Goal: Task Accomplishment & Management: Use online tool/utility

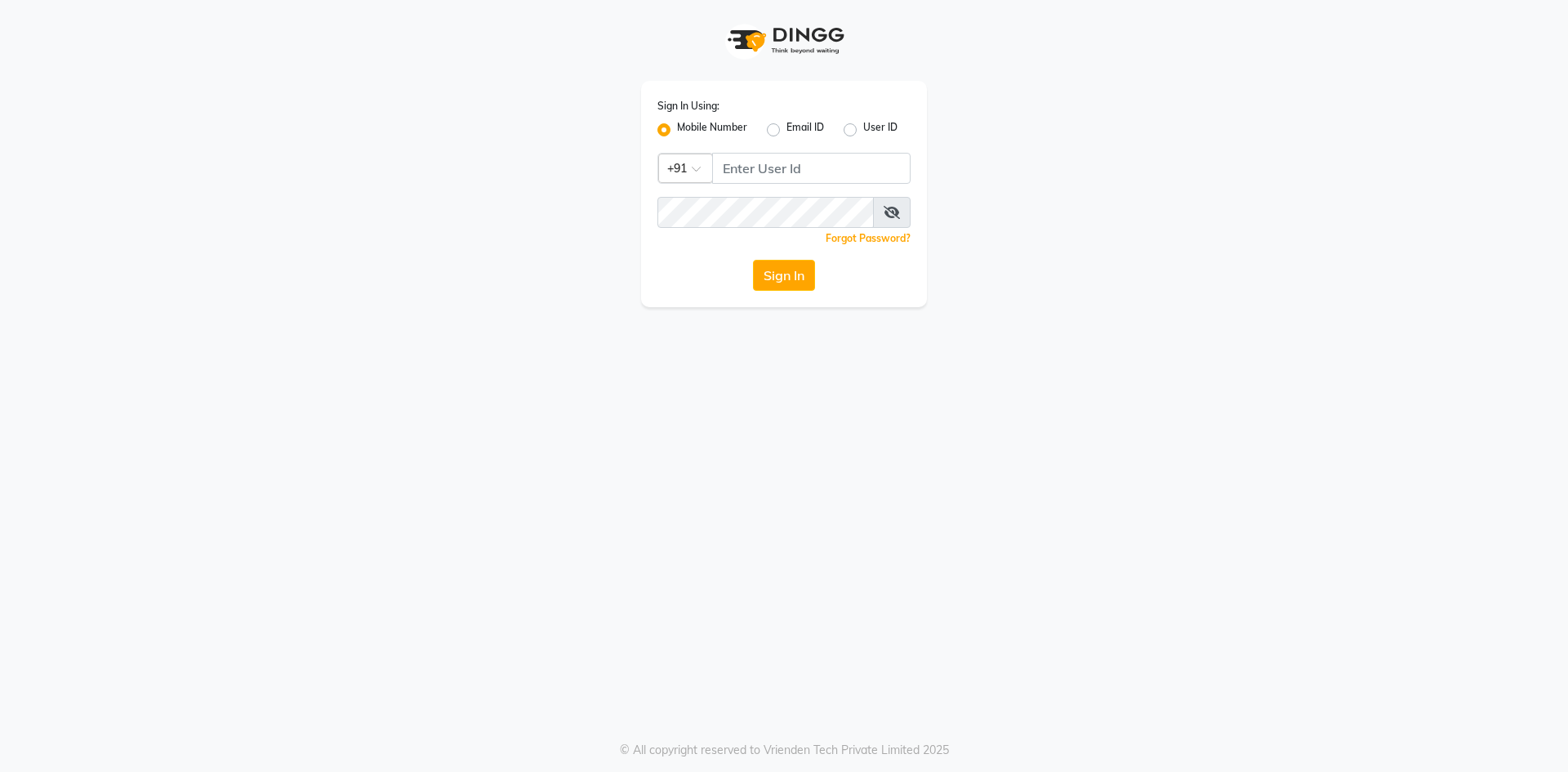
click at [732, 184] on div "Sign In Using: Mobile Number Email ID User ID Country Code × +91 Remember me Fo…" at bounding box center [784, 194] width 286 height 226
click at [737, 168] on input "Username" at bounding box center [811, 168] width 198 height 31
type input "7509164000"
click at [887, 203] on span at bounding box center [892, 212] width 37 height 31
click at [898, 211] on icon at bounding box center [892, 212] width 16 height 13
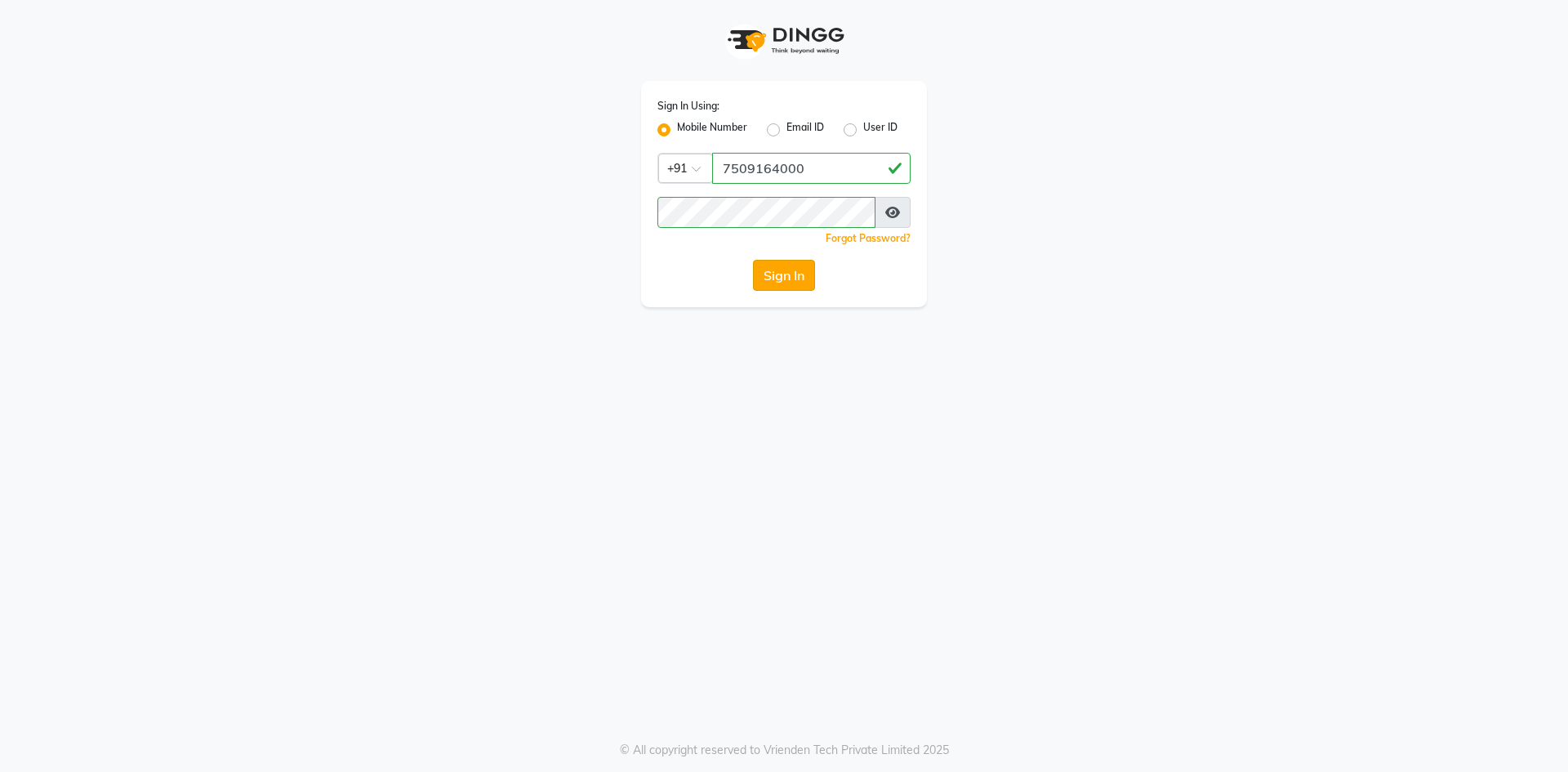
click at [787, 279] on button "Sign In" at bounding box center [784, 275] width 62 height 31
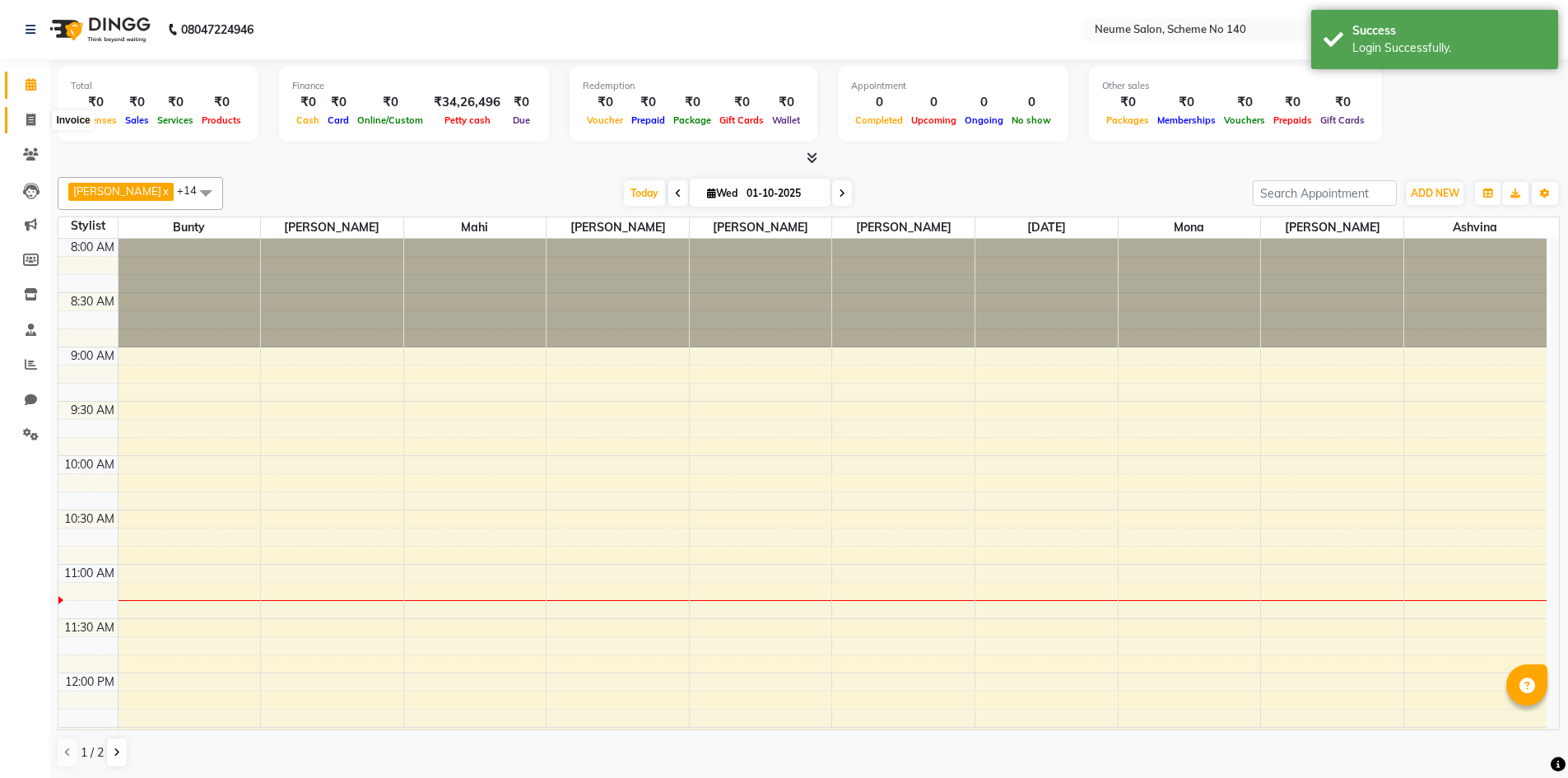
click at [30, 117] on icon at bounding box center [31, 119] width 9 height 13
select select "service"
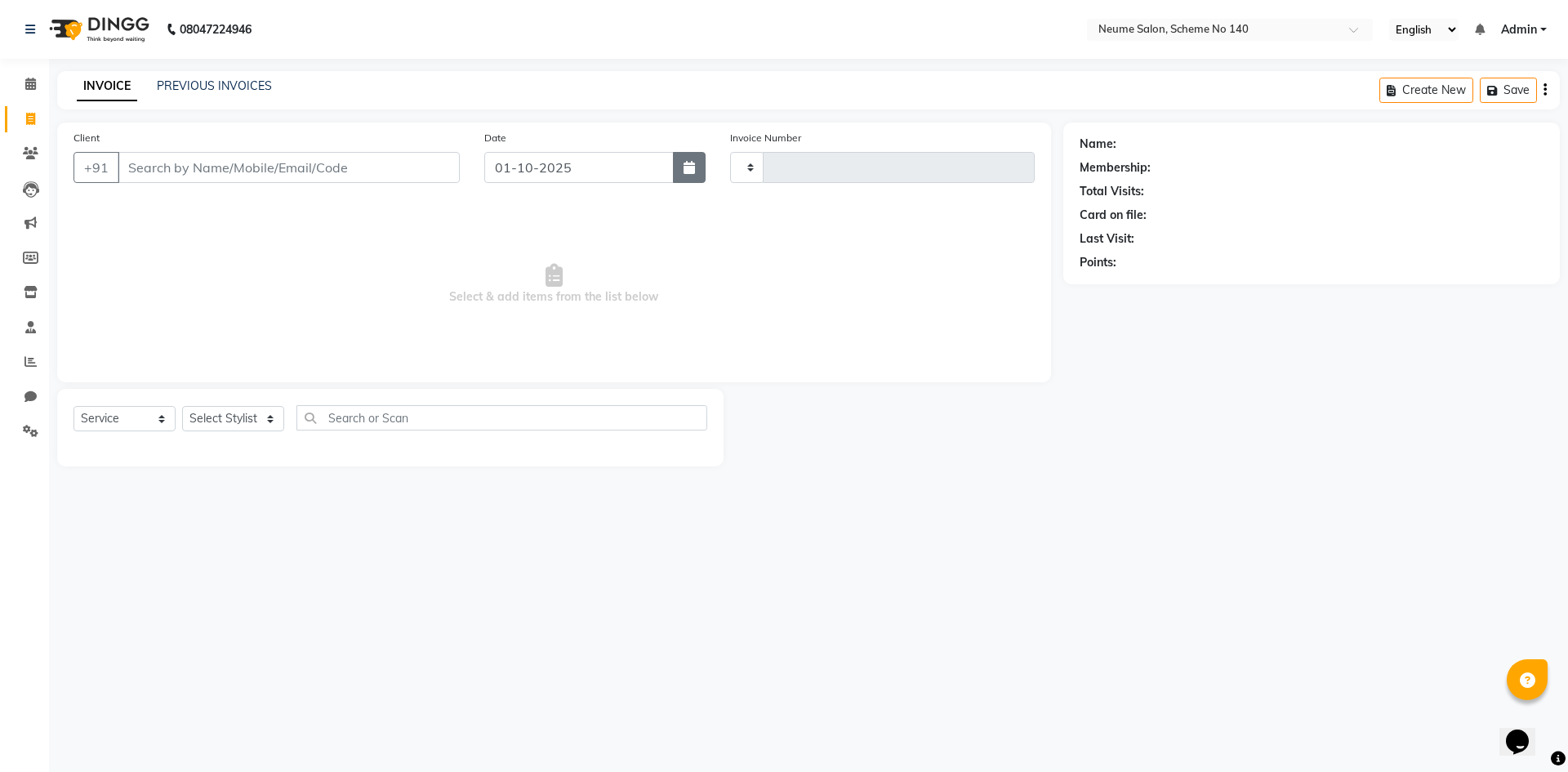
click at [703, 171] on button "button" at bounding box center [689, 167] width 33 height 31
select select "10"
select select "2025"
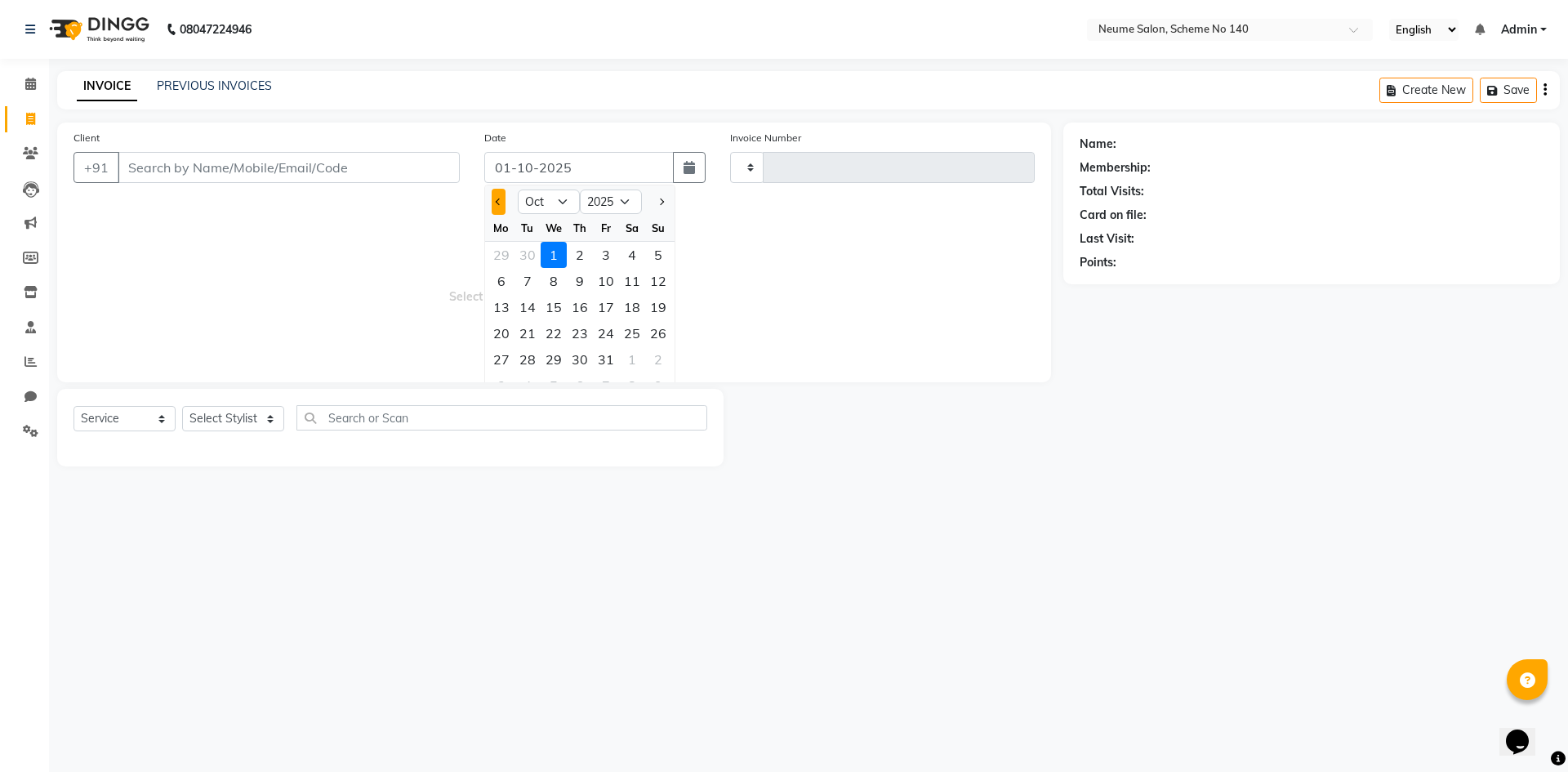
click at [500, 199] on span "Previous month" at bounding box center [499, 202] width 7 height 7
select select "9"
click at [518, 356] on div "30" at bounding box center [527, 359] width 26 height 26
type input "[DATE]"
type input "3177"
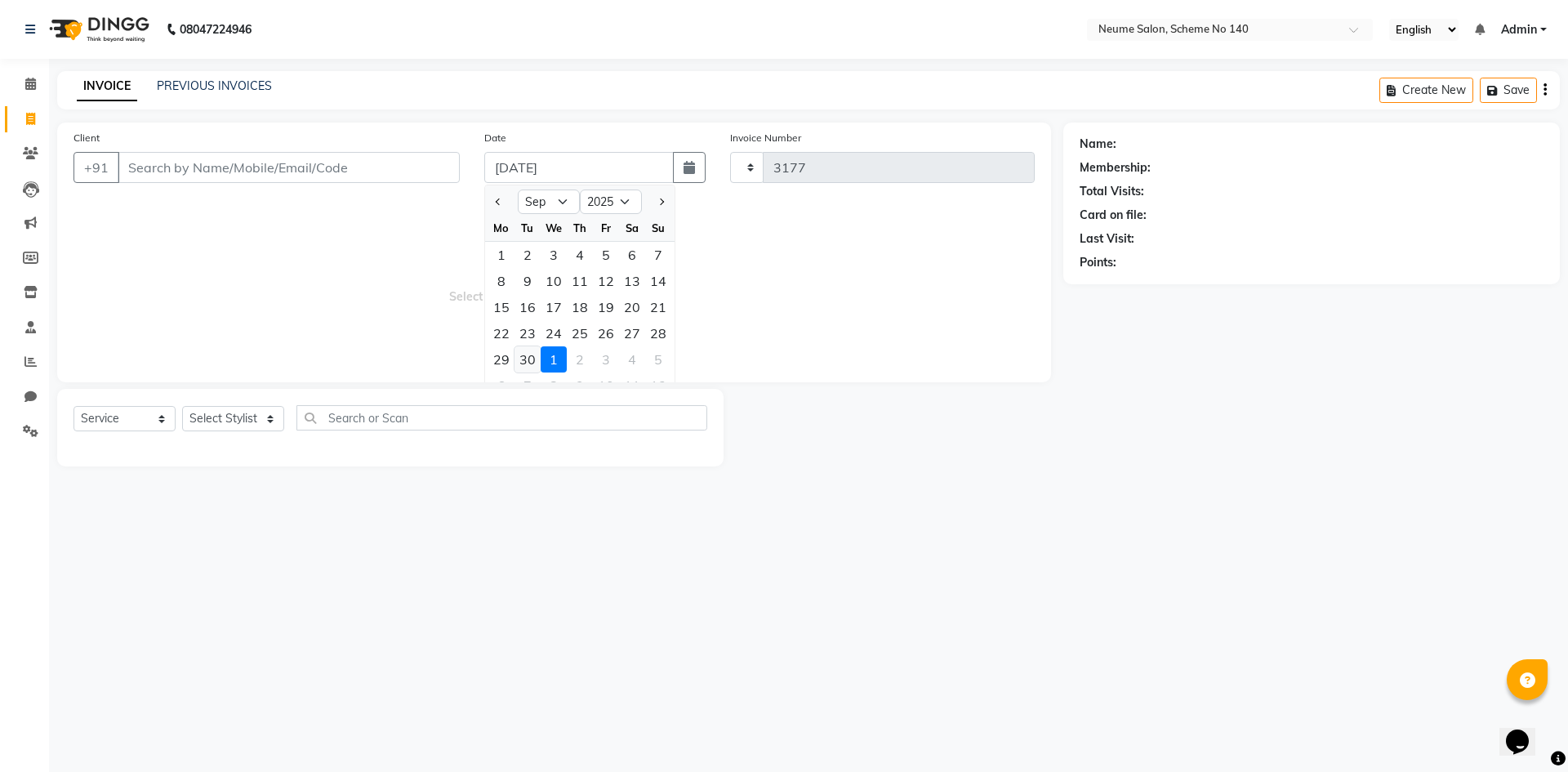
select select "8098"
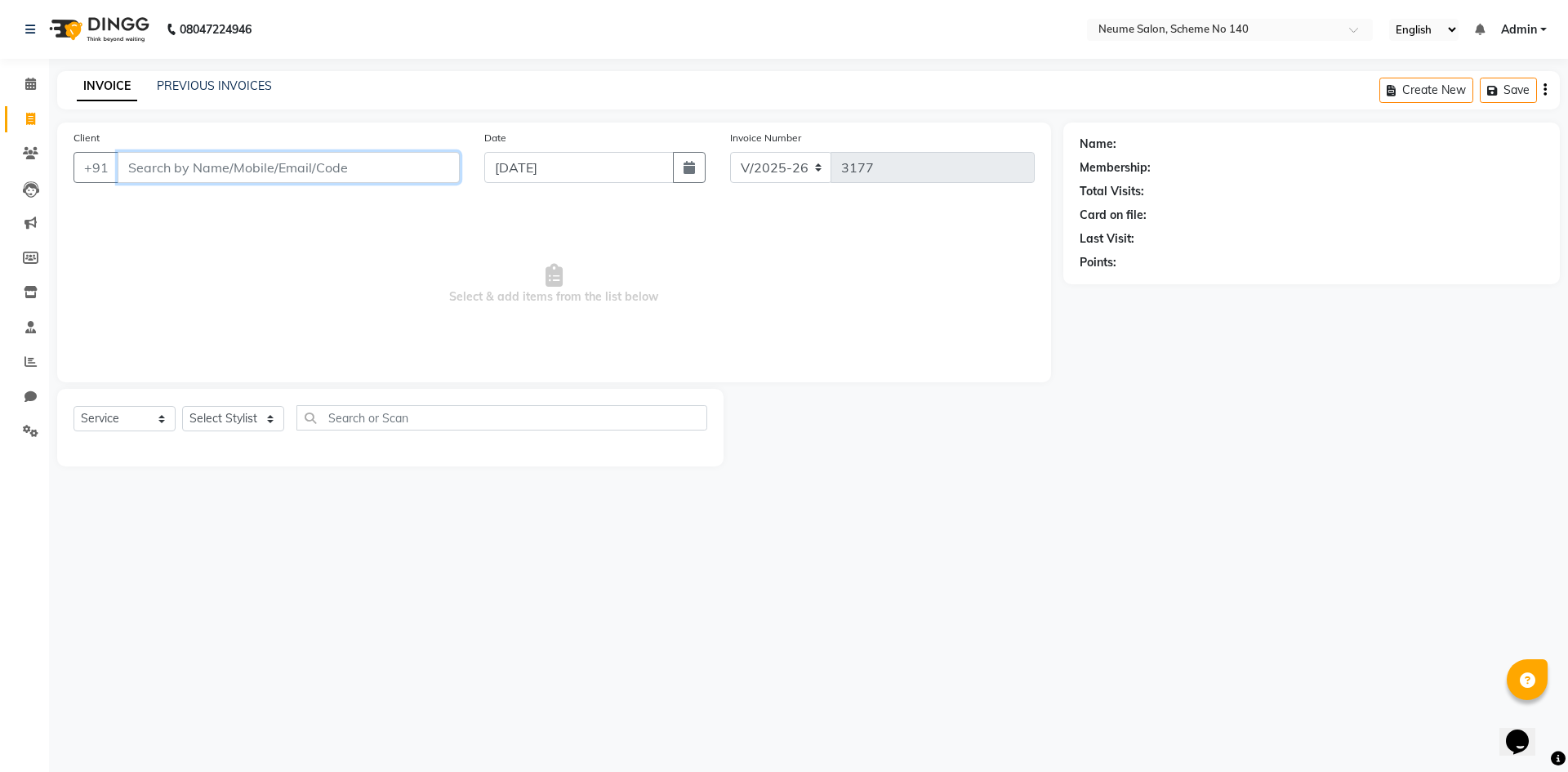
click at [284, 174] on input "Client" at bounding box center [288, 167] width 342 height 31
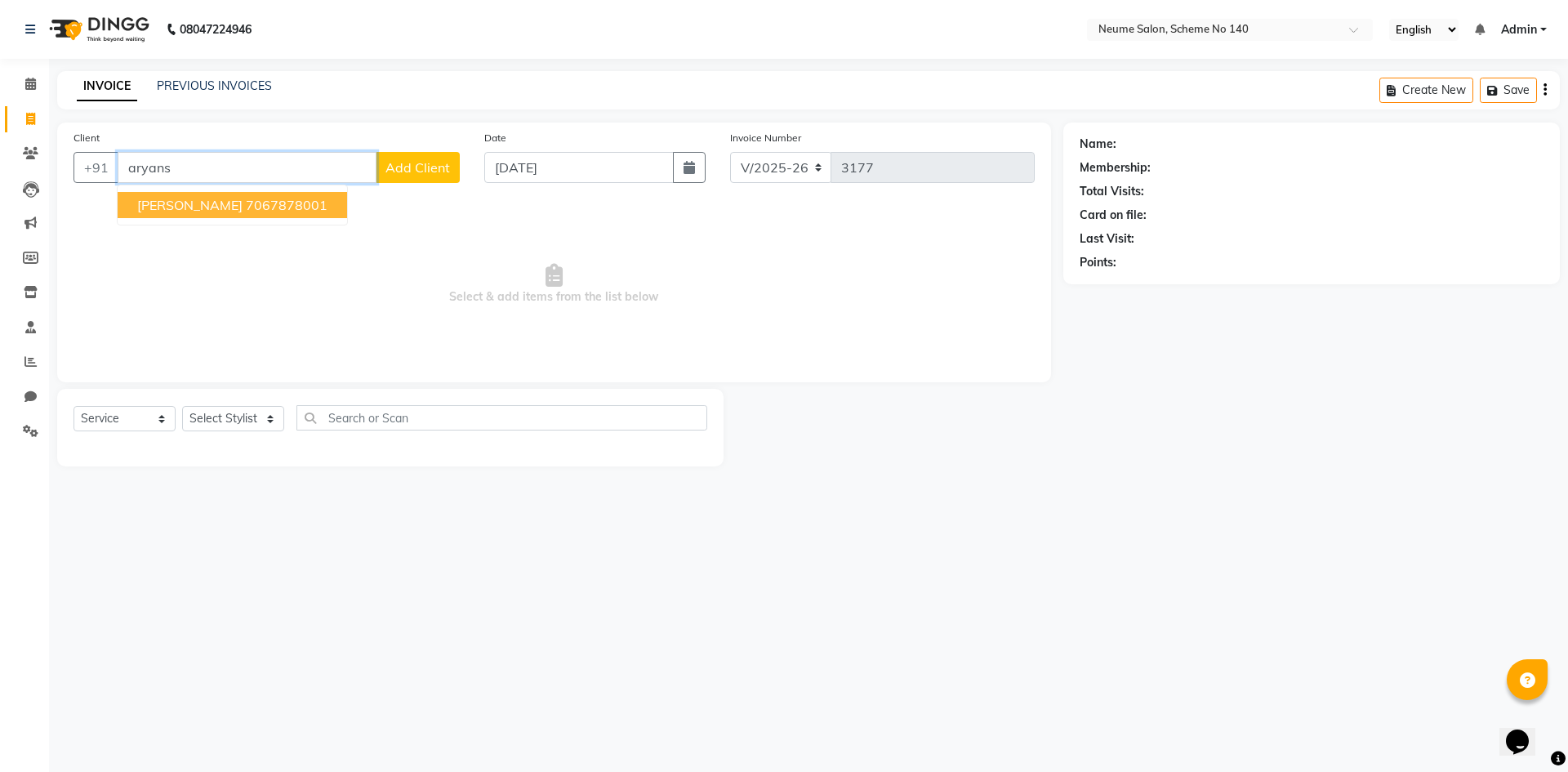
click at [257, 218] on ngb-typeahead-window "[PERSON_NAME] 7067878001" at bounding box center [232, 205] width 231 height 41
click at [257, 215] on button "[PERSON_NAME] 7067878001" at bounding box center [232, 204] width 230 height 26
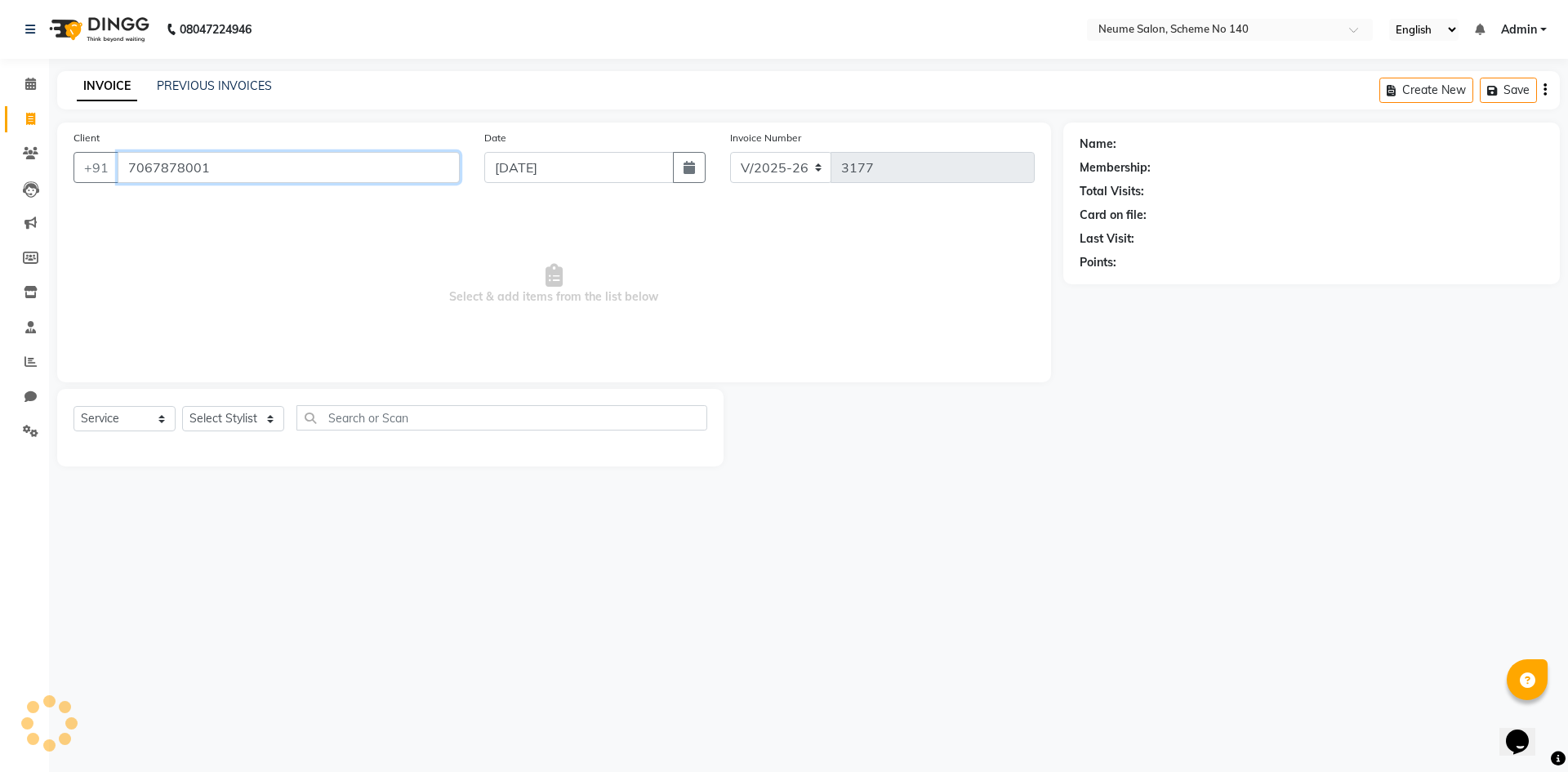
type input "7067878001"
click at [231, 411] on select "Select Stylist [PERSON_NAME] Ashvina [PERSON_NAME] [DATE][PERSON_NAME] Mahi [PE…" at bounding box center [233, 419] width 102 height 25
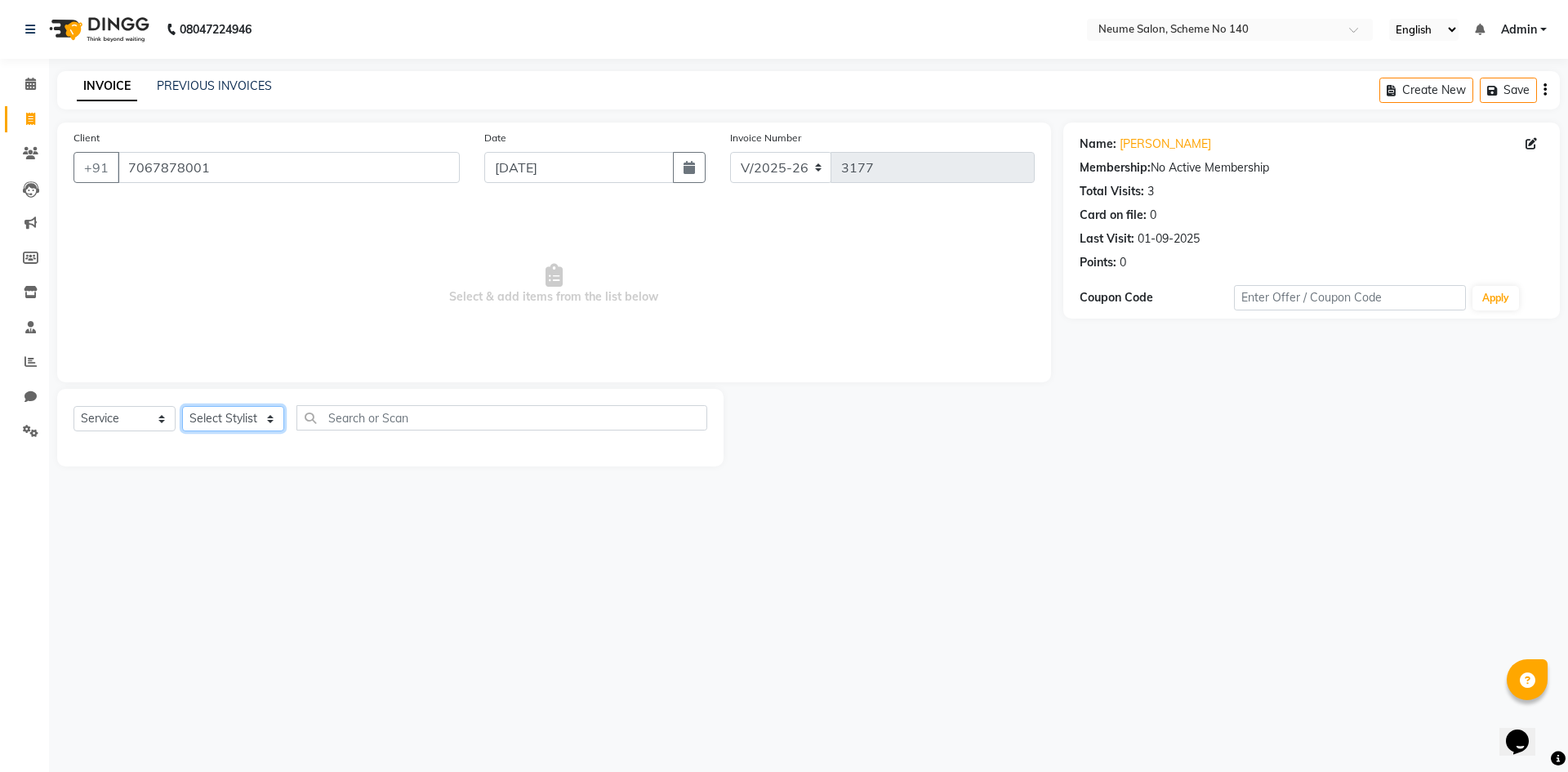
select select "75330"
click at [182, 406] on select "Select Stylist [PERSON_NAME] Ashvina [PERSON_NAME] [DATE][PERSON_NAME] Mahi [PE…" at bounding box center [233, 419] width 102 height 25
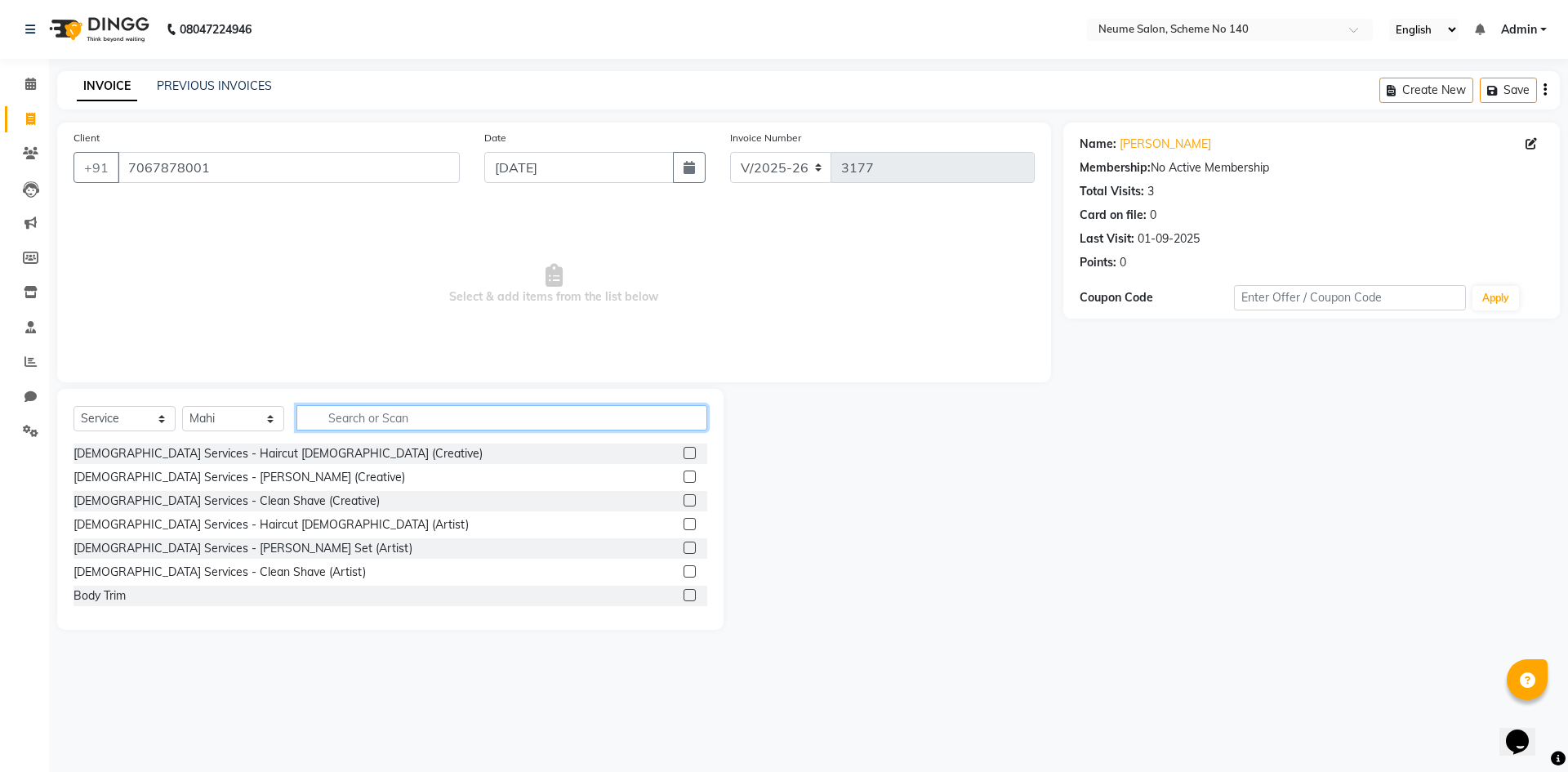
click at [349, 416] on input "text" at bounding box center [502, 418] width 411 height 25
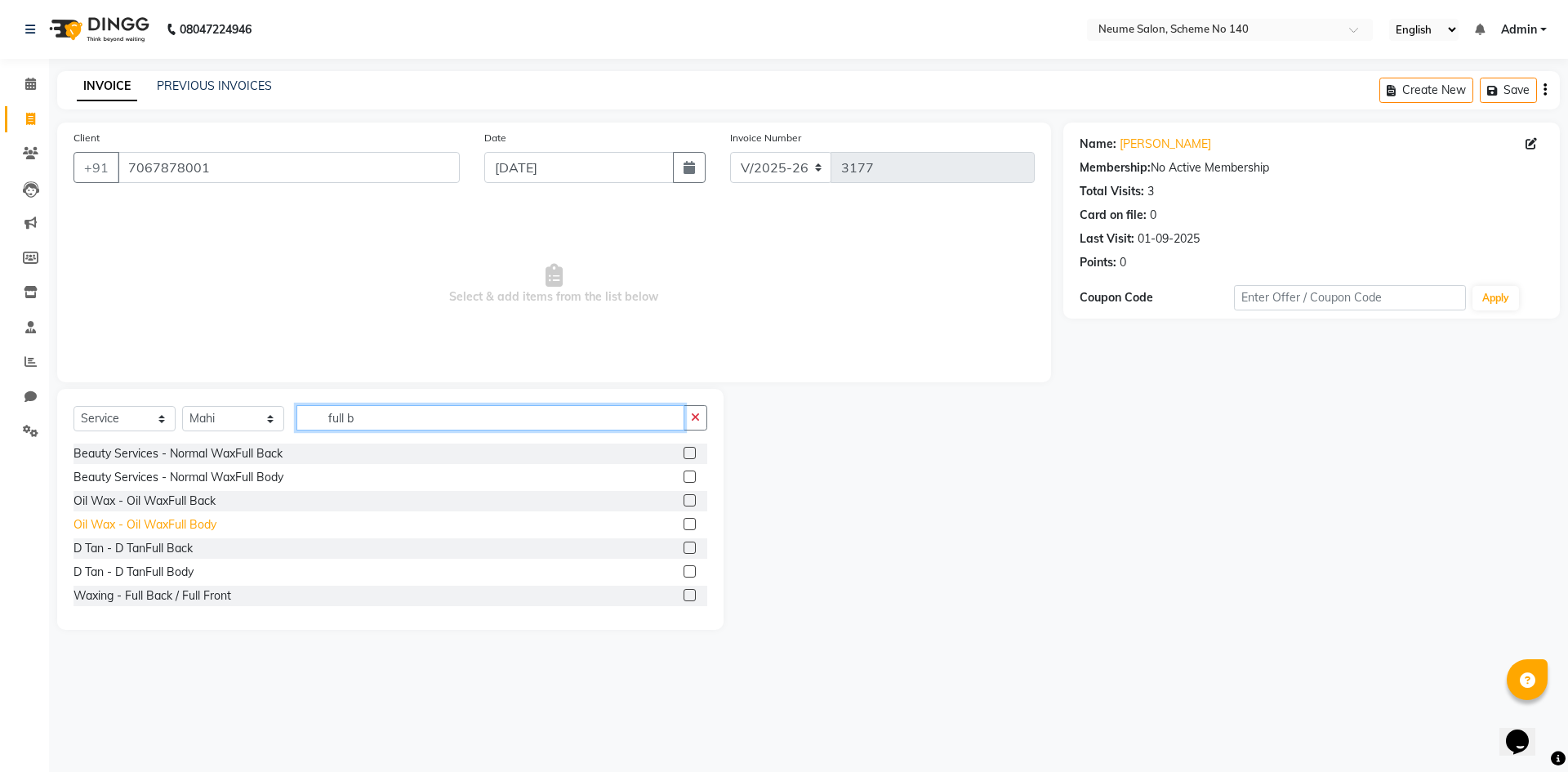
type input "full b"
click at [199, 519] on div "Oil Wax - Oil WaxFull Body" at bounding box center [144, 525] width 143 height 17
checkbox input "false"
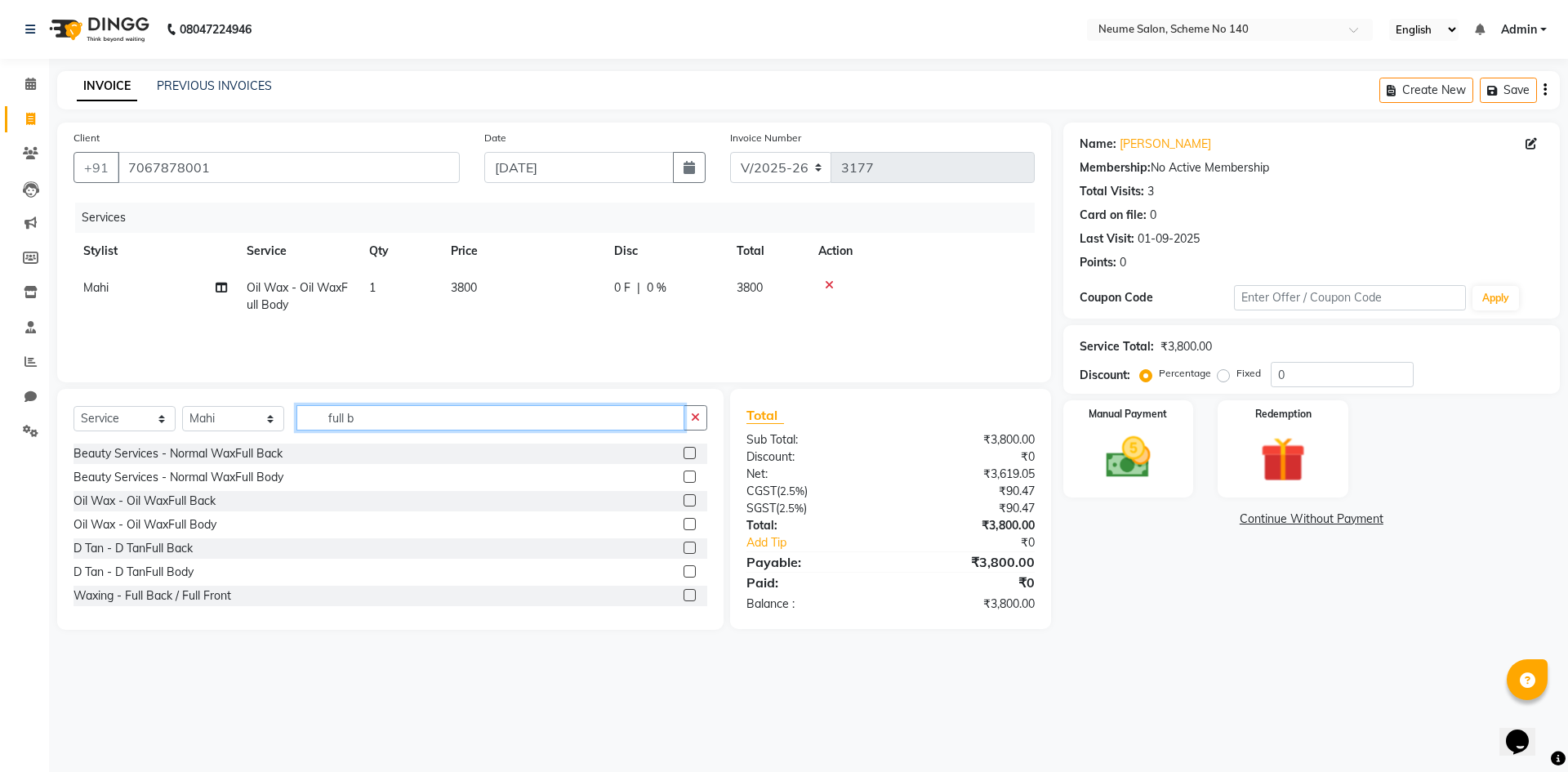
drag, startPoint x: 361, startPoint y: 430, endPoint x: 311, endPoint y: 430, distance: 50.0
click at [311, 430] on input "full b" at bounding box center [491, 418] width 388 height 25
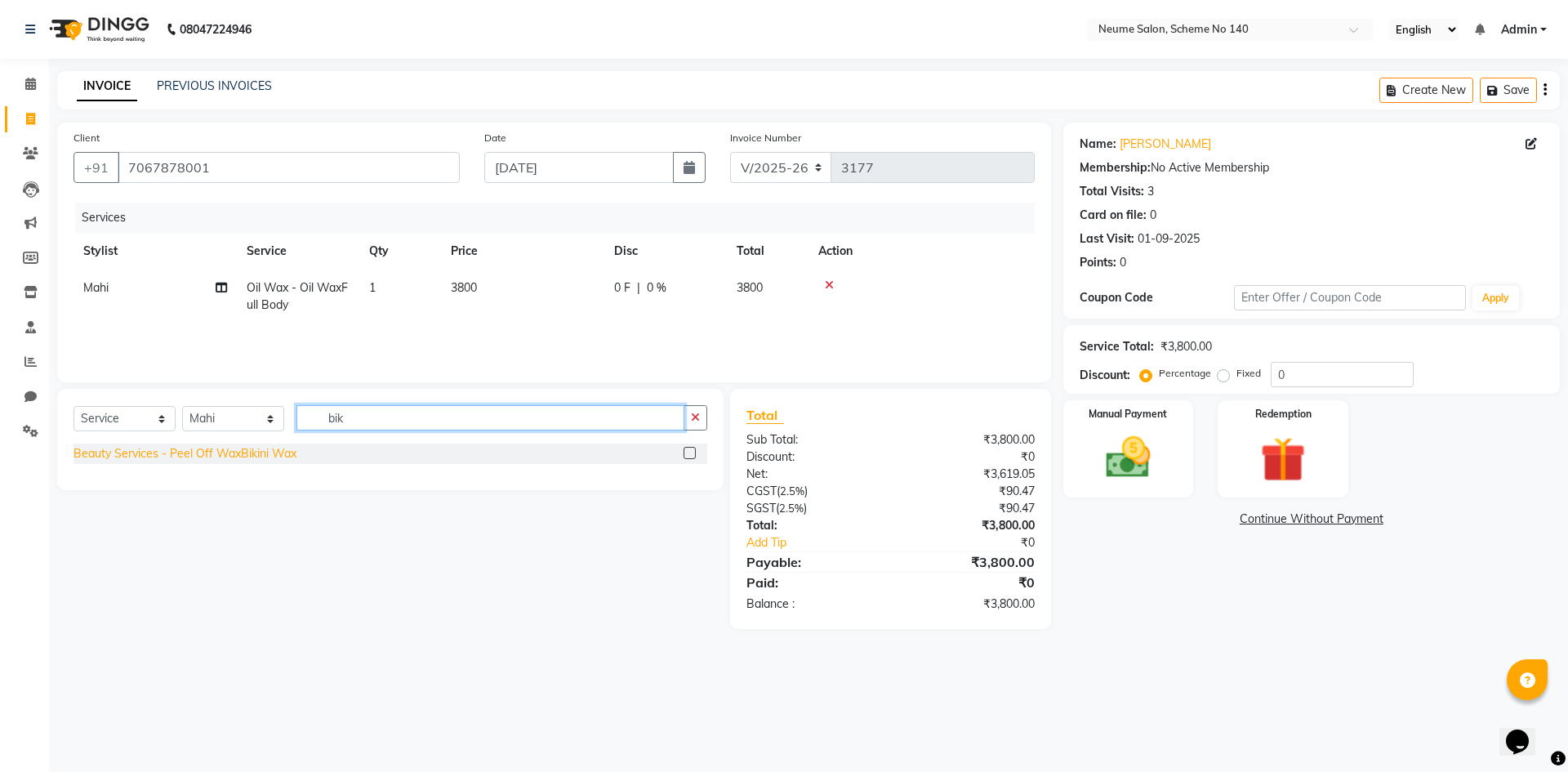
type input "bik"
click at [274, 454] on div "Beauty Services - Peel Off WaxBikini Wax" at bounding box center [185, 454] width 223 height 17
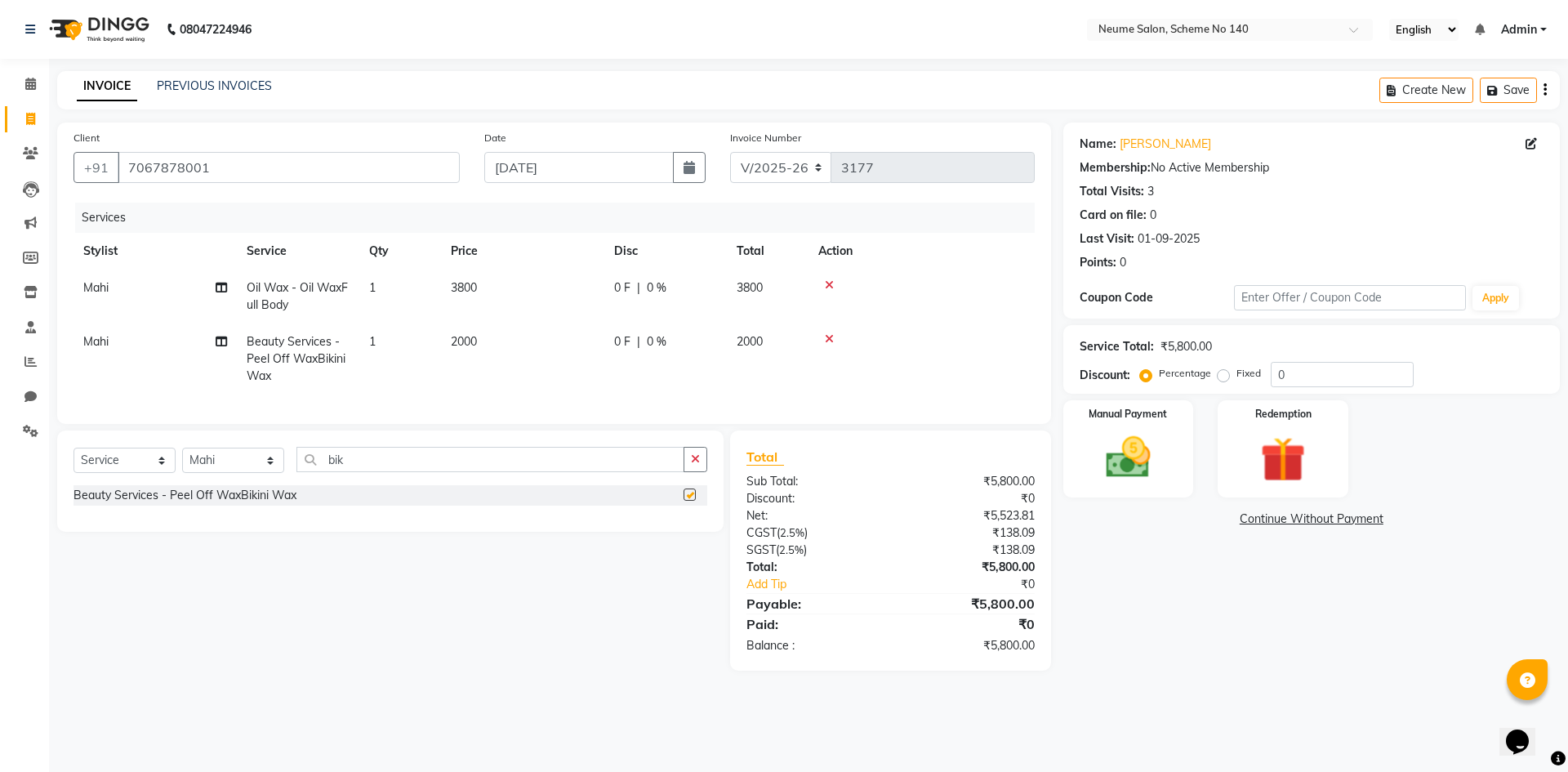
checkbox input "false"
drag, startPoint x: 1115, startPoint y: 478, endPoint x: 1164, endPoint y: 495, distance: 51.9
click at [1115, 478] on img at bounding box center [1128, 458] width 76 height 54
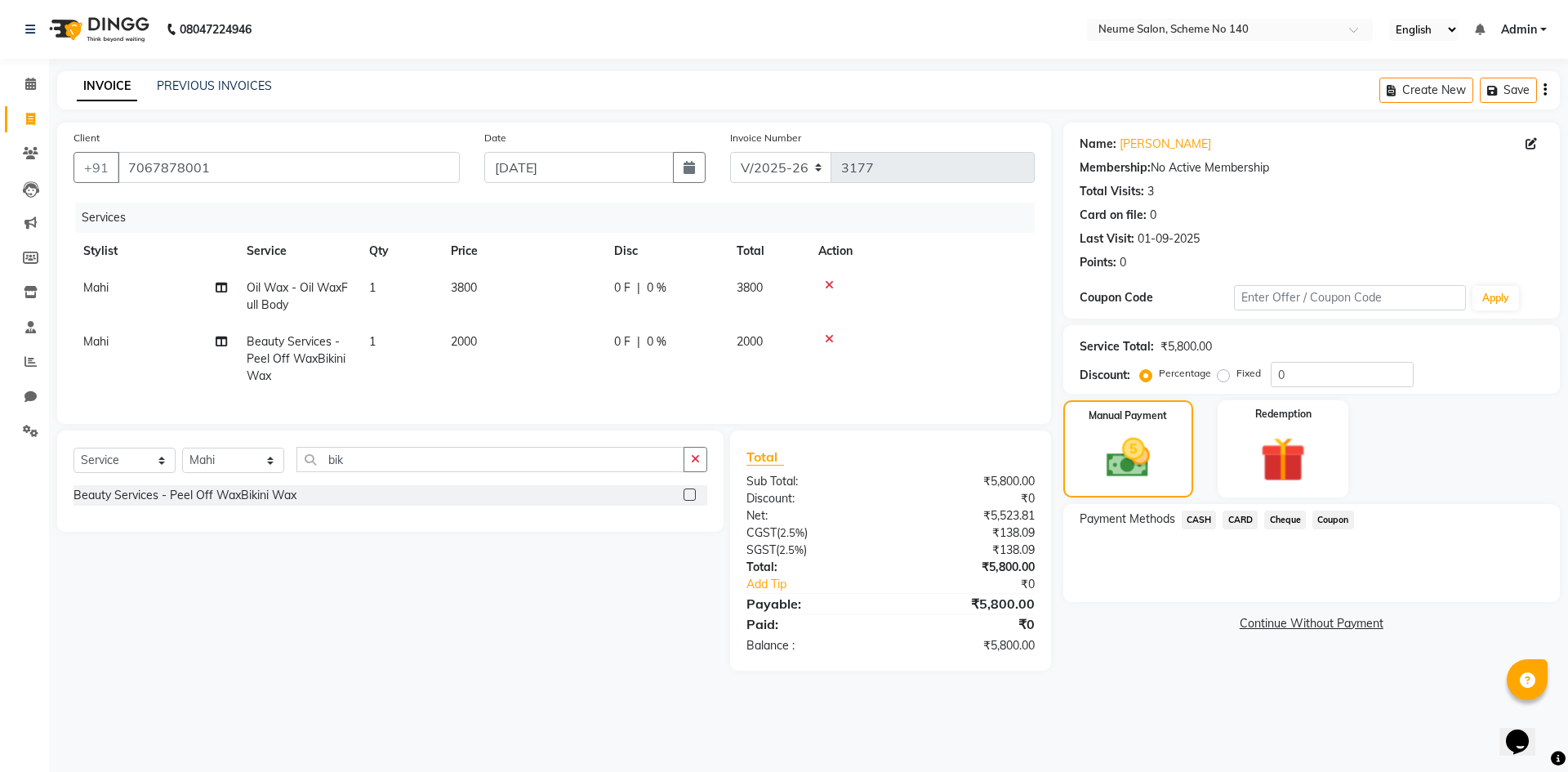
click at [1243, 519] on span "CARD" at bounding box center [1240, 520] width 35 height 19
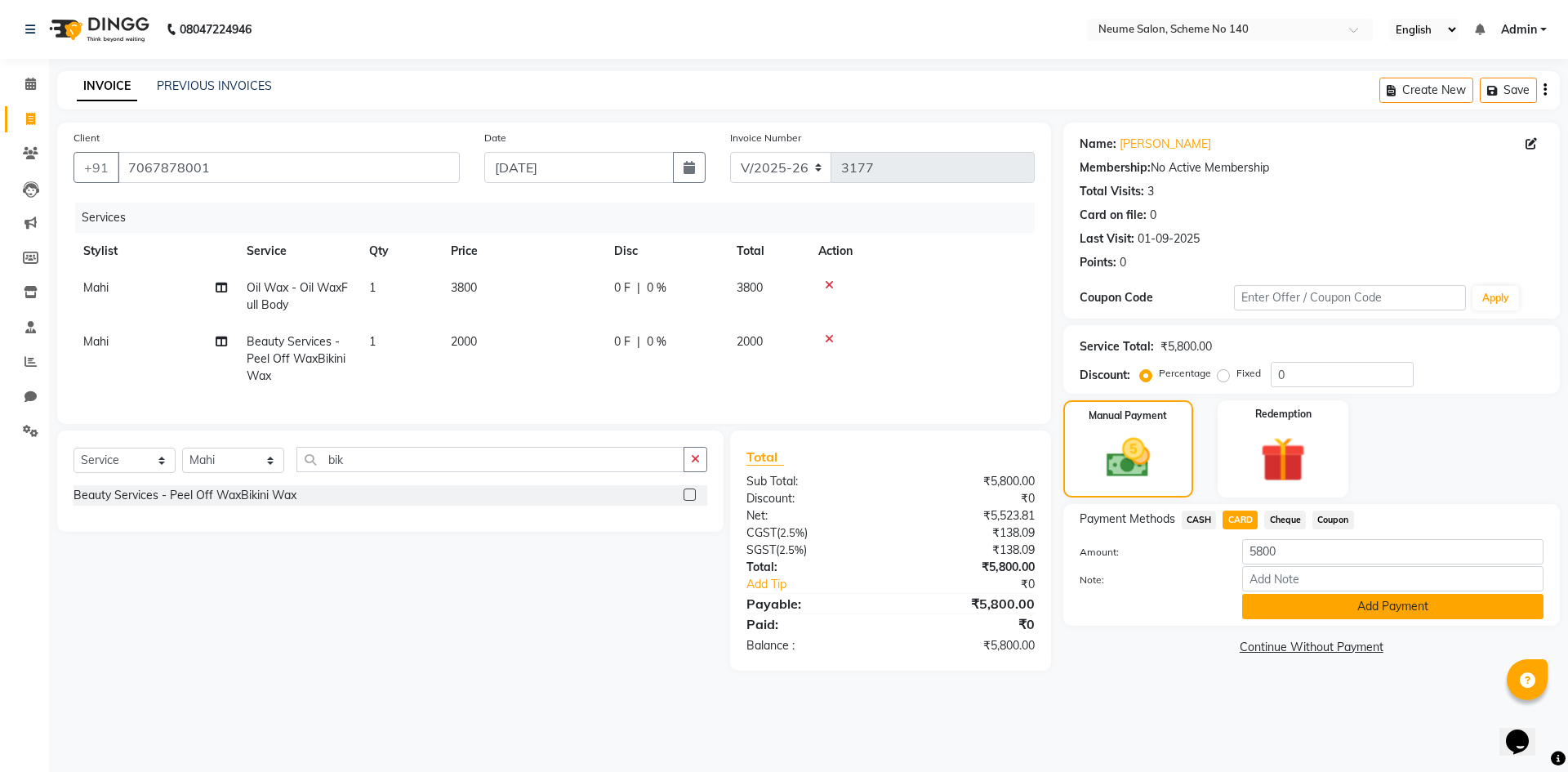
click at [1269, 607] on button "Add Payment" at bounding box center [1392, 606] width 301 height 25
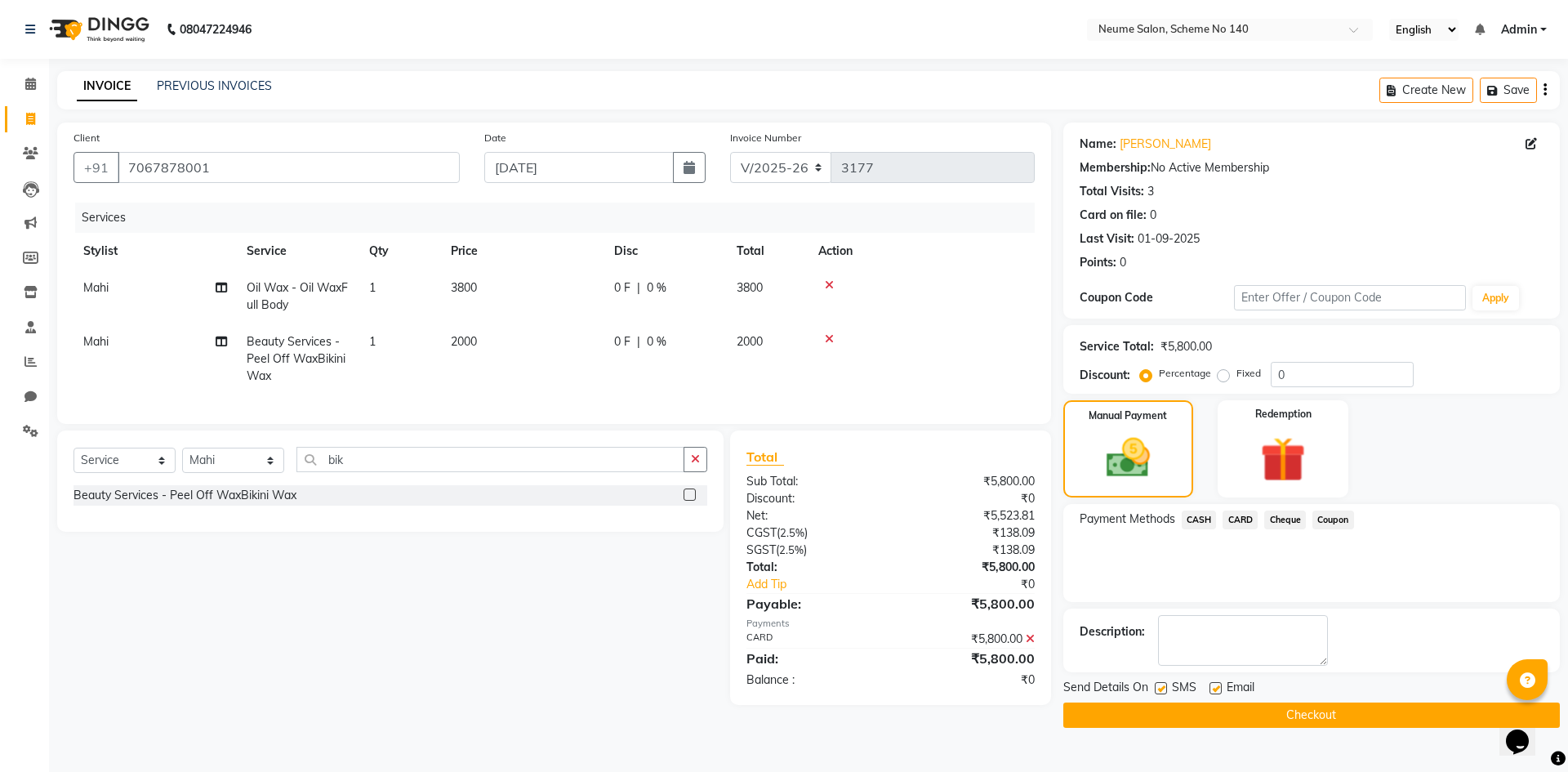
click at [1221, 710] on button "Checkout" at bounding box center [1312, 715] width 496 height 25
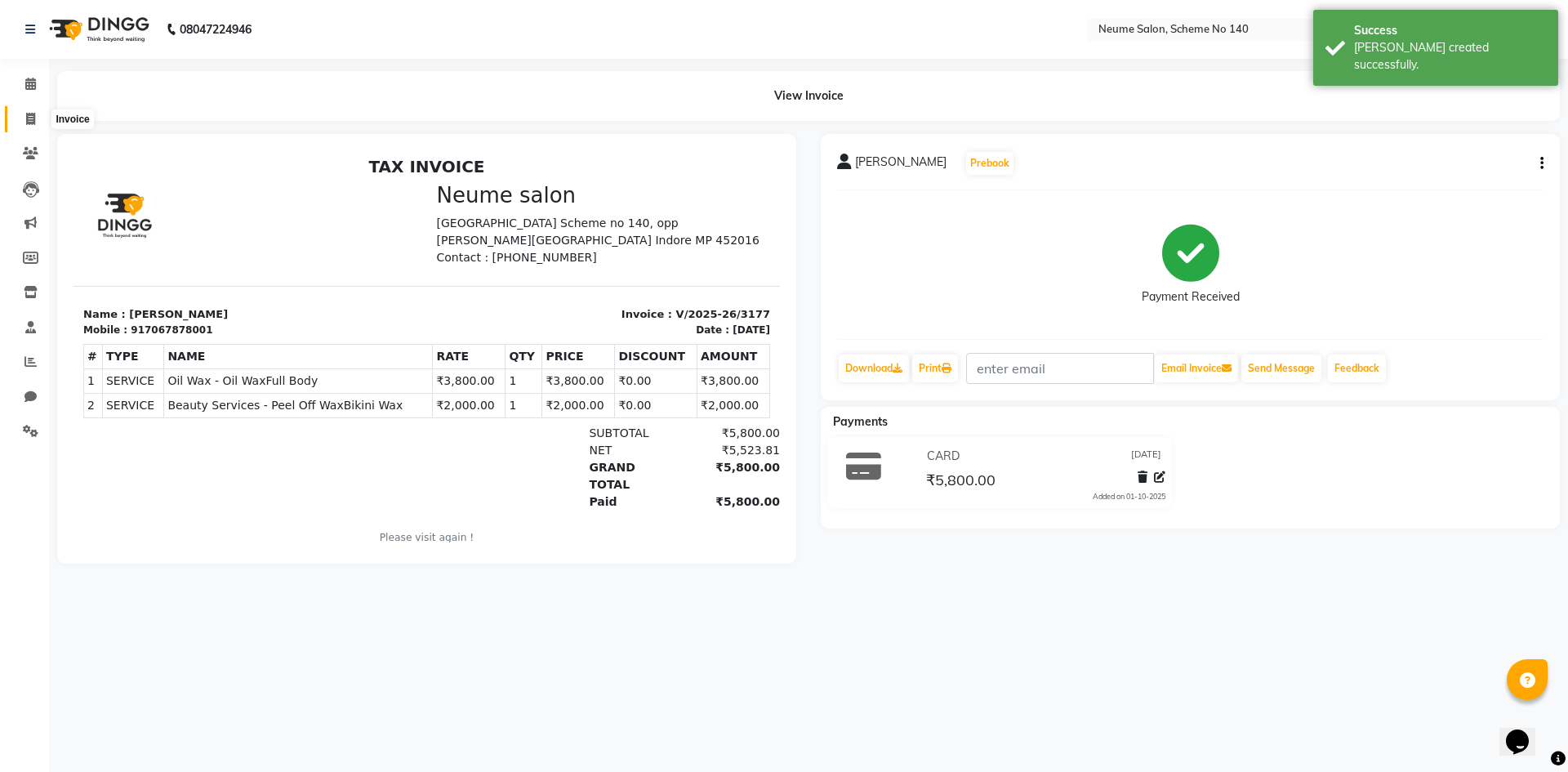
click at [33, 120] on icon at bounding box center [30, 118] width 9 height 13
select select "8098"
select select "service"
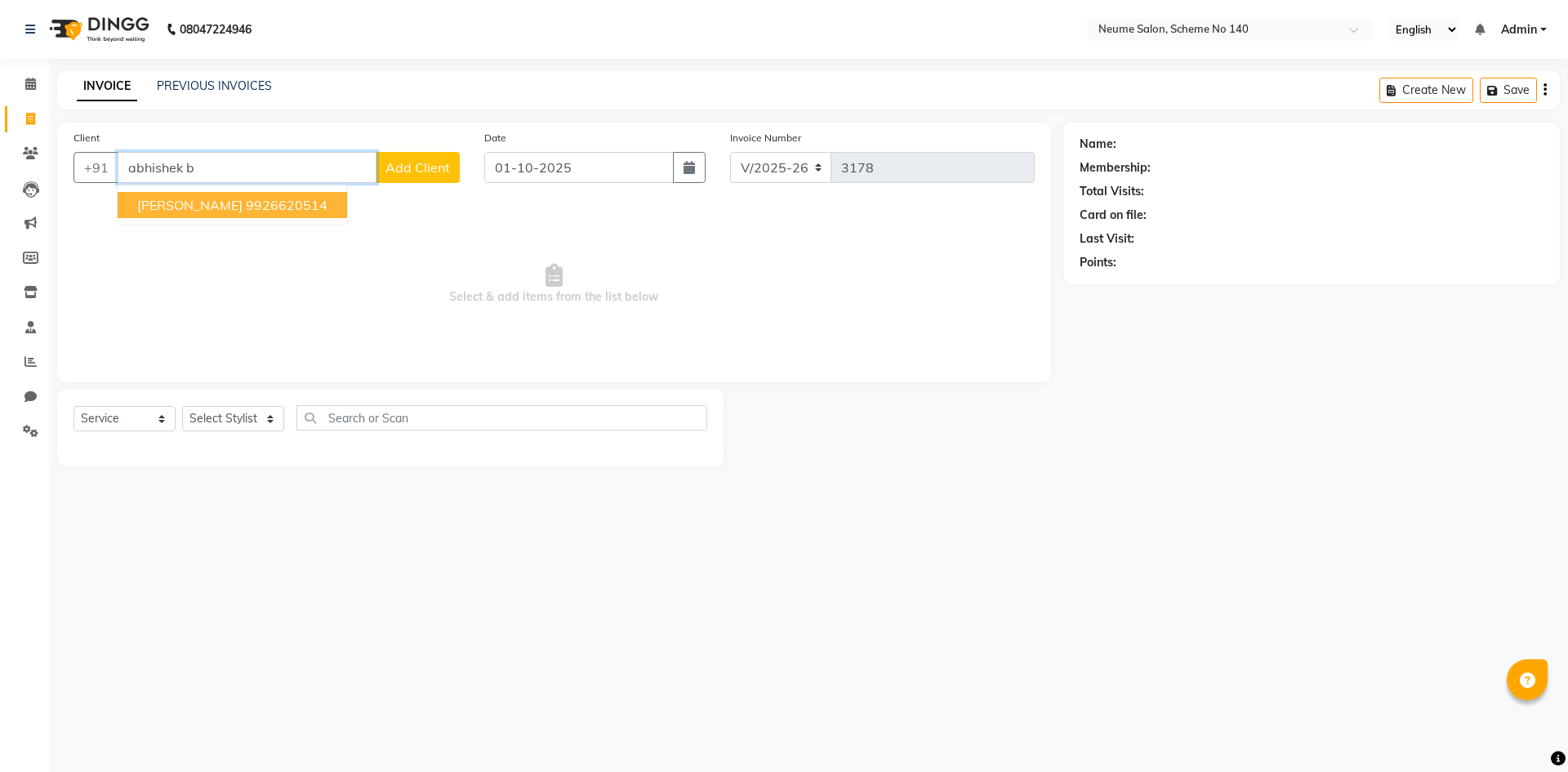
drag, startPoint x: 244, startPoint y: 198, endPoint x: 247, endPoint y: 374, distance: 176.0
click at [242, 198] on span "[PERSON_NAME]" at bounding box center [190, 204] width 106 height 16
type input "9926620514"
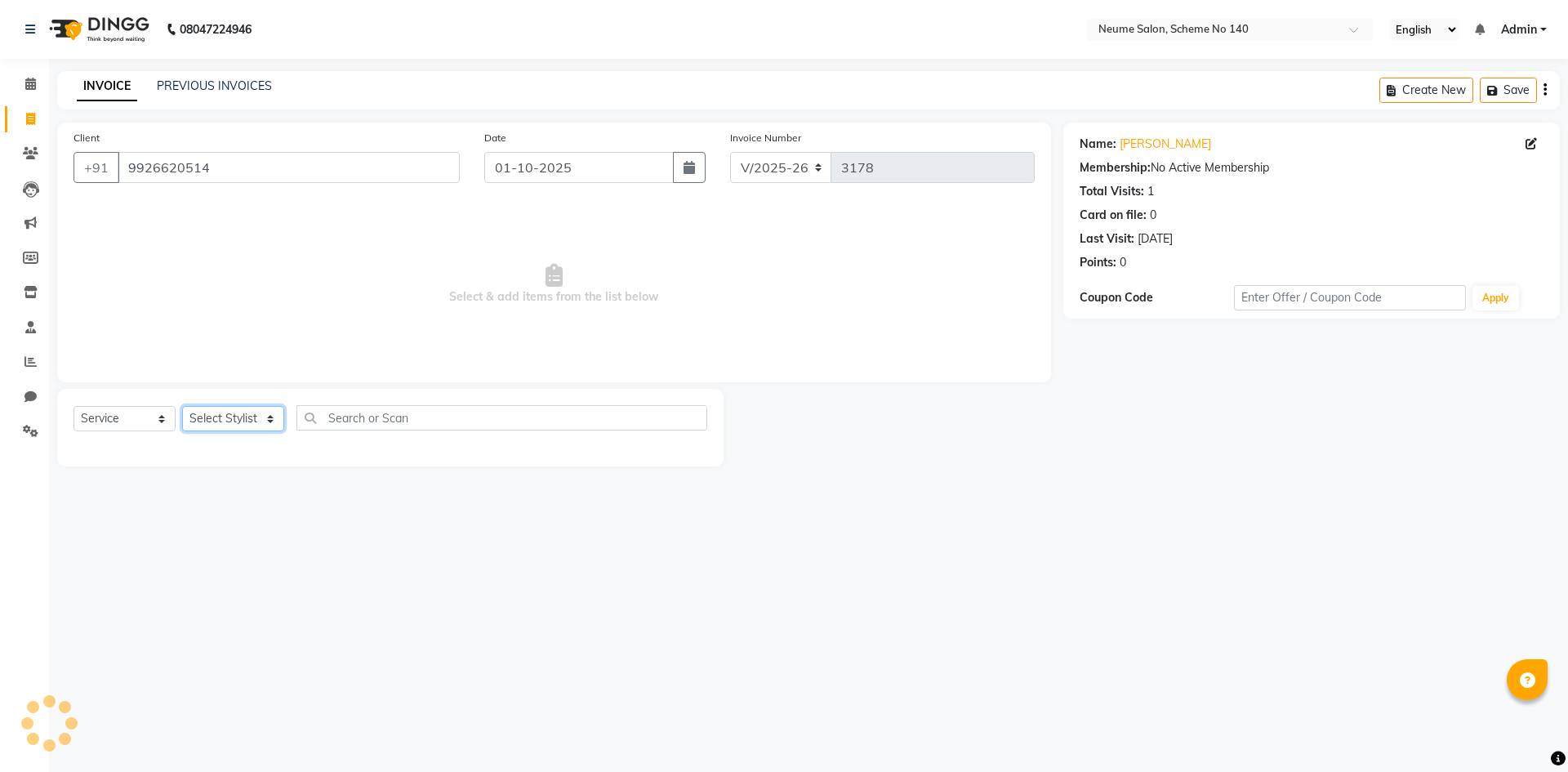
click at [220, 410] on select "Select Stylist [PERSON_NAME] Ashvina [PERSON_NAME] [DATE][PERSON_NAME] Mahi [PE…" at bounding box center [233, 419] width 102 height 25
select select "75325"
click at [182, 406] on select "Select Stylist [PERSON_NAME] Ashvina [PERSON_NAME] [DATE][PERSON_NAME] Mahi [PE…" at bounding box center [233, 419] width 102 height 25
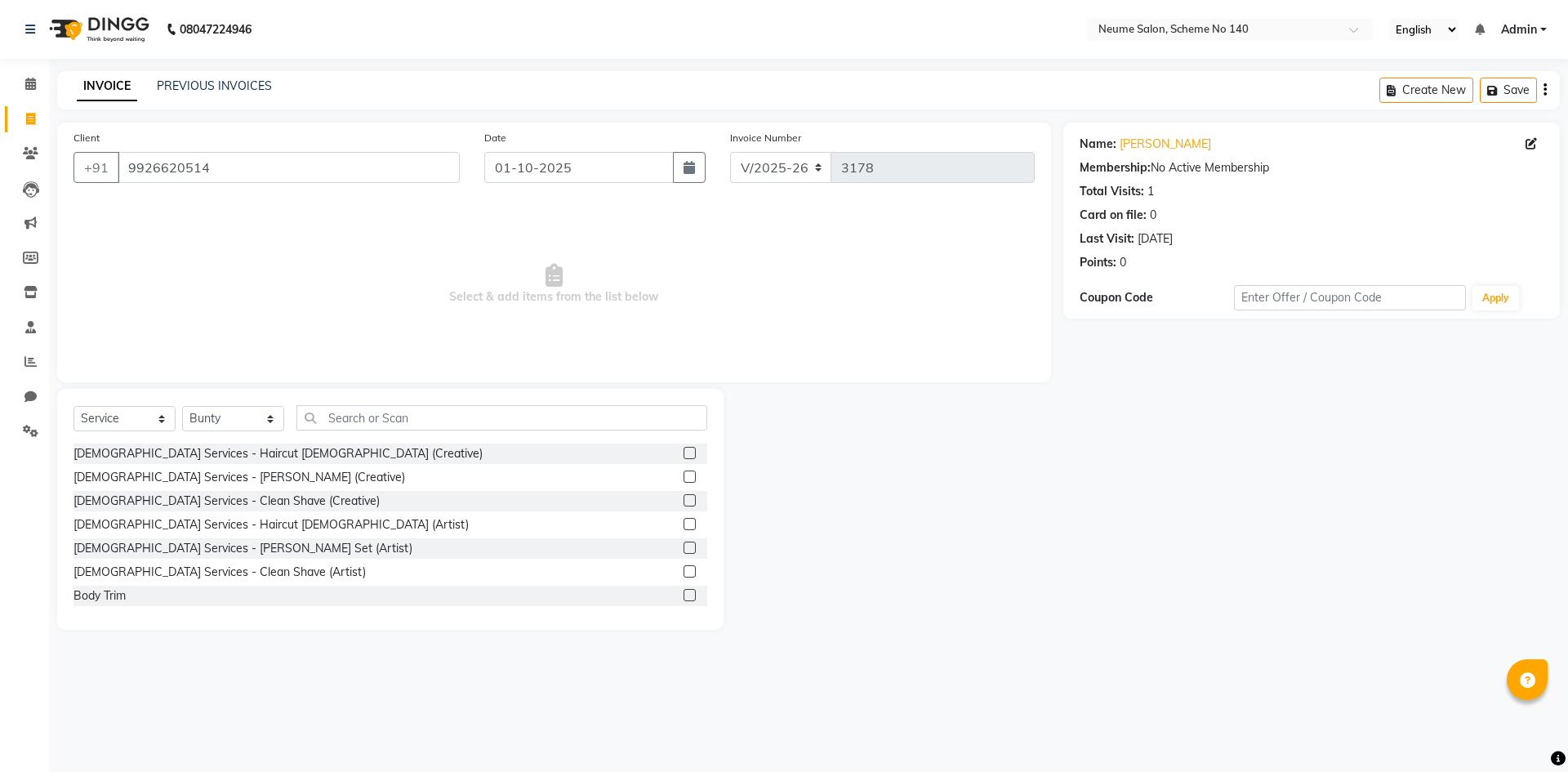
click at [259, 442] on div "Select Service Product Membership Package Voucher Prepaid Gift Card Select Styl…" at bounding box center [390, 424] width 634 height 38
click at [253, 454] on div "[DEMOGRAPHIC_DATA] Services - Haircut [DEMOGRAPHIC_DATA] (Creative)" at bounding box center [278, 454] width 410 height 17
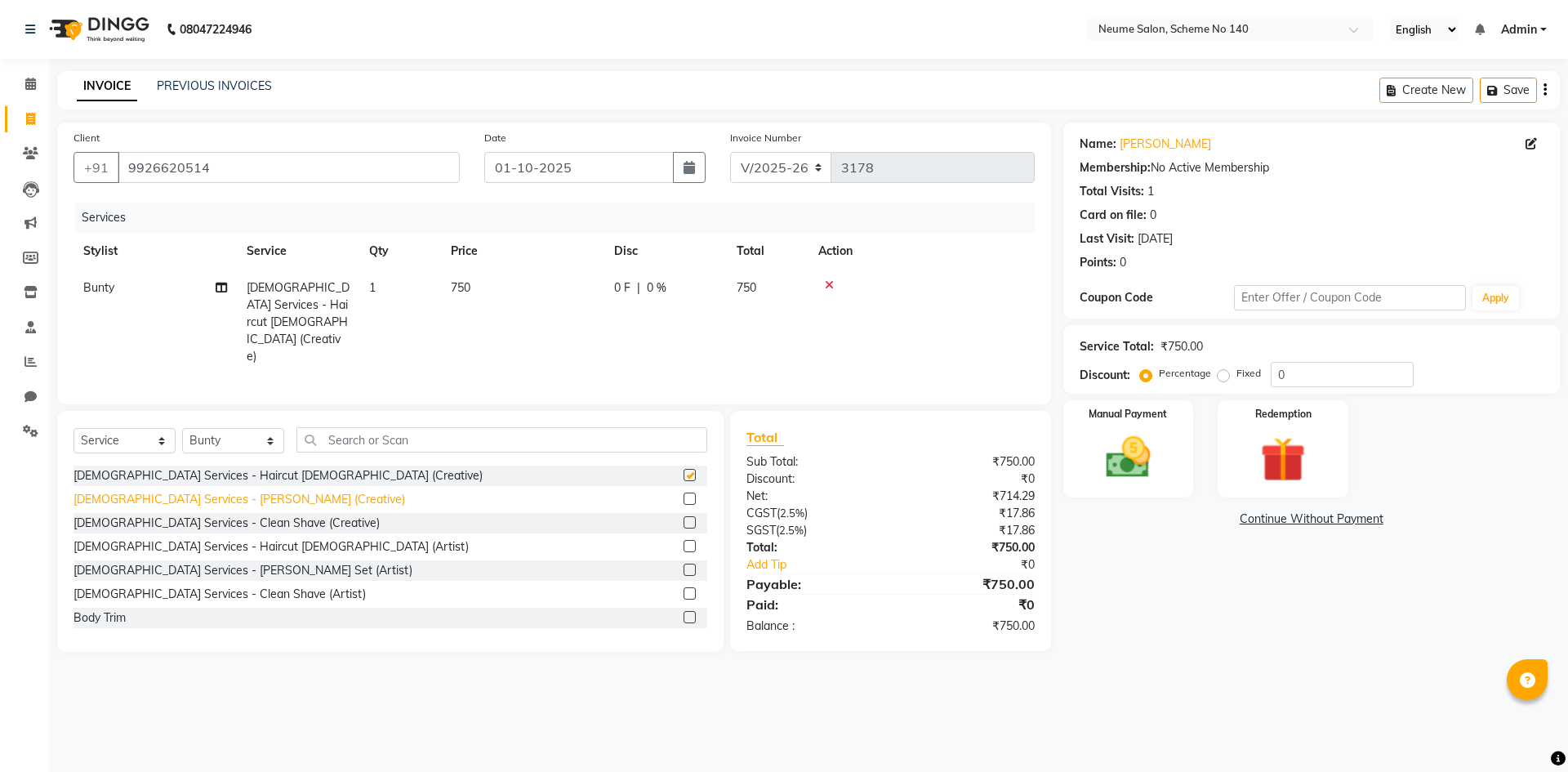
checkbox input "false"
click at [227, 491] on div "[DEMOGRAPHIC_DATA] Services - [PERSON_NAME] (Creative)" at bounding box center [239, 499] width 332 height 17
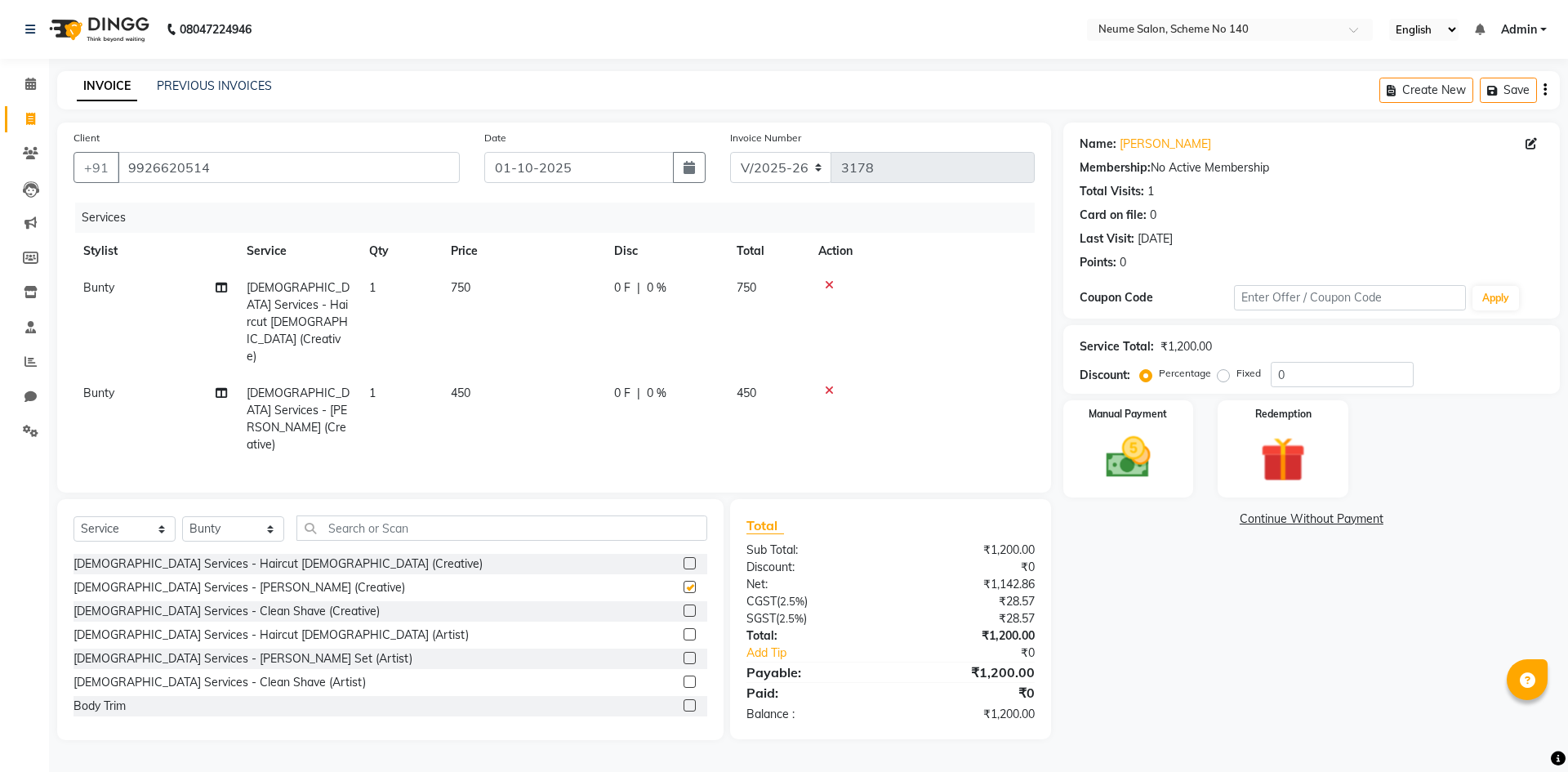
checkbox input "false"
drag, startPoint x: 1218, startPoint y: 378, endPoint x: 1293, endPoint y: 389, distance: 75.8
click at [1237, 378] on label "Fixed" at bounding box center [1249, 372] width 24 height 14
click at [1221, 378] on input "Fixed" at bounding box center [1227, 373] width 12 height 12
radio input "true"
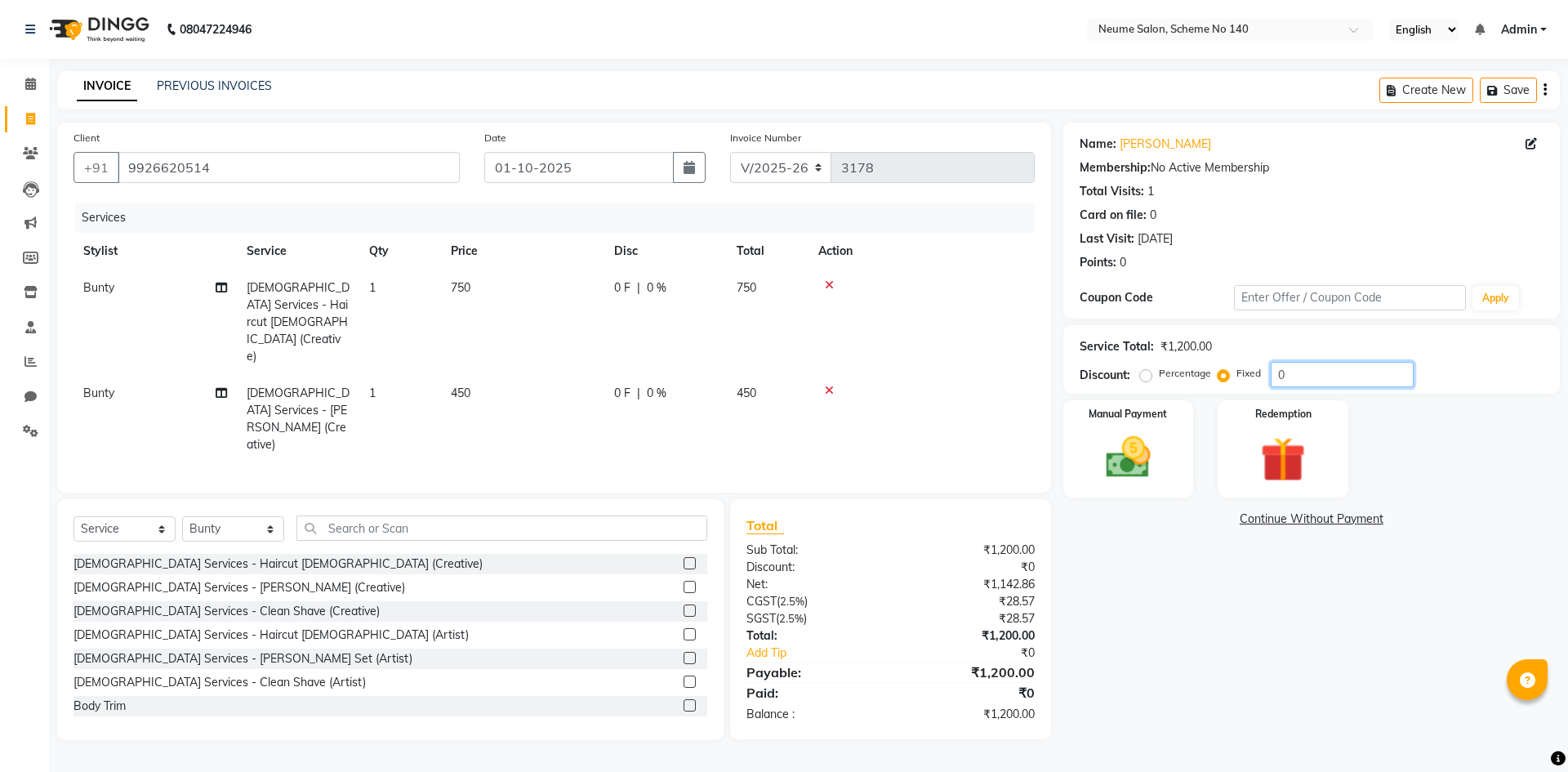
click at [1271, 371] on input "0" at bounding box center [1342, 375] width 143 height 25
type input "200"
drag, startPoint x: 1065, startPoint y: 461, endPoint x: 1216, endPoint y: 500, distance: 156.0
click at [1074, 470] on div "Manual Payment" at bounding box center [1129, 449] width 131 height 97
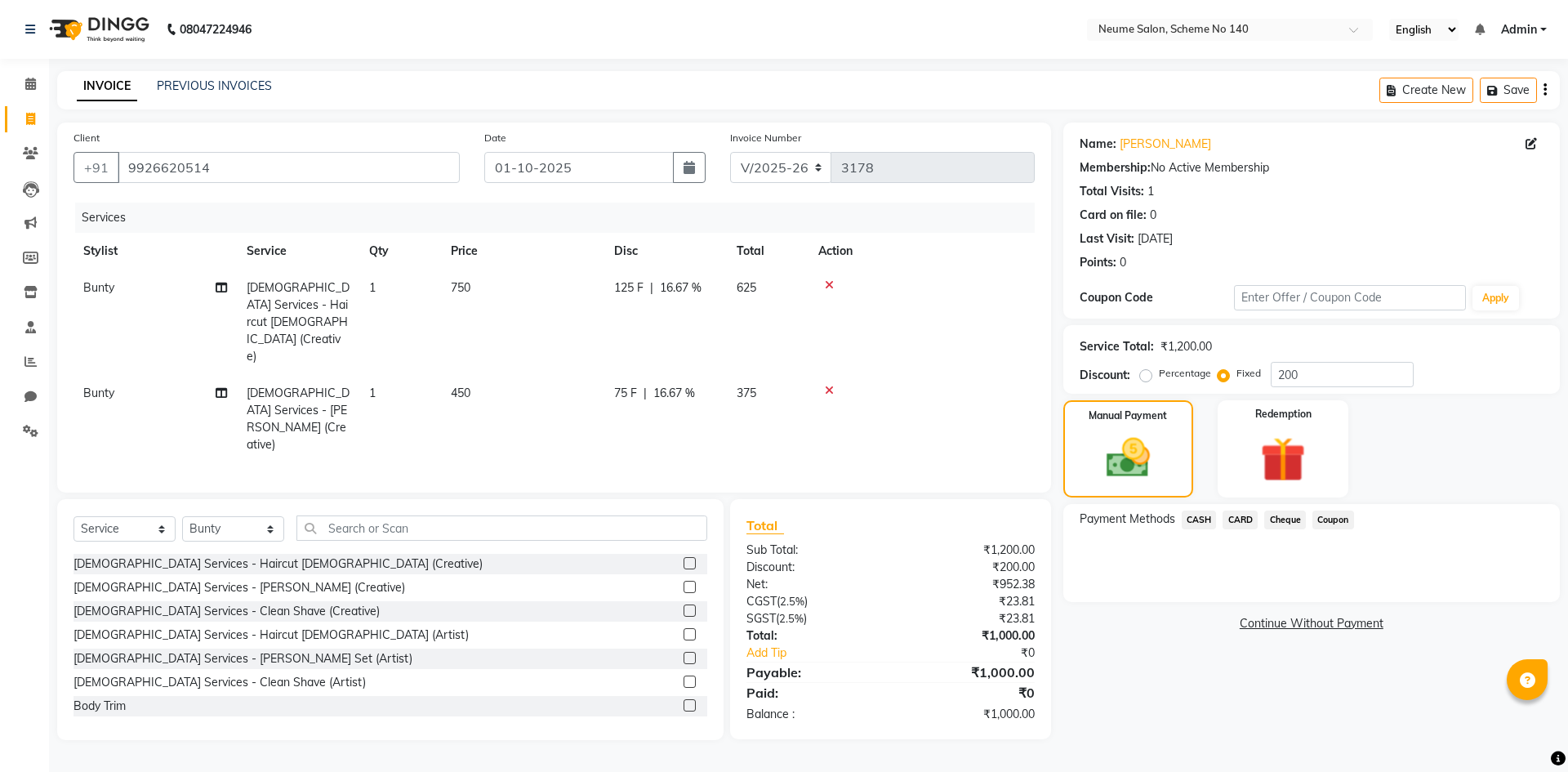
click at [1202, 525] on span "CASH" at bounding box center [1200, 520] width 35 height 19
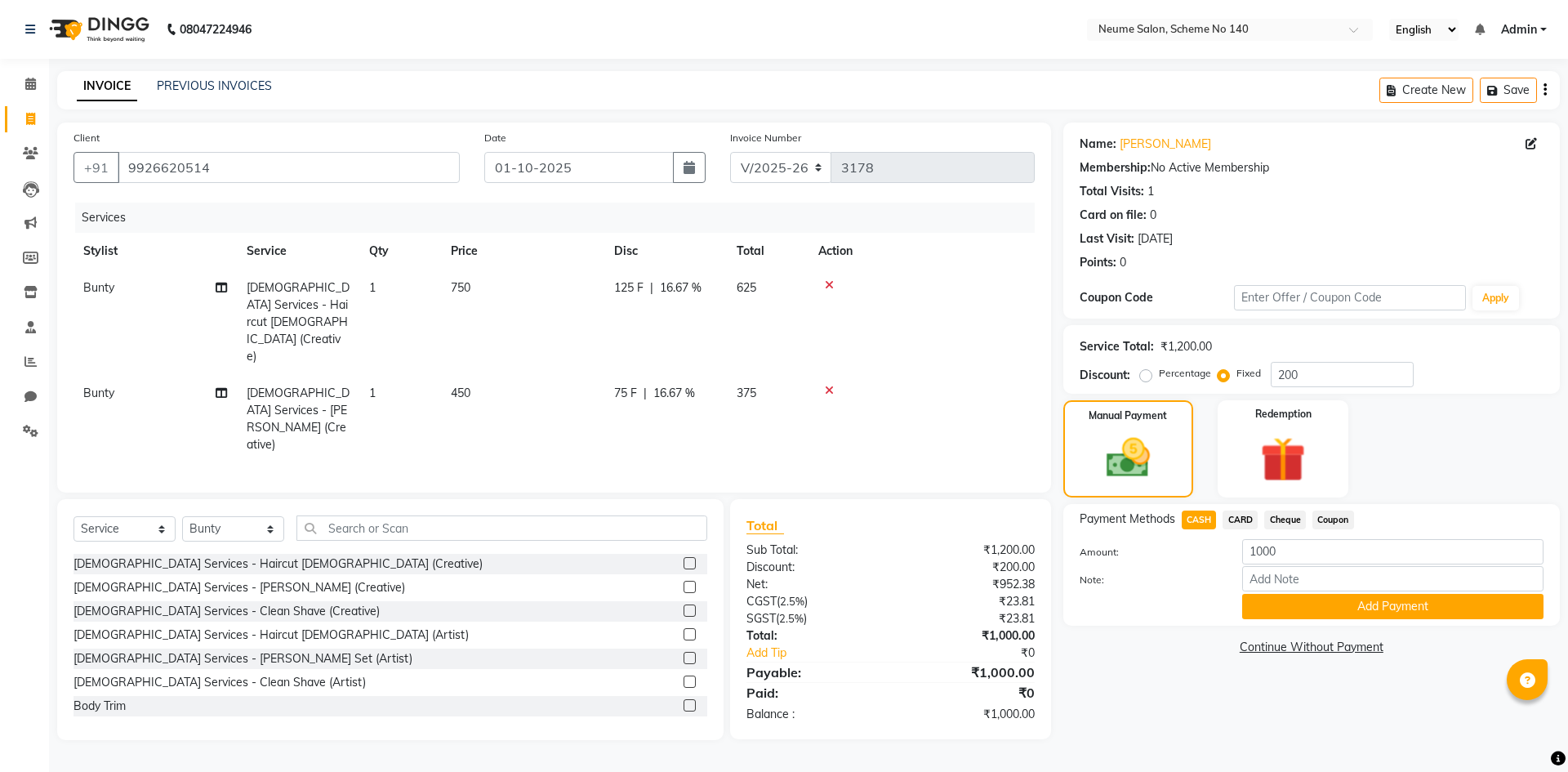
click at [1261, 599] on button "Add Payment" at bounding box center [1392, 606] width 301 height 25
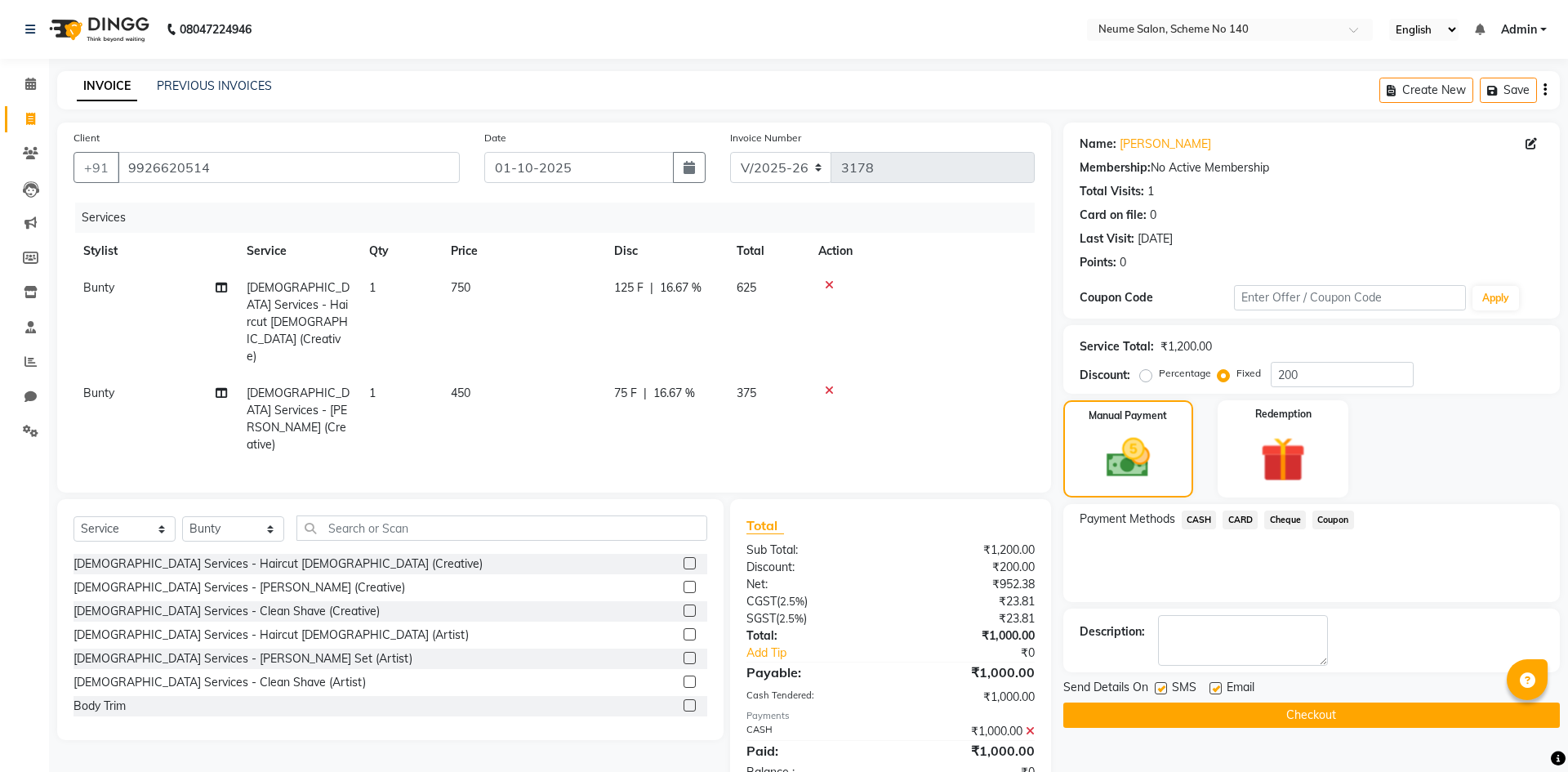
click at [1289, 699] on div "Send Details On SMS Email Checkout" at bounding box center [1312, 704] width 496 height 49
click at [1284, 727] on button "Checkout" at bounding box center [1312, 715] width 496 height 25
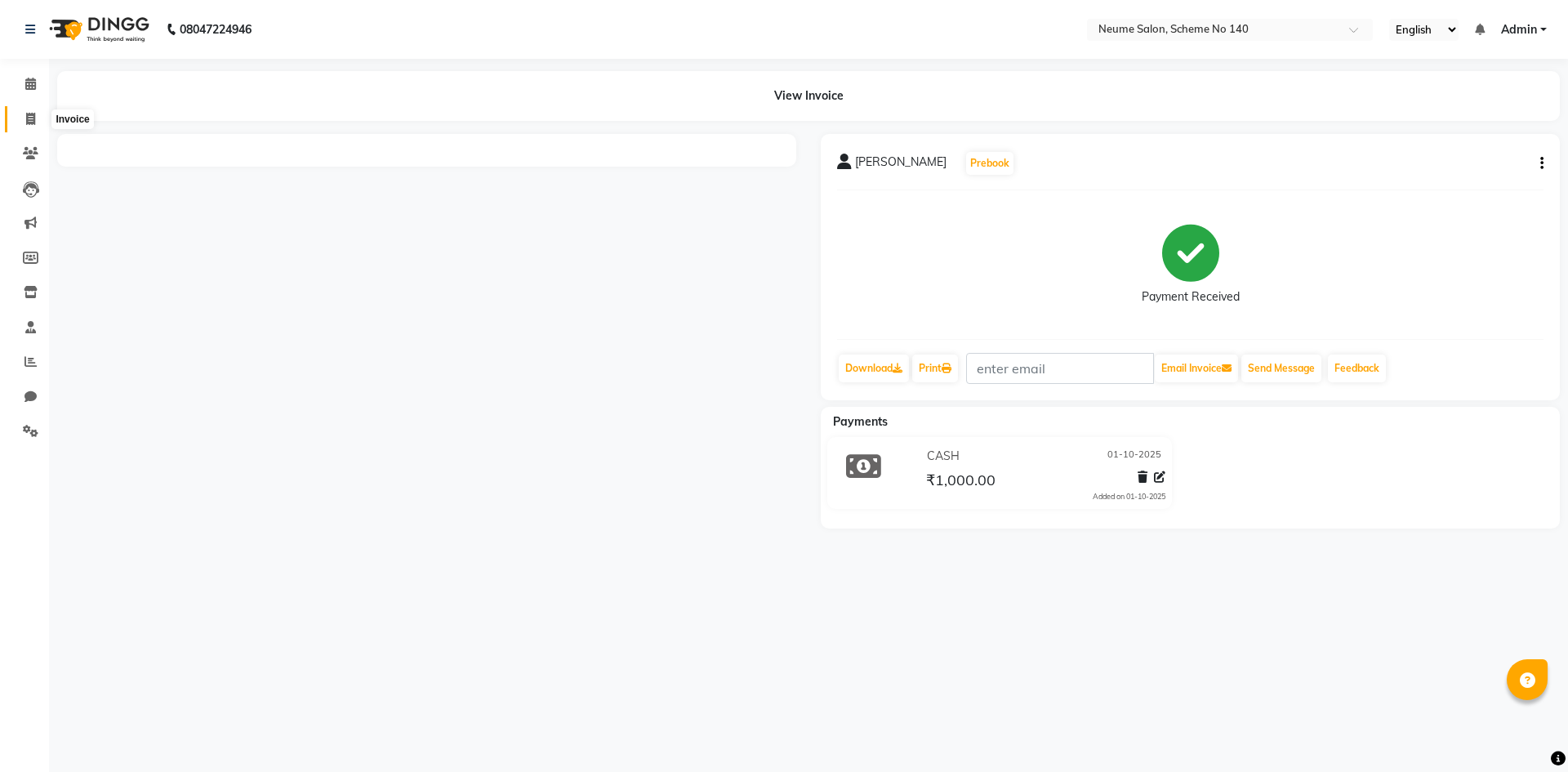
click at [26, 115] on icon at bounding box center [30, 118] width 9 height 13
select select "service"
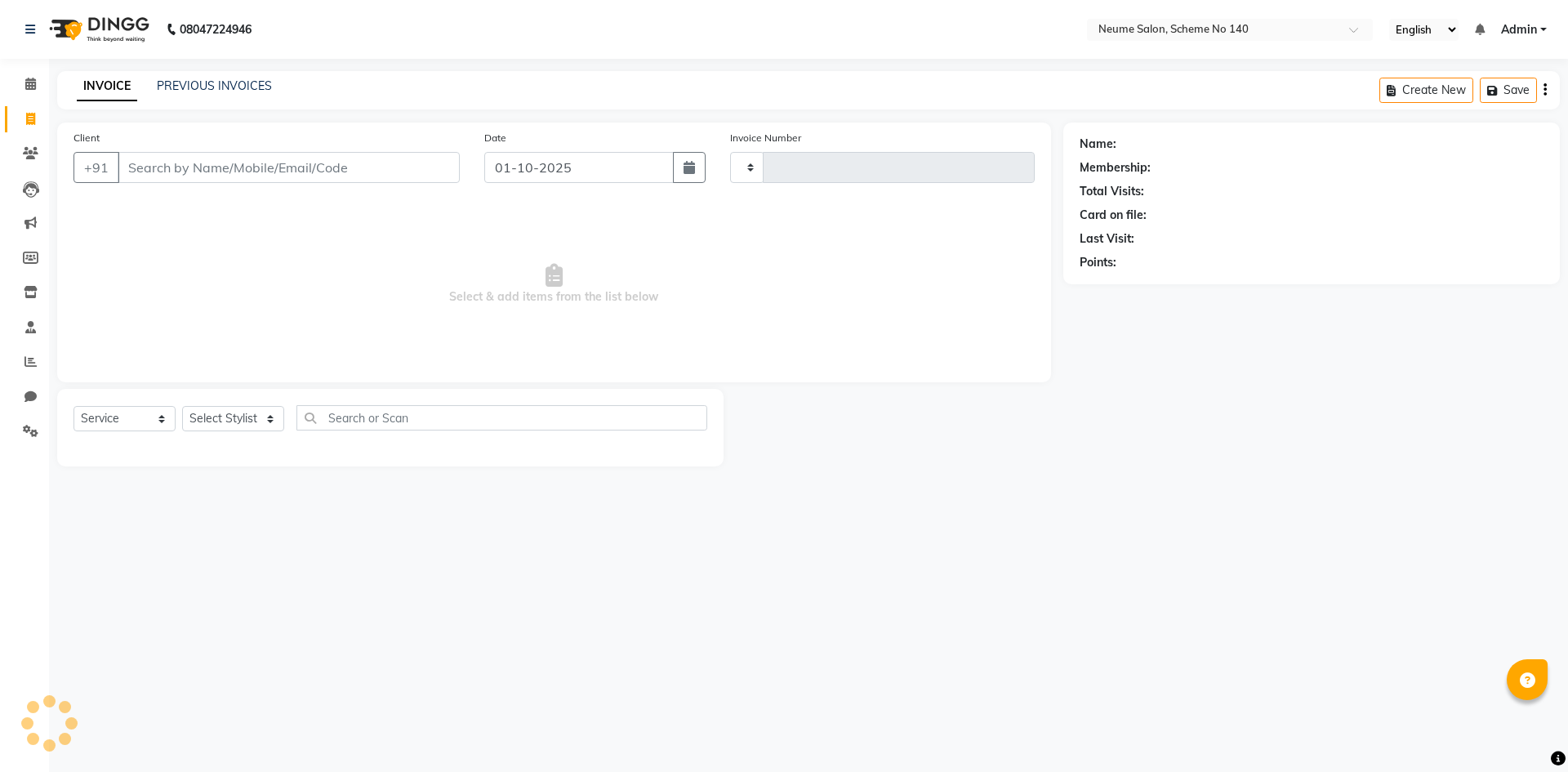
type input "3179"
select select "8098"
click at [242, 88] on link "PREVIOUS INVOICES" at bounding box center [214, 85] width 115 height 14
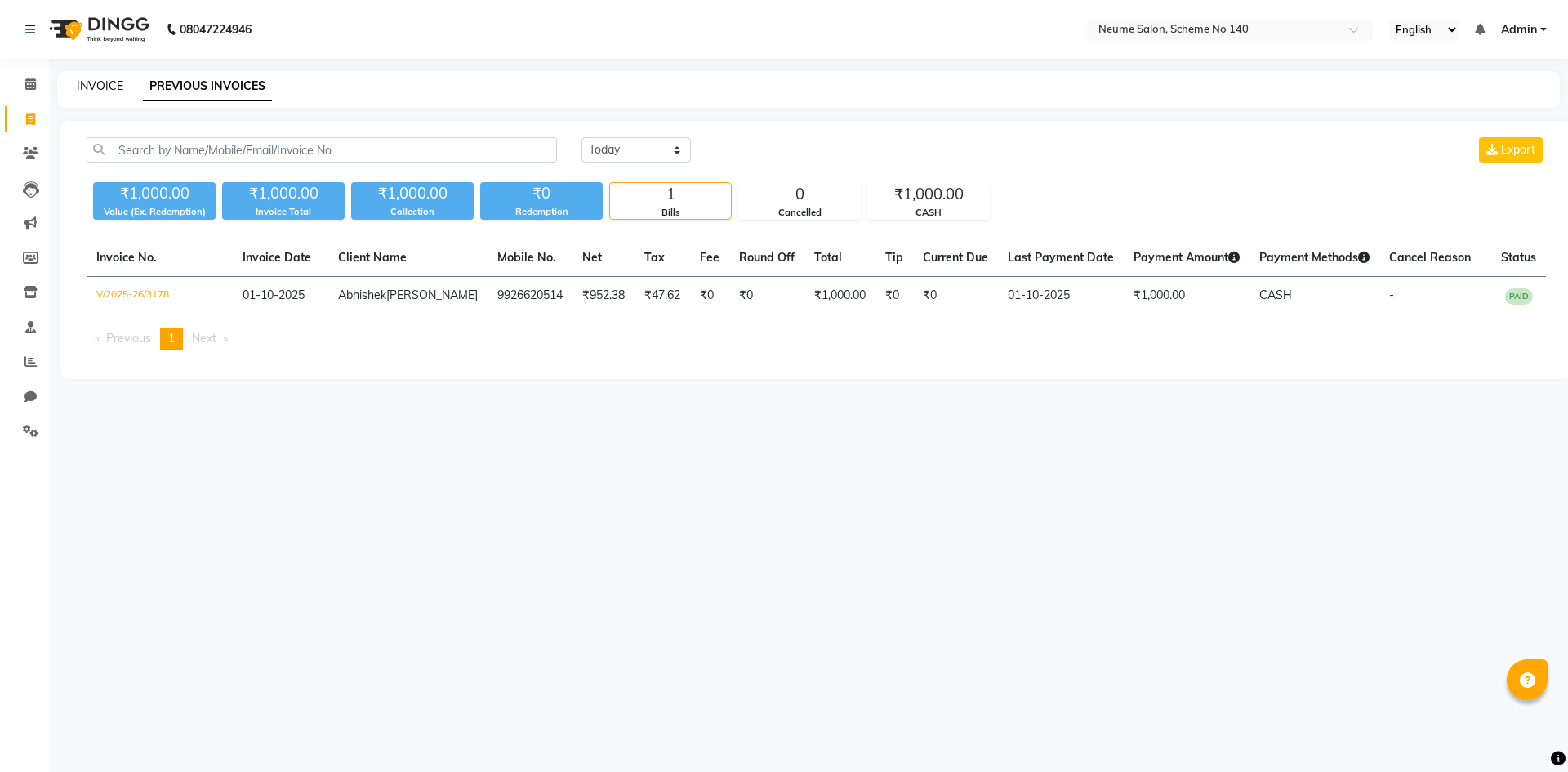
click at [95, 81] on link "INVOICE" at bounding box center [100, 85] width 46 height 14
select select "8098"
select select "service"
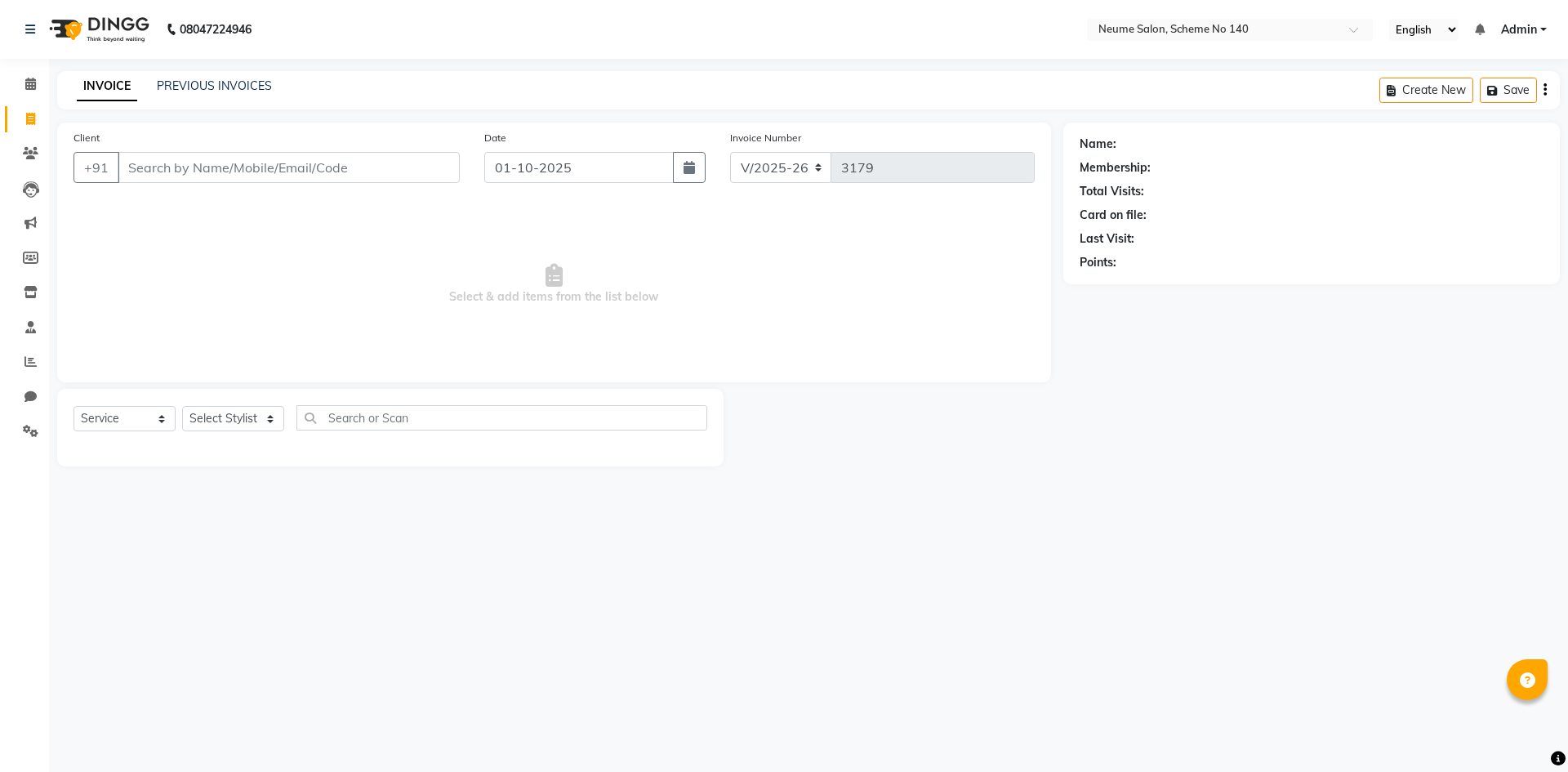
click at [90, 693] on div "08047224946 Select Location × Neume Salon, Scheme No 140 English ENGLISH Españo…" at bounding box center [784, 386] width 1568 height 772
click at [238, 159] on input "Client" at bounding box center [288, 167] width 342 height 31
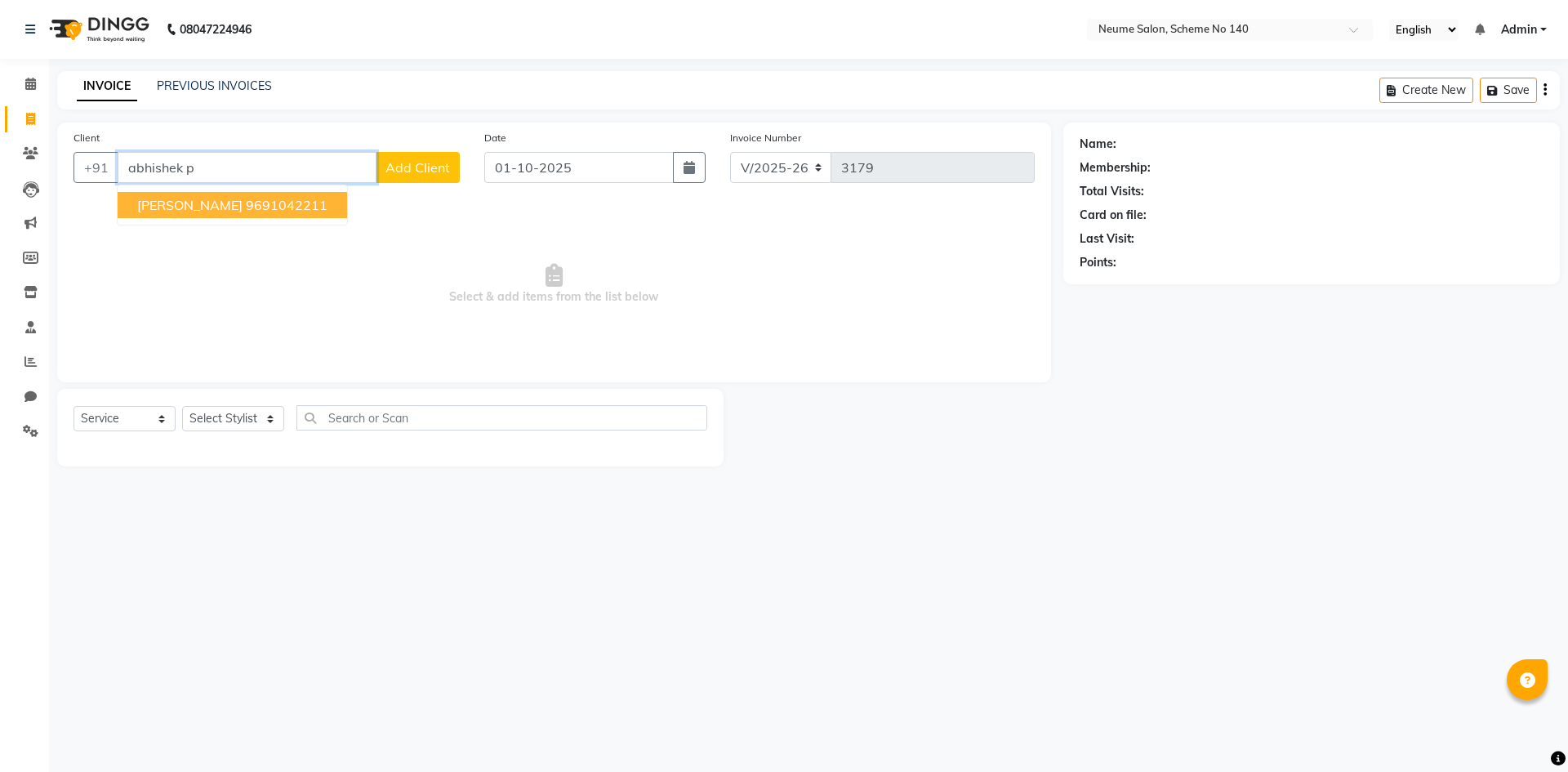
click at [252, 198] on ngb-highlight "9691042211" at bounding box center [286, 204] width 82 height 16
type input "9691042211"
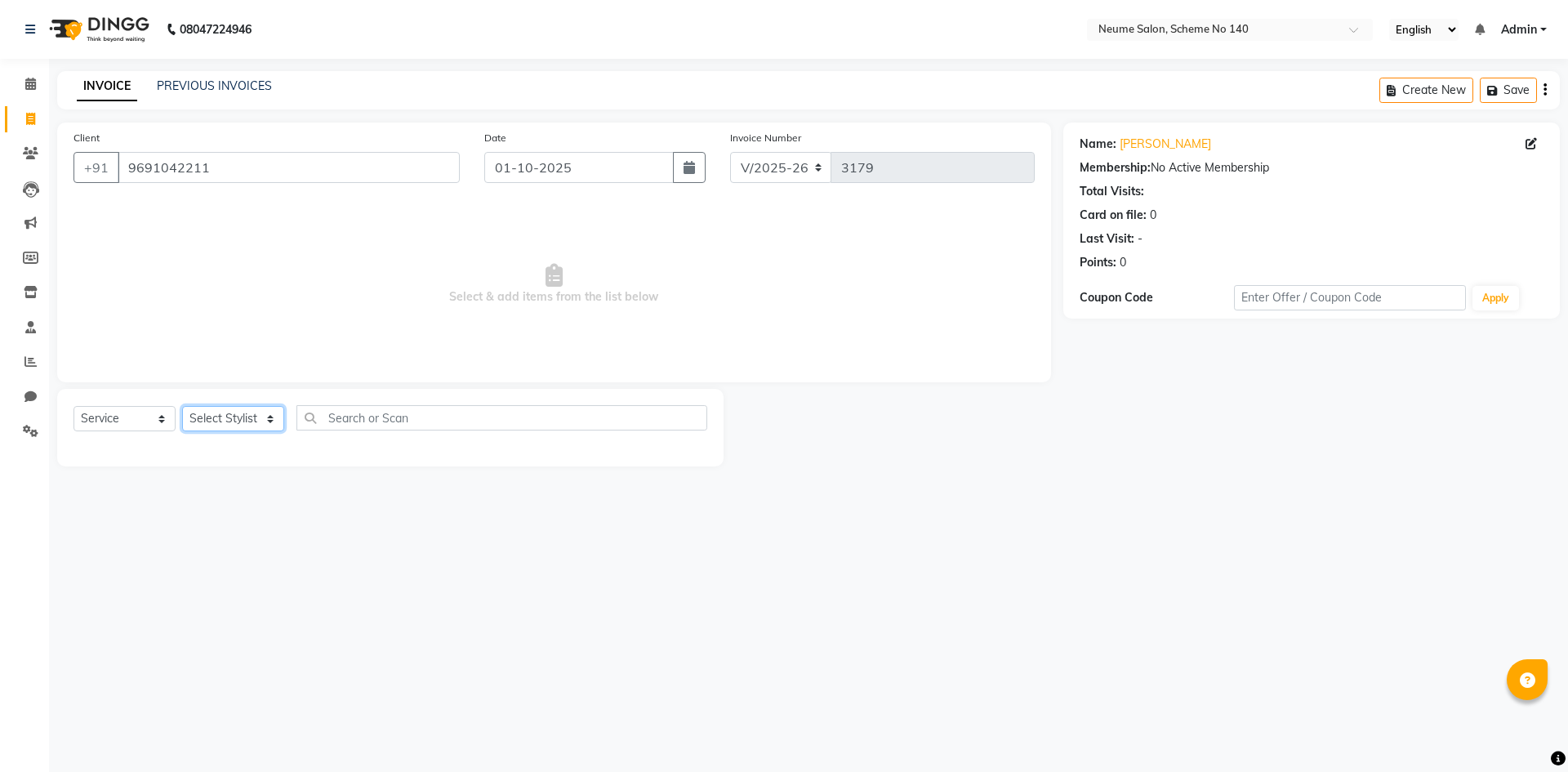
drag, startPoint x: 250, startPoint y: 422, endPoint x: 253, endPoint y: 407, distance: 15.3
click at [250, 422] on select "Select Stylist [PERSON_NAME] Ashvina [PERSON_NAME] [DATE][PERSON_NAME] Mahi [PE…" at bounding box center [233, 419] width 102 height 25
select select "75329"
click at [182, 406] on select "Select Stylist [PERSON_NAME] Ashvina [PERSON_NAME] [DATE][PERSON_NAME] Mahi [PE…" at bounding box center [233, 419] width 102 height 25
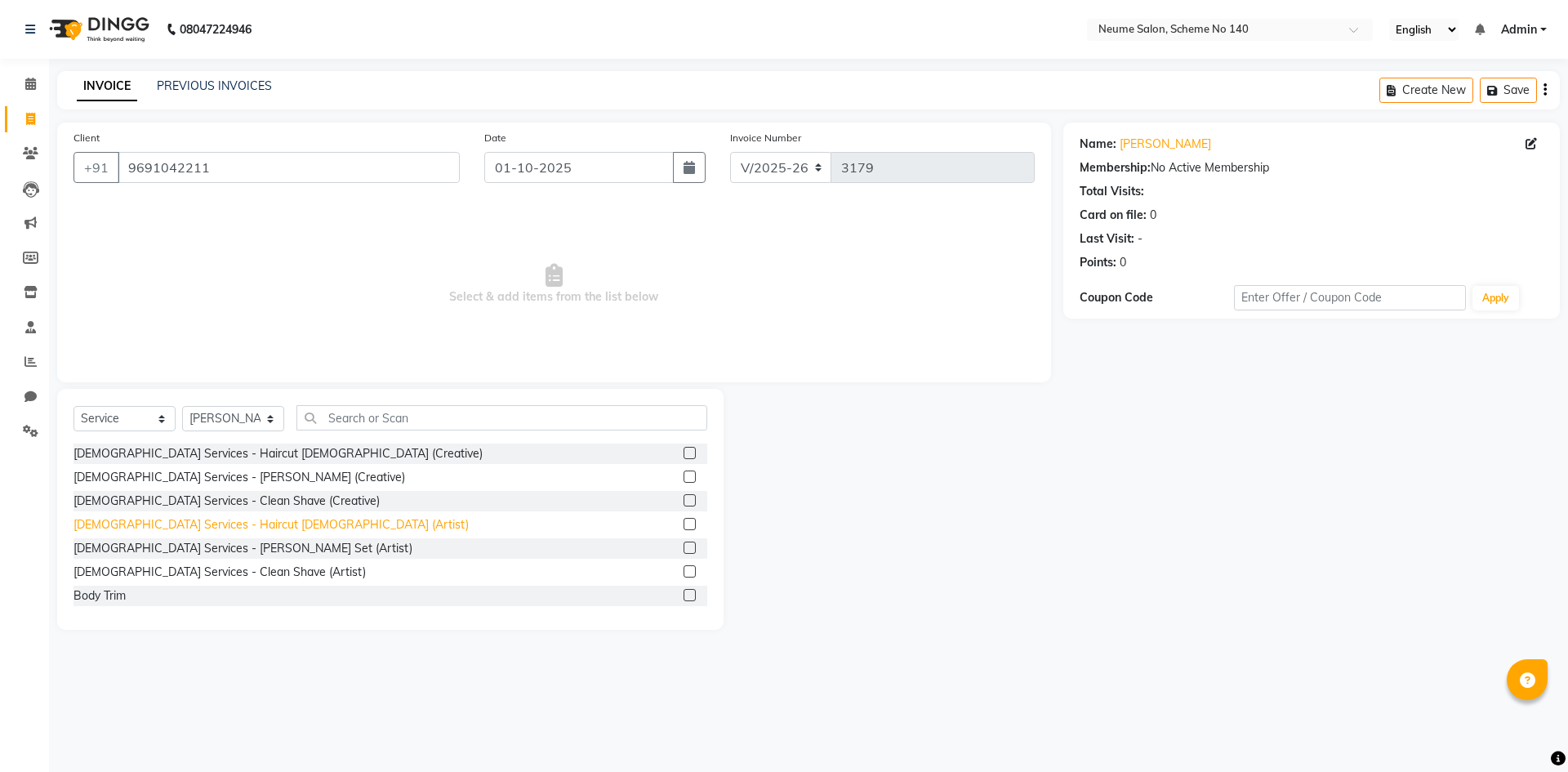
click at [203, 519] on div "[DEMOGRAPHIC_DATA] Services - Haircut [DEMOGRAPHIC_DATA] (Artist)" at bounding box center [271, 525] width 395 height 17
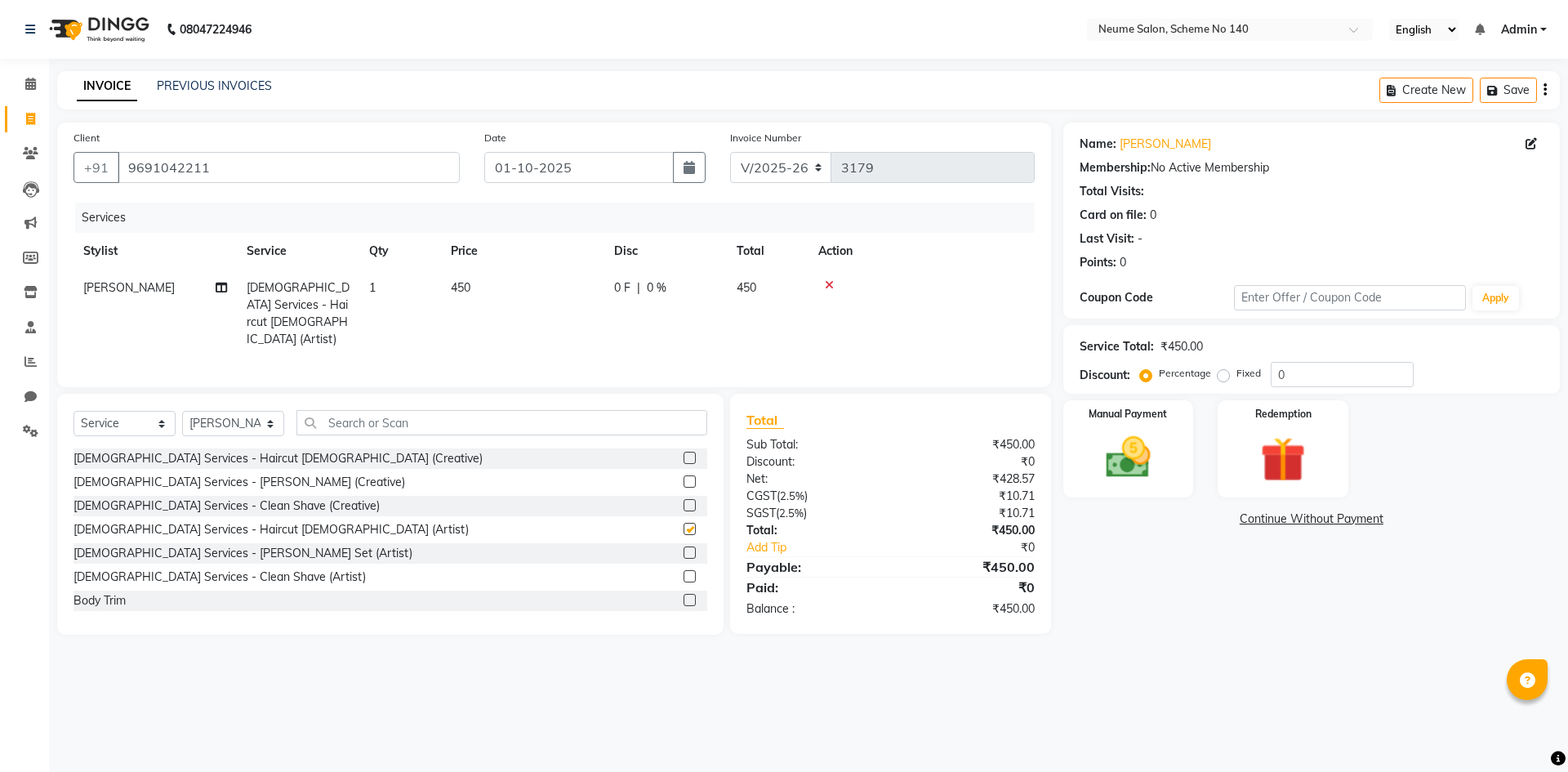
checkbox input "false"
click at [213, 552] on div "[DEMOGRAPHIC_DATA] Services - [PERSON_NAME] Set (Artist)" at bounding box center [242, 553] width 339 height 17
checkbox input "false"
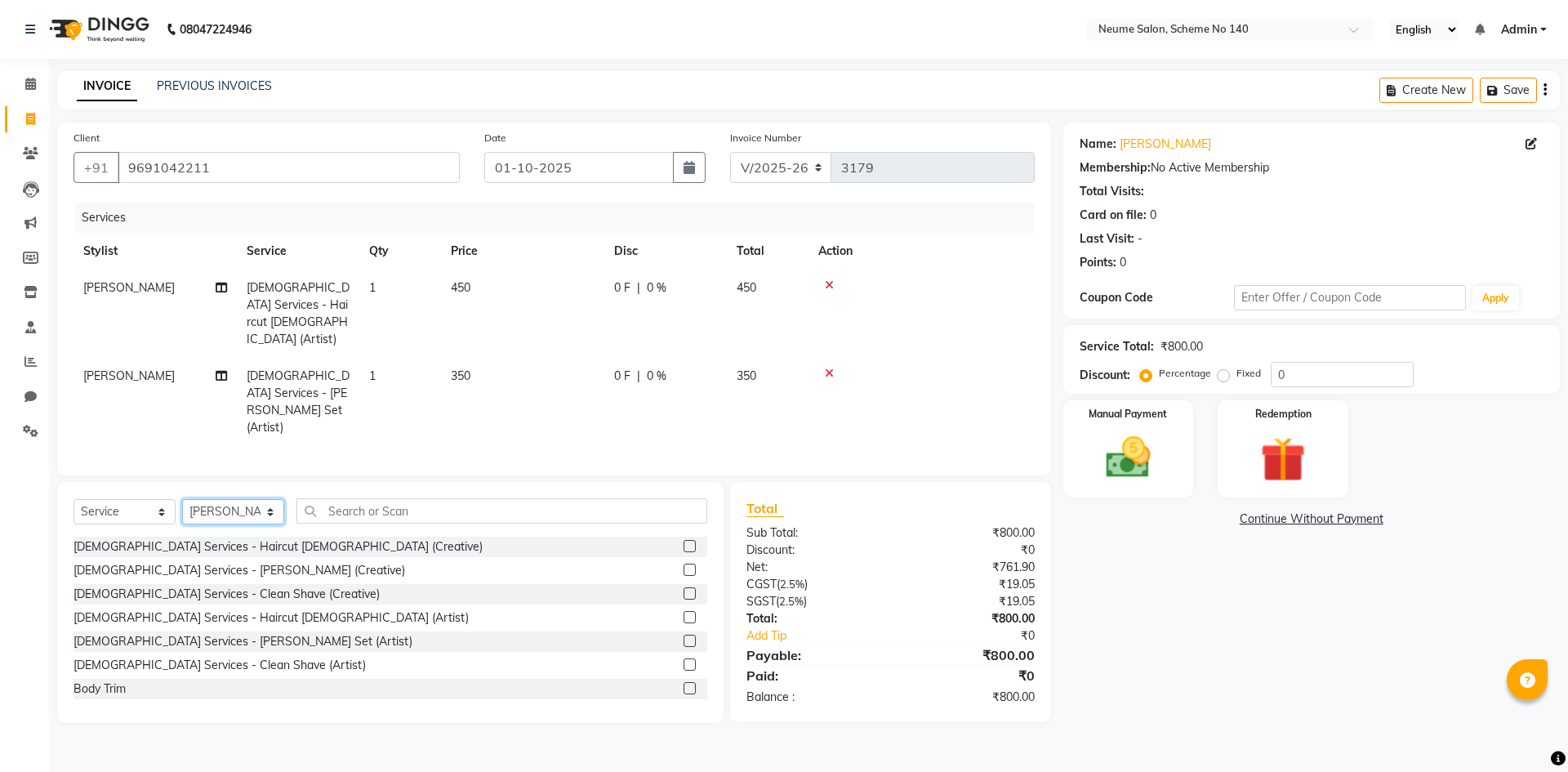
drag, startPoint x: 219, startPoint y: 454, endPoint x: 219, endPoint y: 443, distance: 11.0
click at [219, 499] on select "Select Stylist [PERSON_NAME] Ashvina [PERSON_NAME] [DATE][PERSON_NAME] Mahi [PE…" at bounding box center [233, 512] width 102 height 25
select select "91525"
click at [182, 499] on select "Select Stylist [PERSON_NAME] Ashvina [PERSON_NAME] [DATE][PERSON_NAME] Mahi [PE…" at bounding box center [233, 512] width 102 height 25
click at [181, 610] on div "[DEMOGRAPHIC_DATA] Services - Haircut [DEMOGRAPHIC_DATA] (Artist)" at bounding box center [271, 618] width 395 height 17
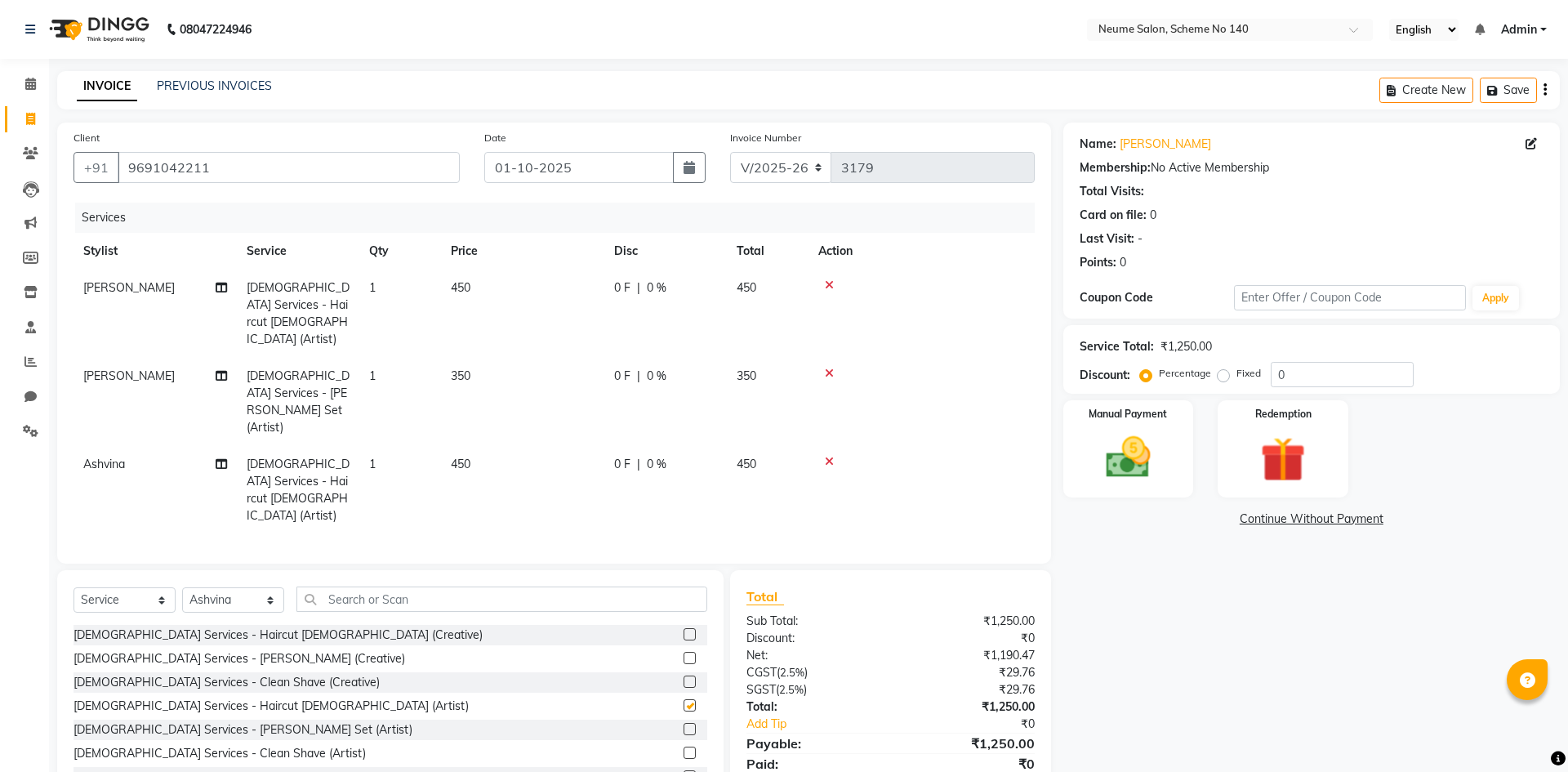
checkbox input "false"
click at [214, 588] on select "Select Stylist [PERSON_NAME] Ashvina [PERSON_NAME] [DATE][PERSON_NAME] Mahi [PE…" at bounding box center [233, 601] width 102 height 25
select select "75326"
click at [182, 588] on select "Select Stylist [PERSON_NAME] Ashvina [PERSON_NAME] [DATE][PERSON_NAME] Mahi [PE…" at bounding box center [233, 601] width 102 height 25
click at [220, 721] on div "[DEMOGRAPHIC_DATA] Services - [PERSON_NAME] Set (Artist)" at bounding box center [242, 730] width 339 height 17
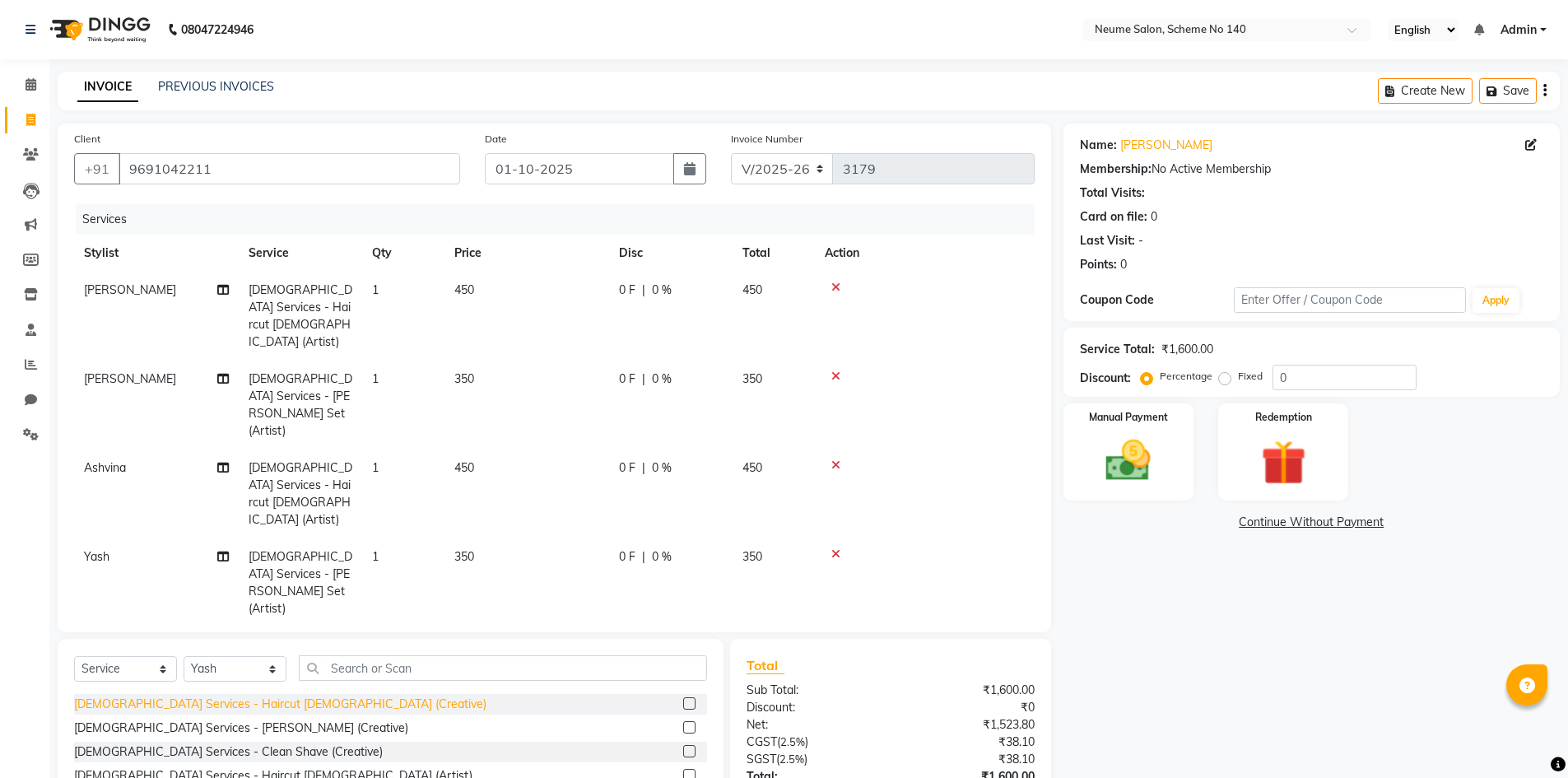
checkbox input "false"
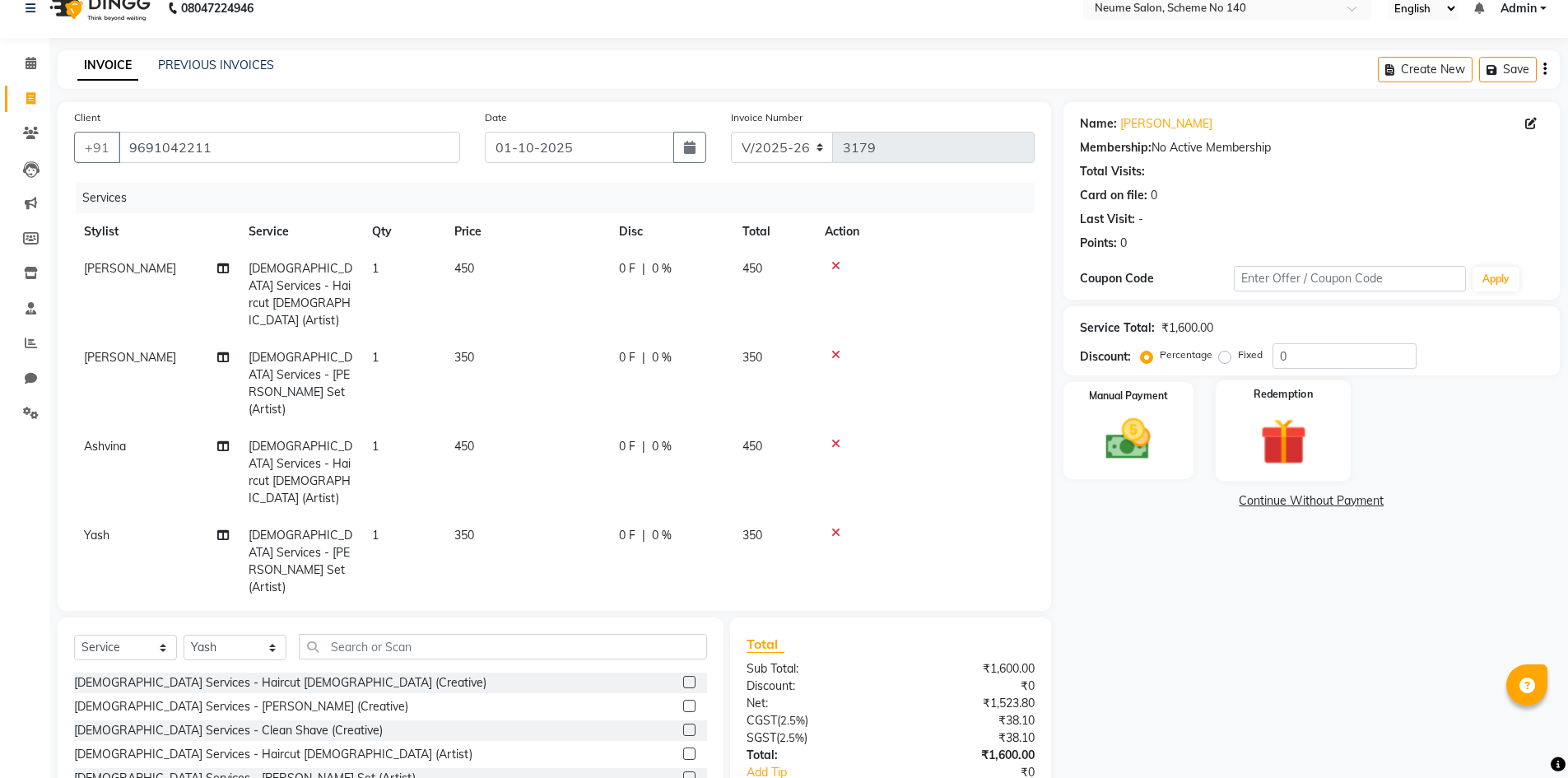
scroll to position [27, 0]
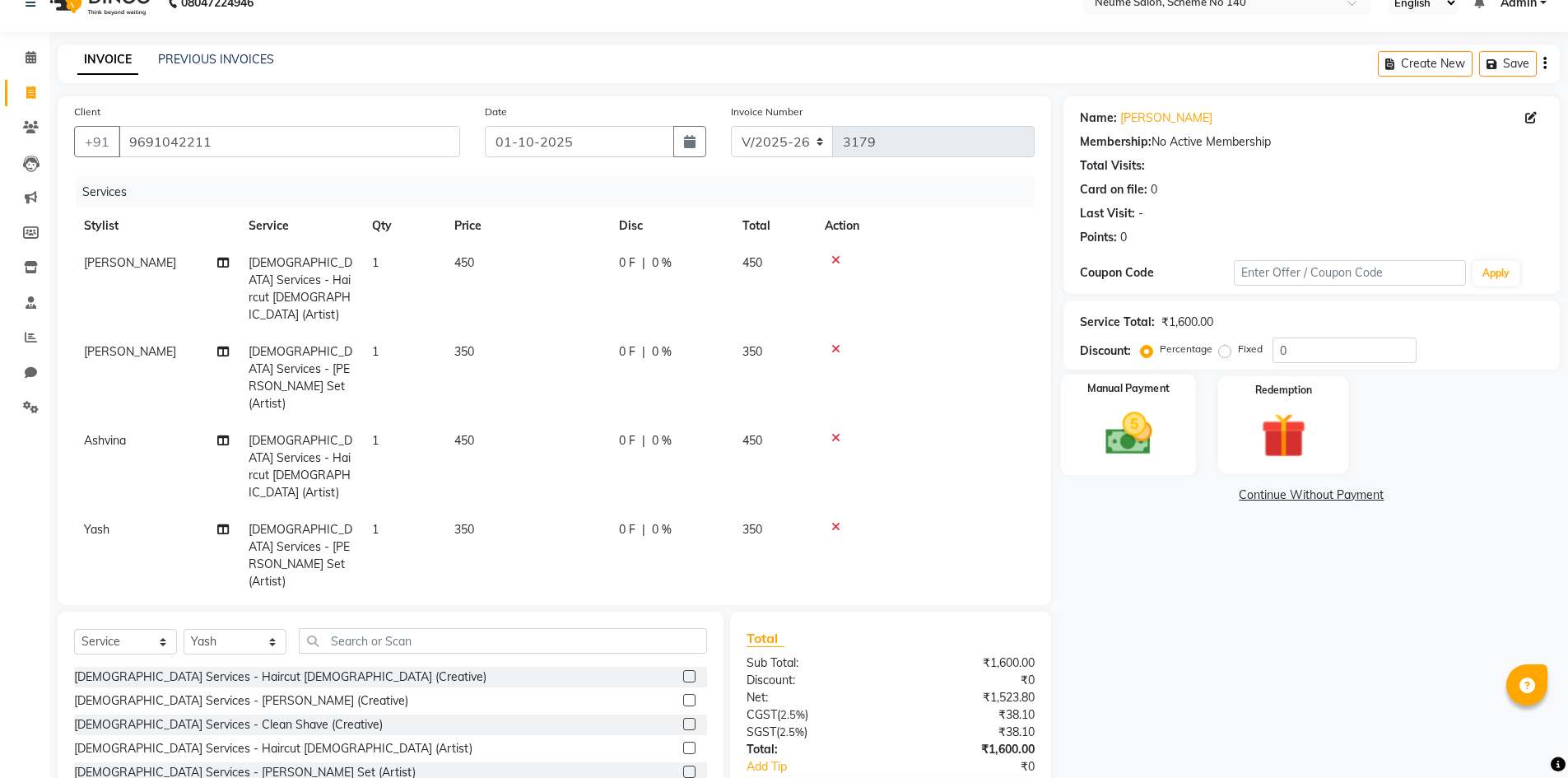
click at [1168, 466] on div "Manual Payment" at bounding box center [1128, 425] width 136 height 101
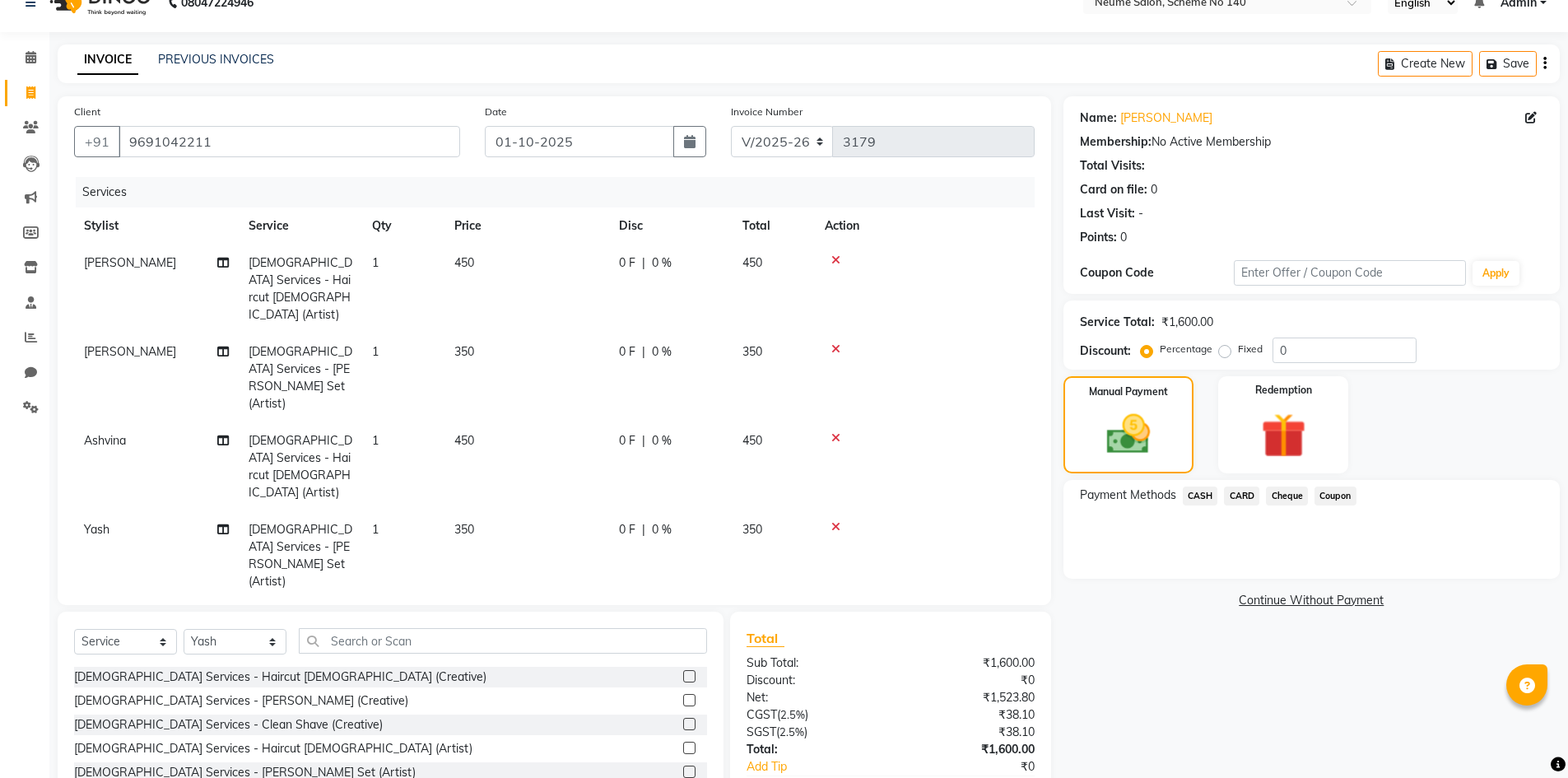
click at [1250, 501] on span "CARD" at bounding box center [1241, 496] width 36 height 19
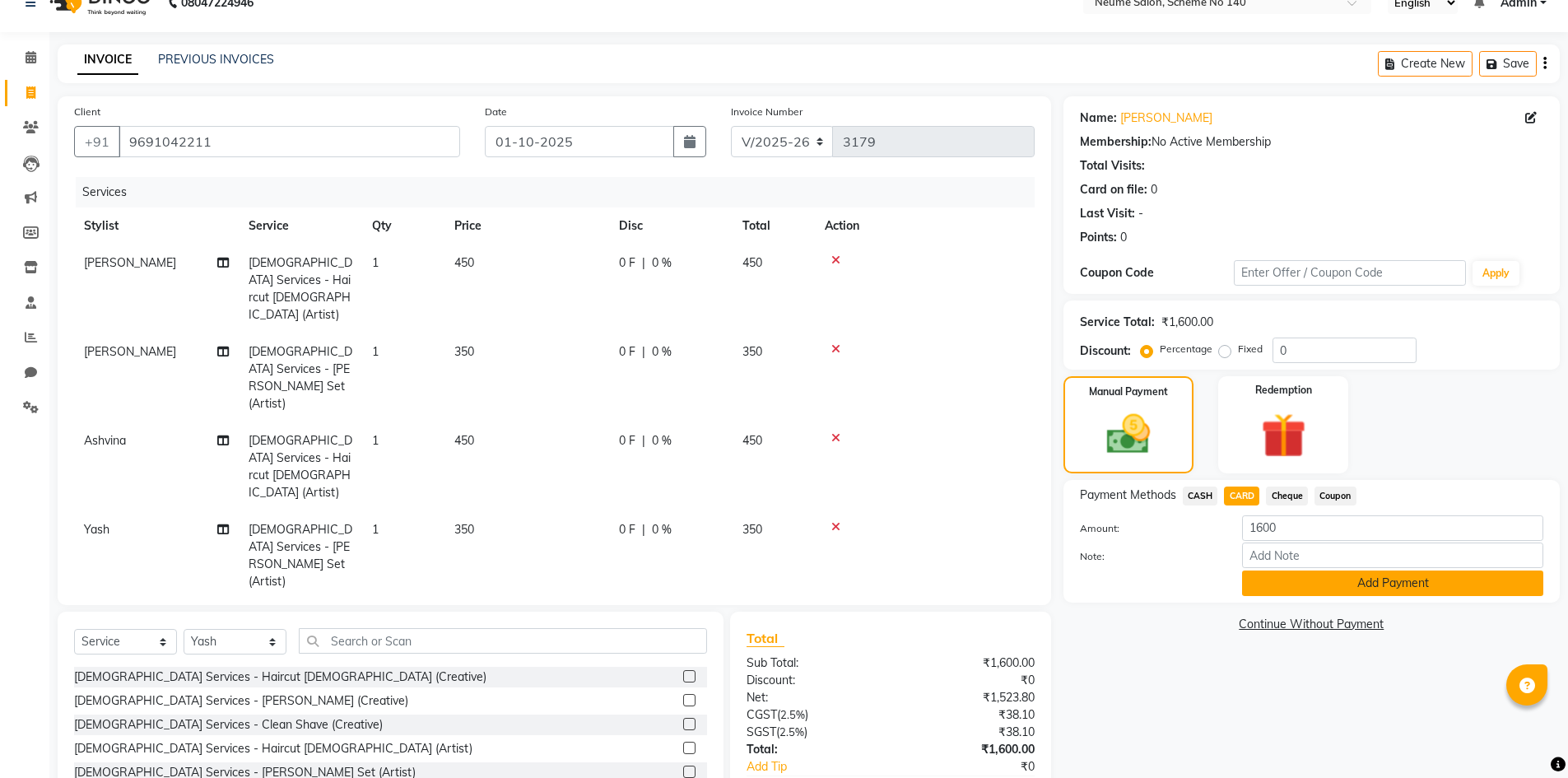
drag, startPoint x: 1279, startPoint y: 572, endPoint x: 1285, endPoint y: 582, distance: 11.7
click at [1280, 575] on button "Add Payment" at bounding box center [1393, 583] width 301 height 26
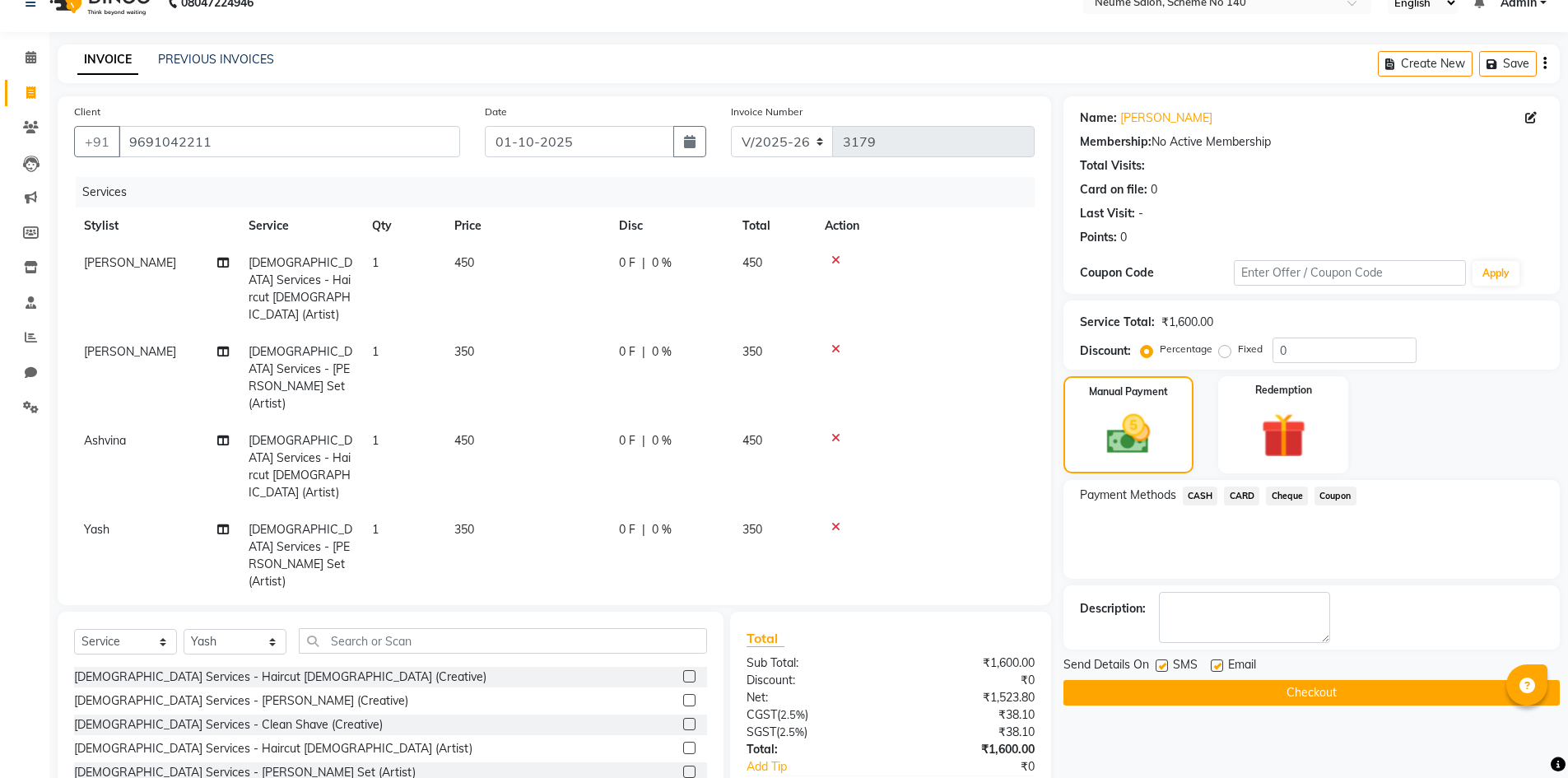
click at [1314, 685] on button "Checkout" at bounding box center [1311, 693] width 496 height 26
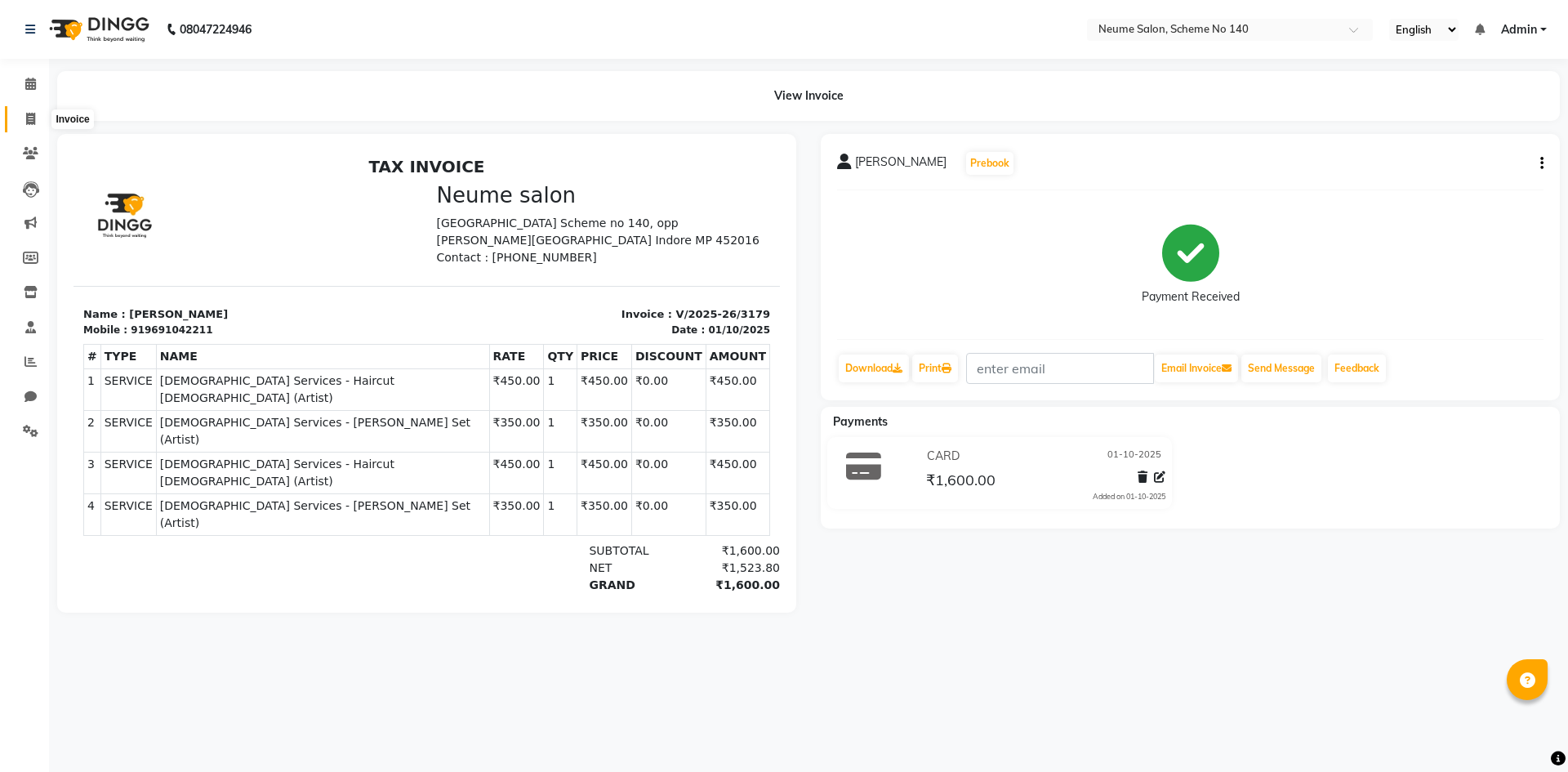
click at [37, 127] on span at bounding box center [30, 120] width 29 height 19
select select "8098"
select select "service"
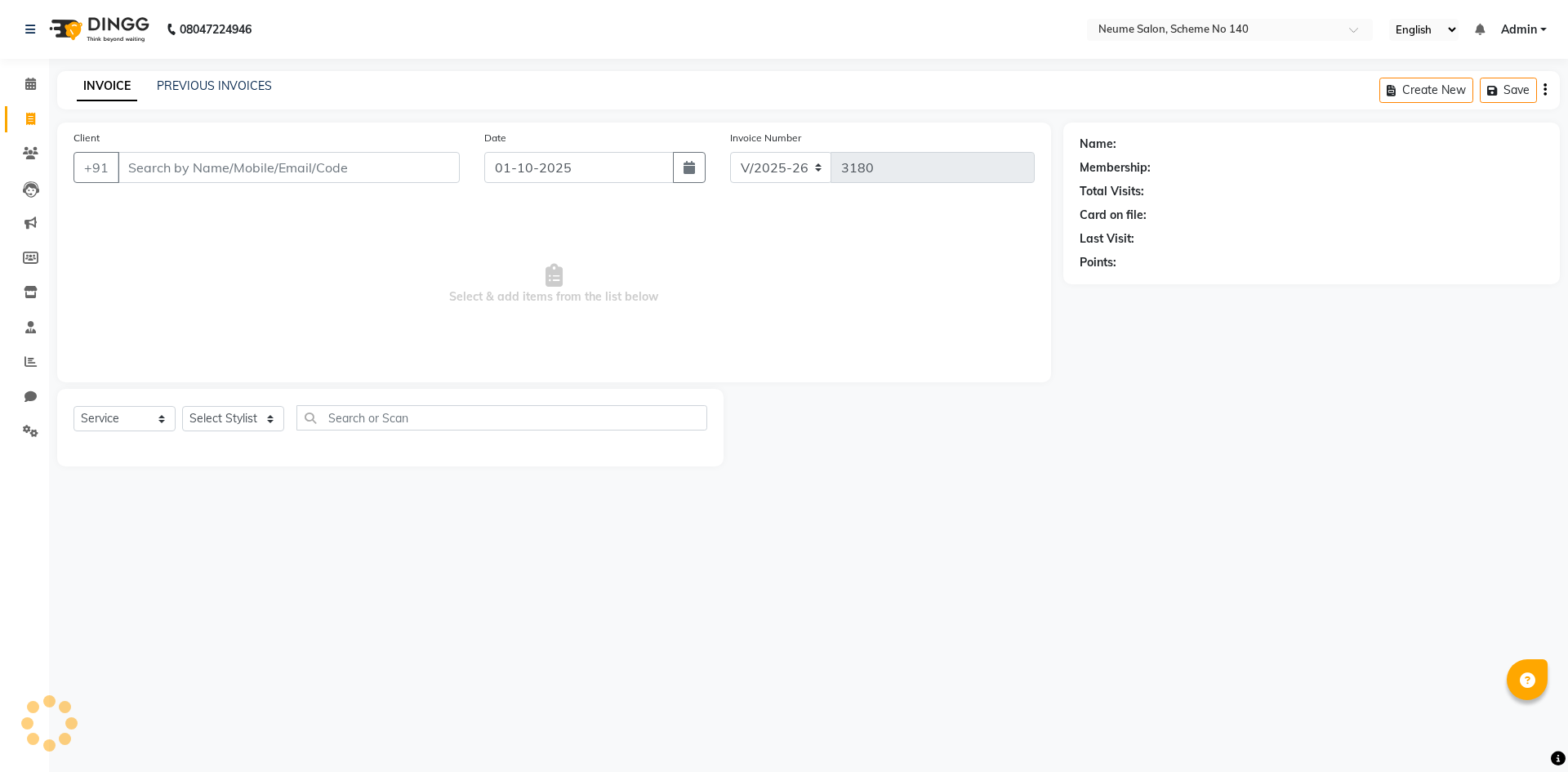
click at [177, 163] on input "Client" at bounding box center [288, 167] width 342 height 31
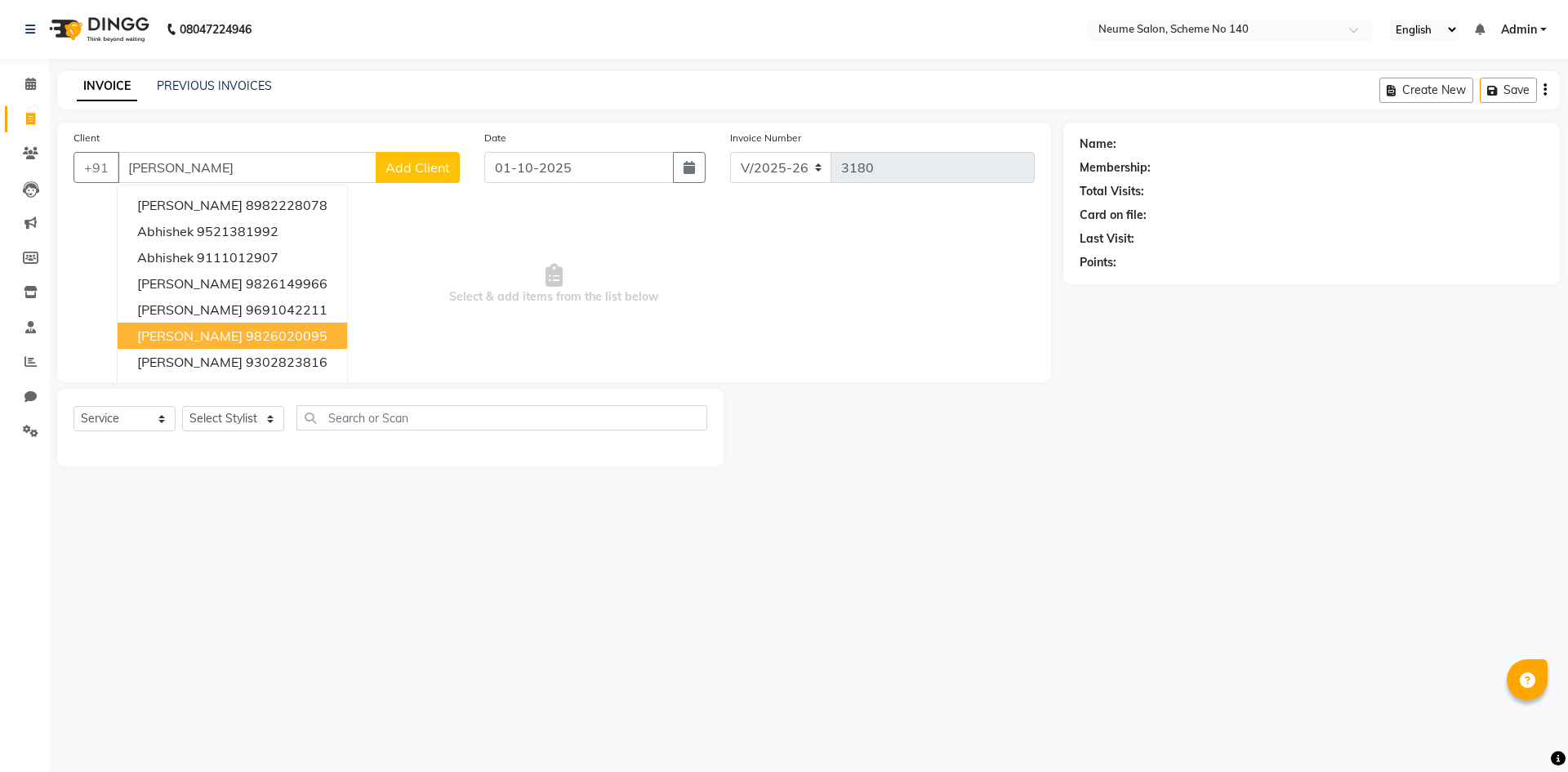
click at [201, 340] on span "[PERSON_NAME]" at bounding box center [190, 335] width 106 height 16
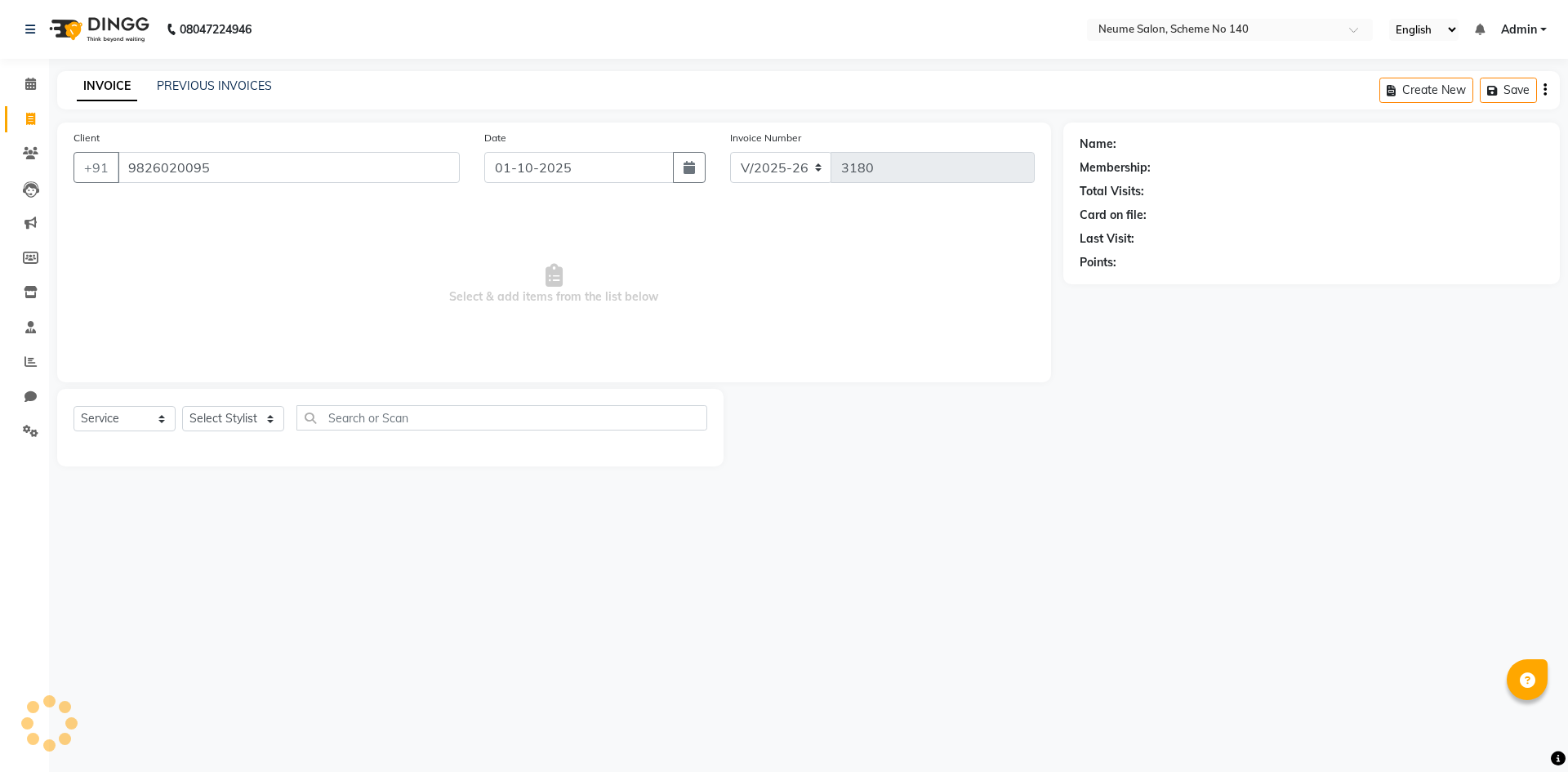
type input "9826020095"
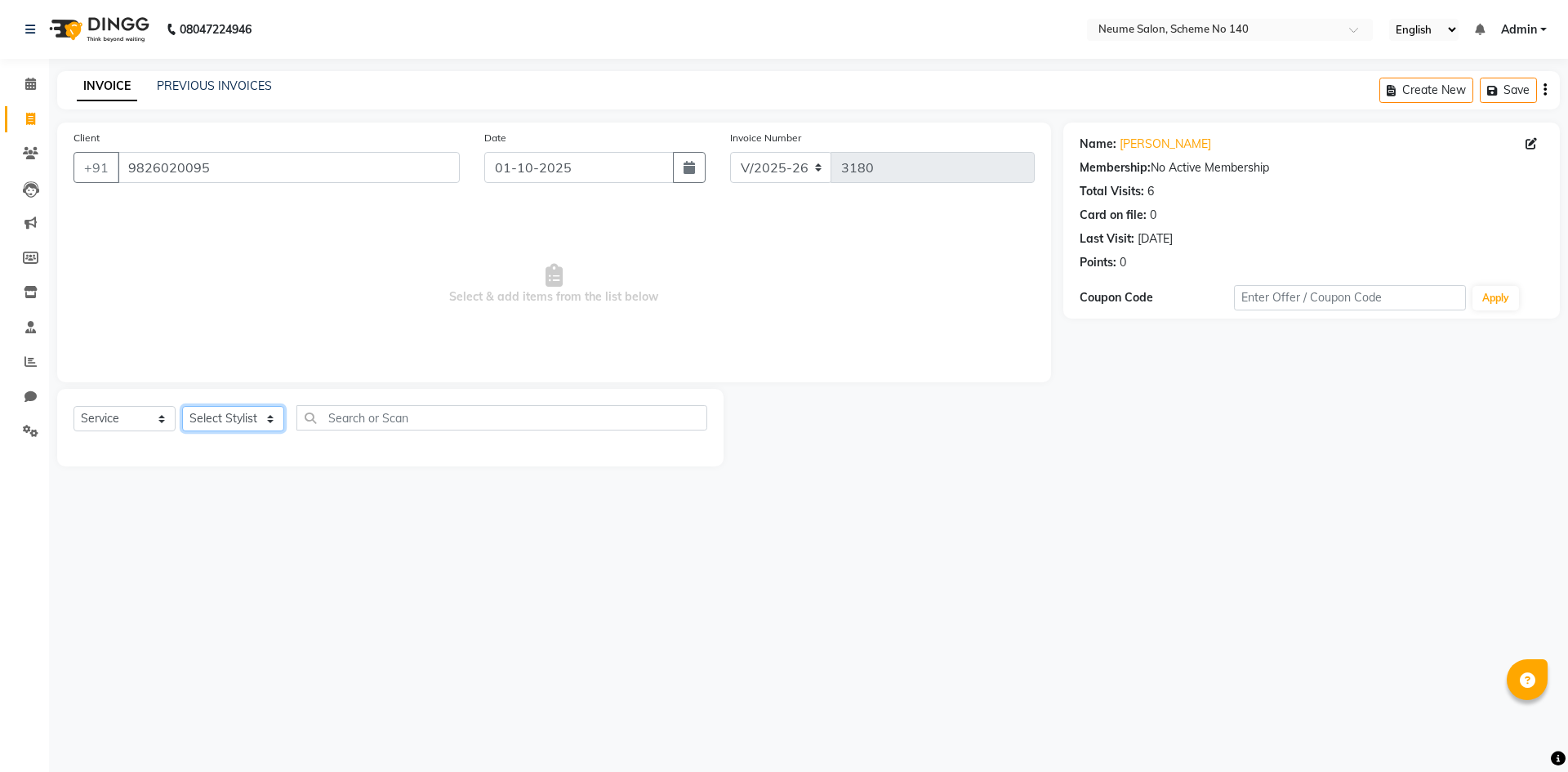
click at [210, 410] on select "Select Stylist [PERSON_NAME] Ashvina [PERSON_NAME] [DATE][PERSON_NAME] Mahi [PE…" at bounding box center [233, 419] width 102 height 25
select select "75325"
click at [182, 406] on select "Select Stylist [PERSON_NAME] Ashvina [PERSON_NAME] [DATE][PERSON_NAME] Mahi [PE…" at bounding box center [233, 419] width 102 height 25
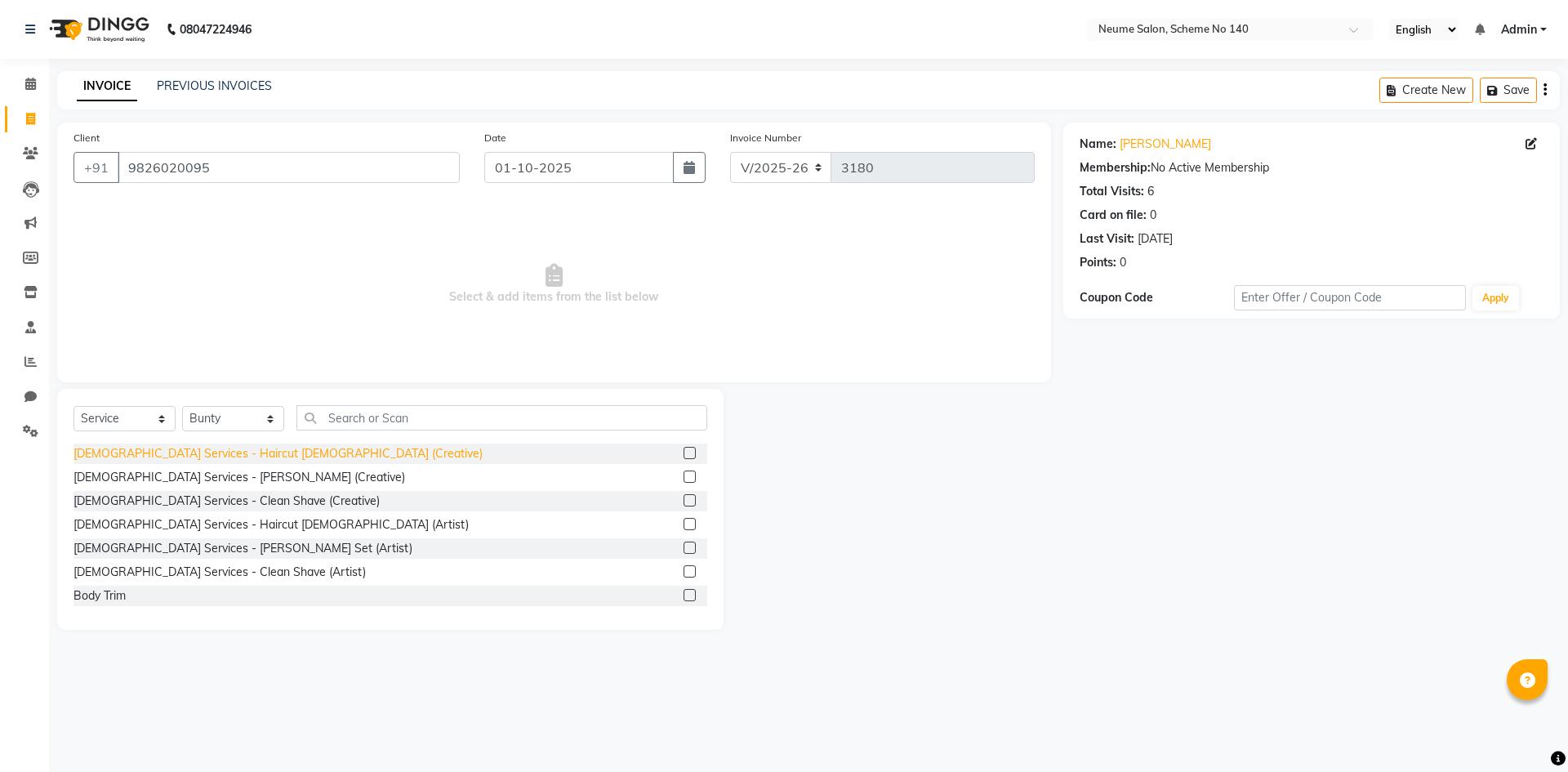
click at [238, 458] on div "[DEMOGRAPHIC_DATA] Services - Haircut [DEMOGRAPHIC_DATA] (Creative)" at bounding box center [278, 454] width 410 height 17
checkbox input "false"
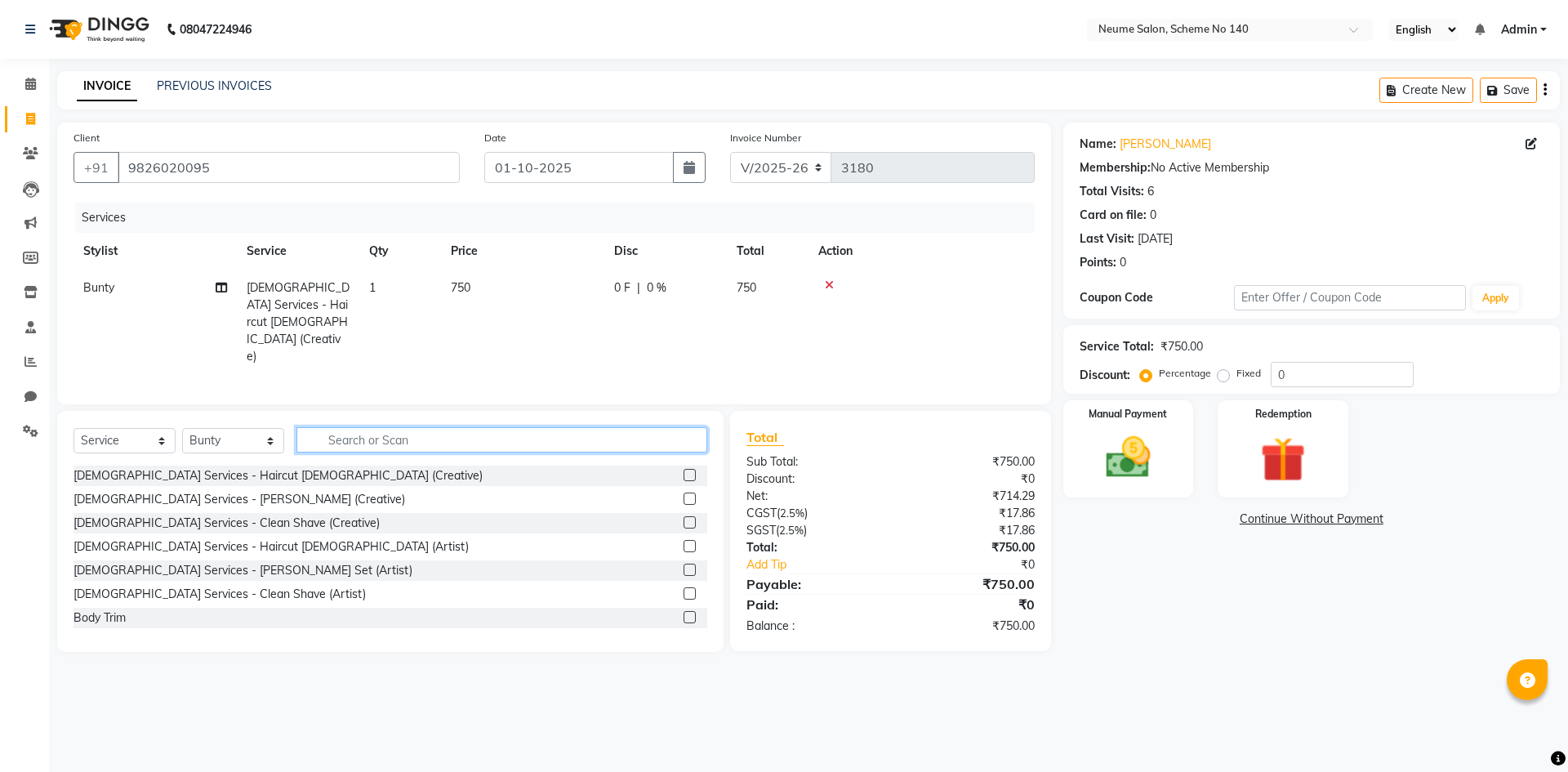
click at [335, 427] on input "text" at bounding box center [502, 440] width 411 height 25
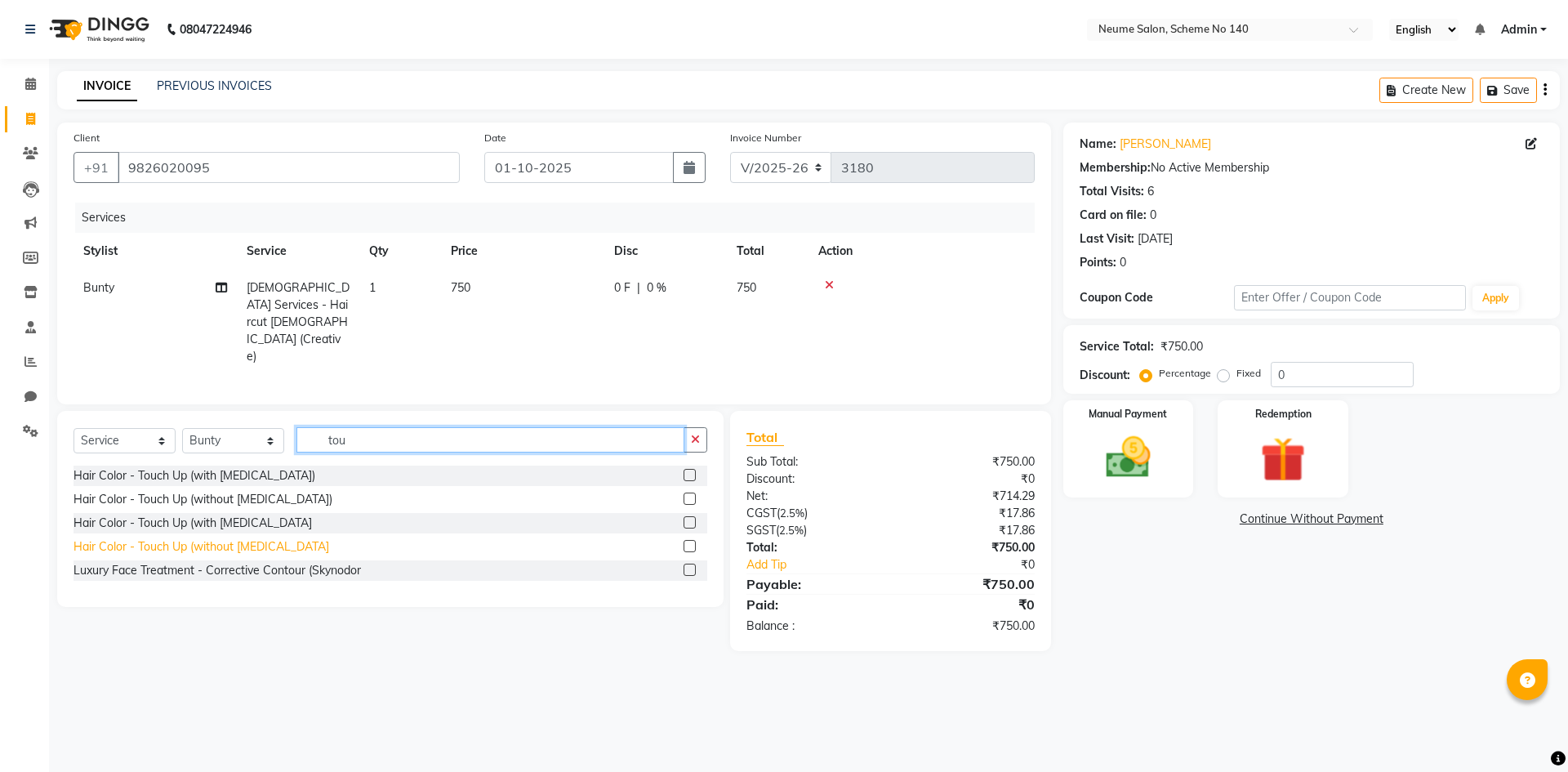
type input "tou"
click at [207, 538] on div "Hair Color - Touch Up (without [MEDICAL_DATA]" at bounding box center [201, 546] width 256 height 17
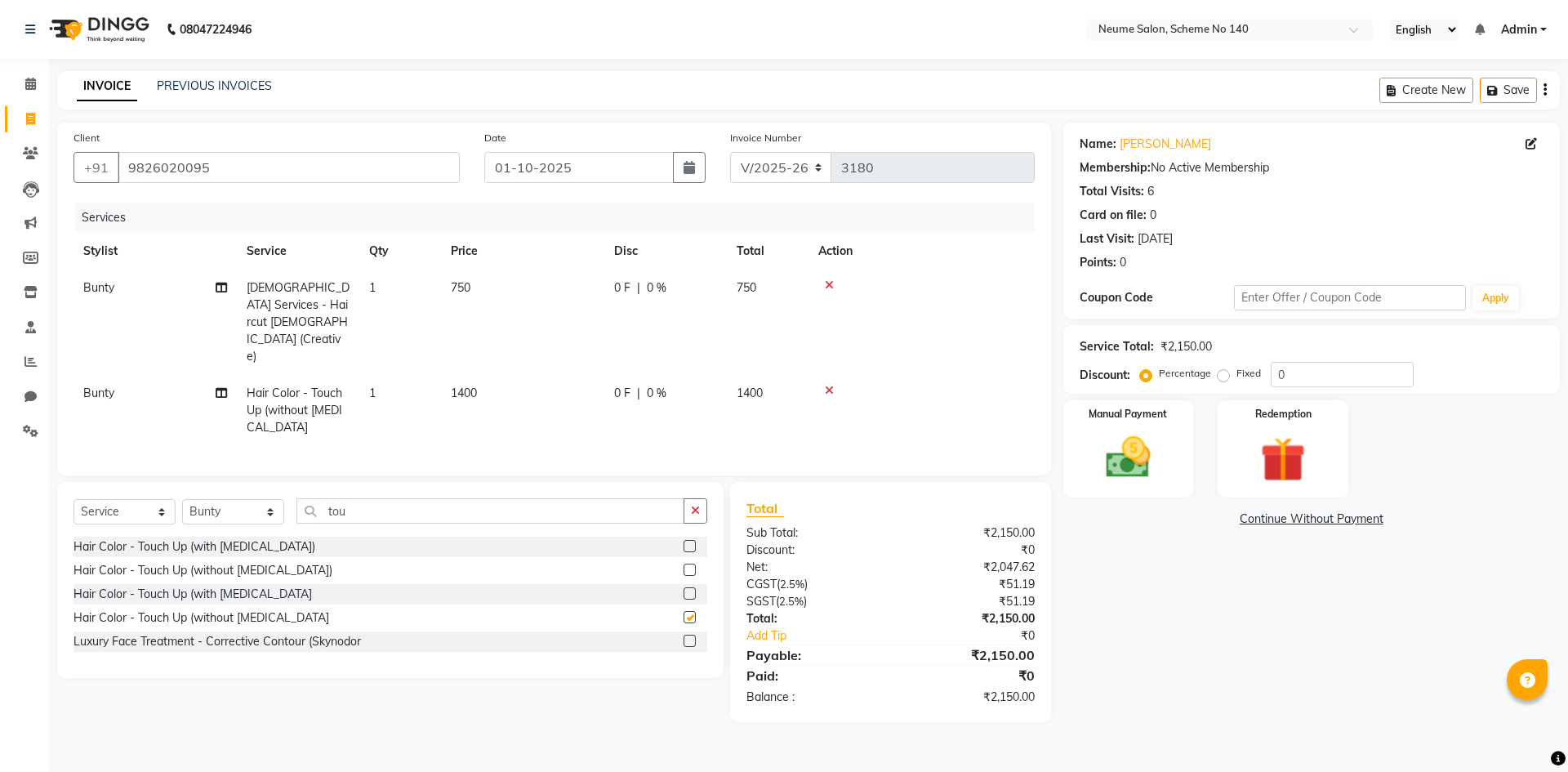
checkbox input "false"
click at [1103, 503] on div "Name: [PERSON_NAME] Membership: No Active Membership Total Visits: 6 Card on fi…" at bounding box center [1318, 422] width 509 height 600
click at [1150, 488] on div "Manual Payment" at bounding box center [1128, 449] width 136 height 101
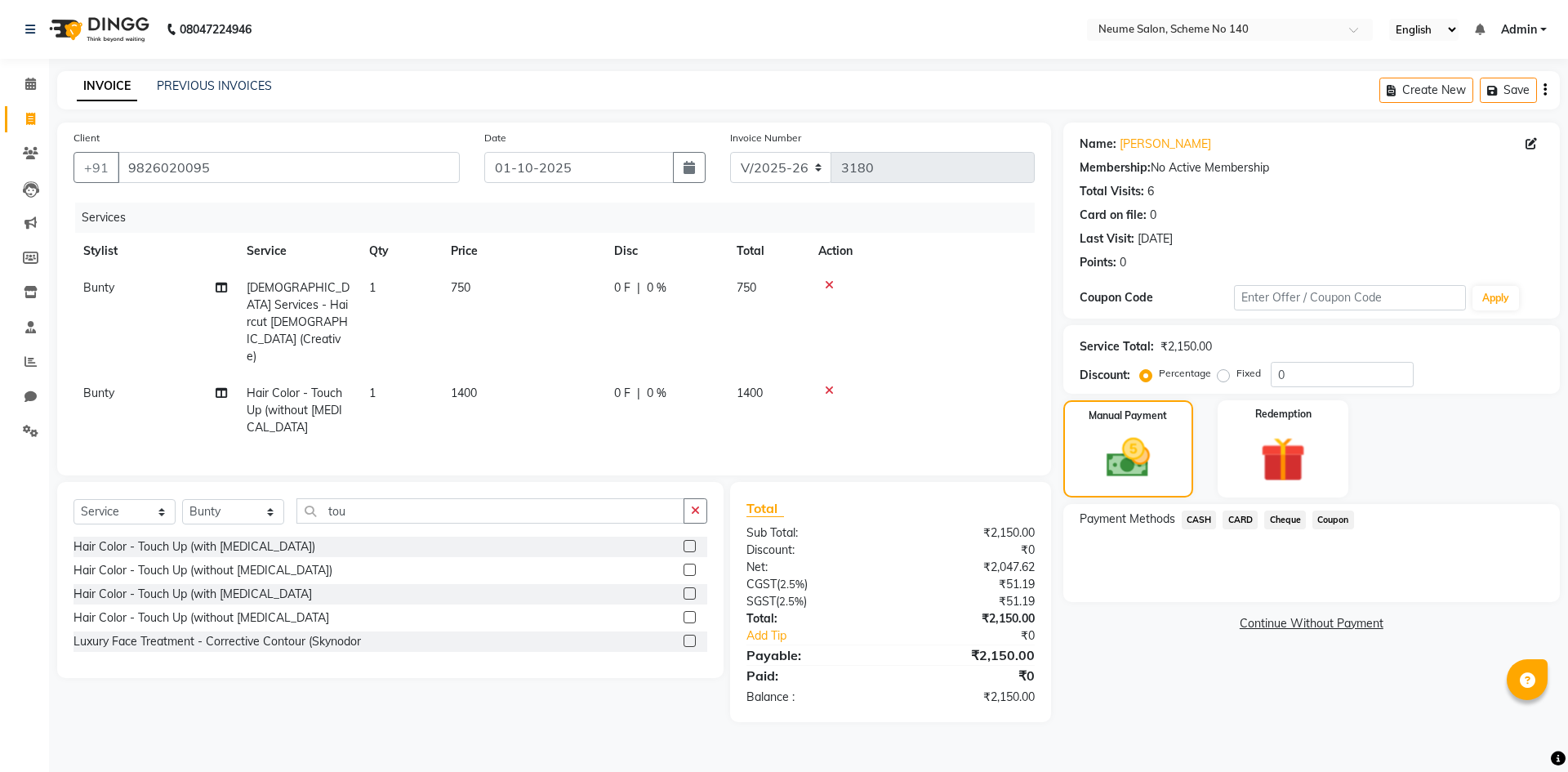
click at [1200, 519] on span "CASH" at bounding box center [1200, 520] width 35 height 19
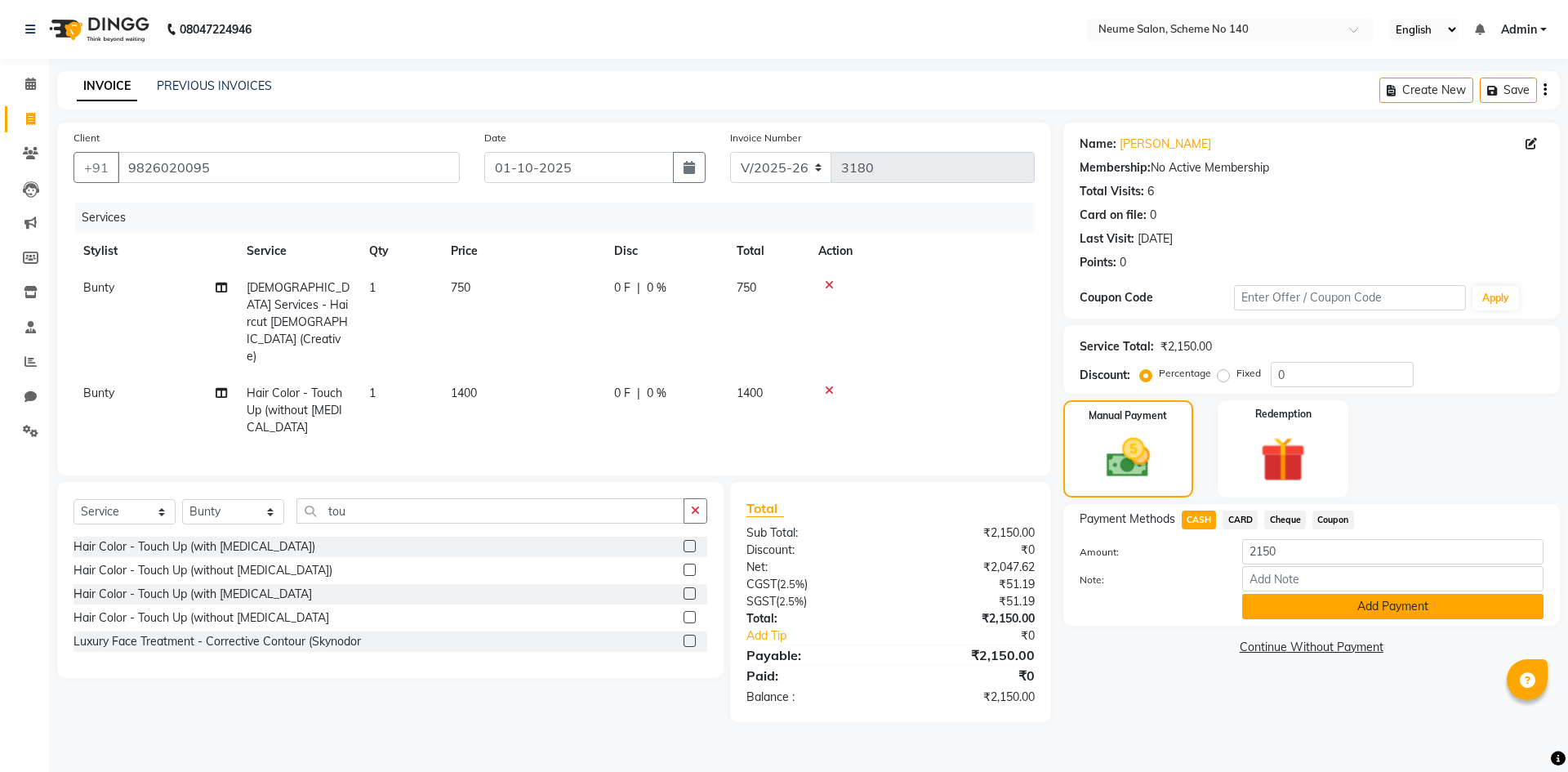
click at [1273, 612] on button "Add Payment" at bounding box center [1392, 606] width 301 height 25
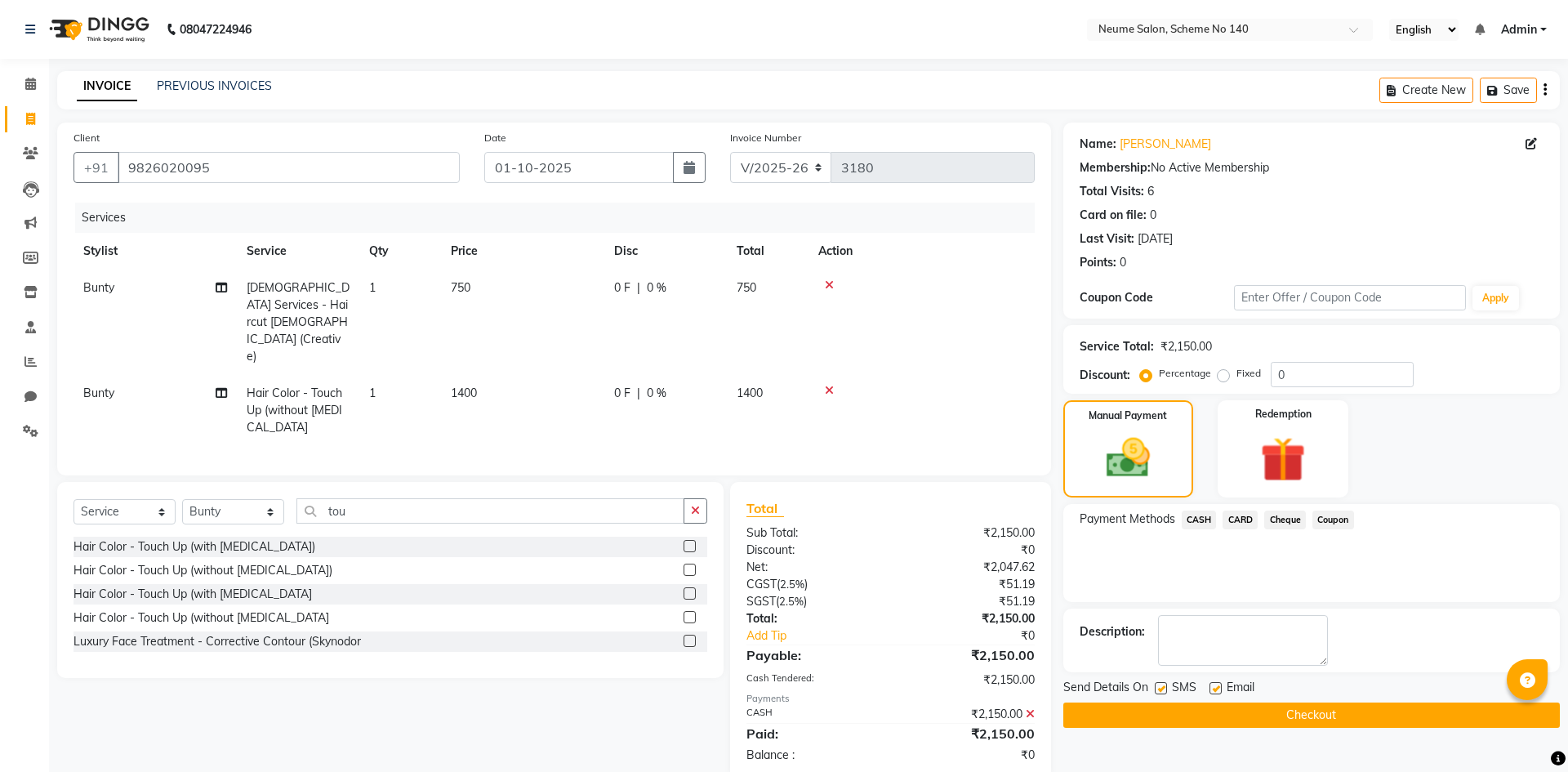
click at [1289, 717] on button "Checkout" at bounding box center [1312, 715] width 496 height 25
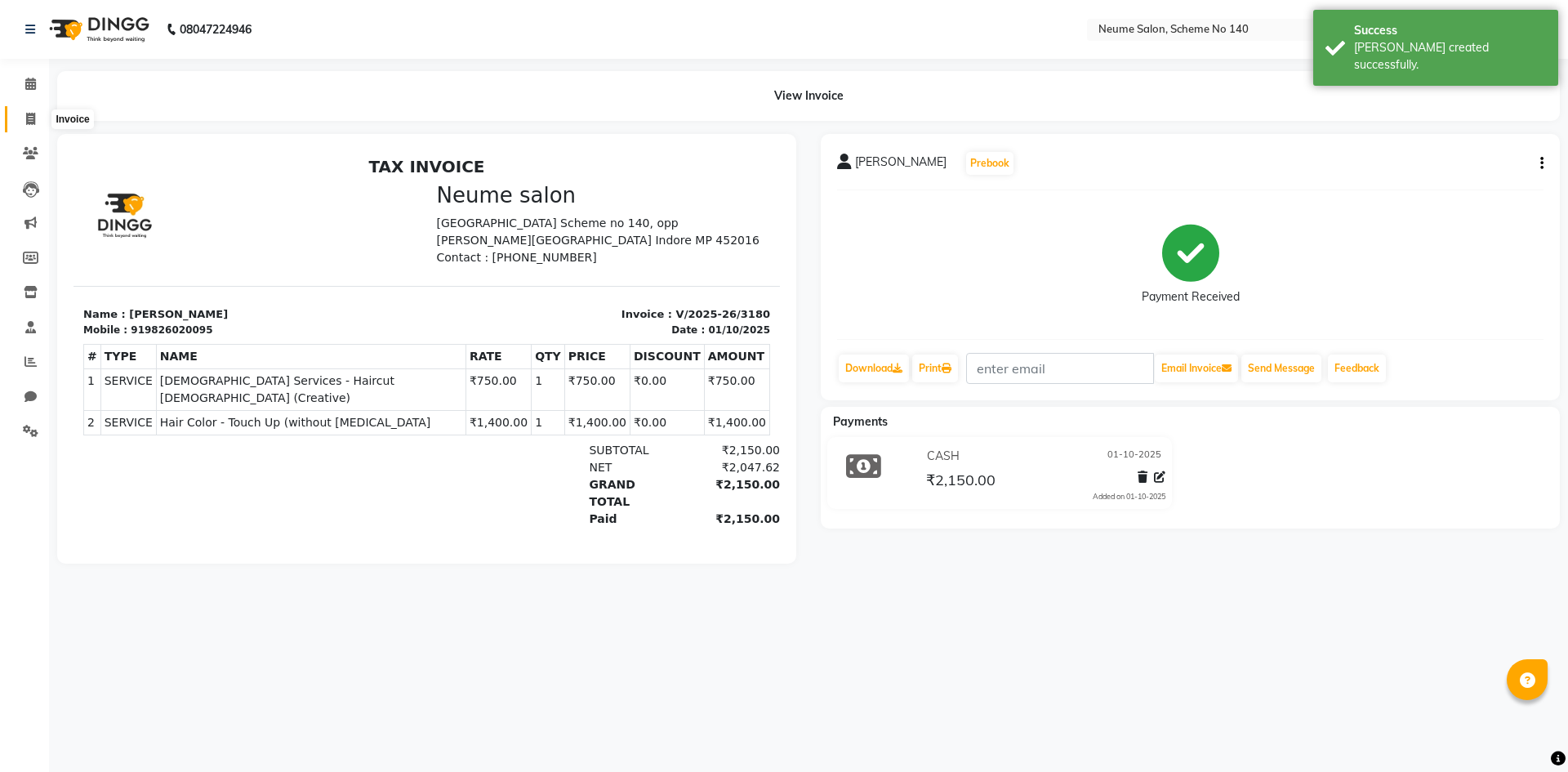
click at [30, 122] on icon at bounding box center [30, 118] width 9 height 13
select select "8098"
select select "service"
